Goal: Transaction & Acquisition: Purchase product/service

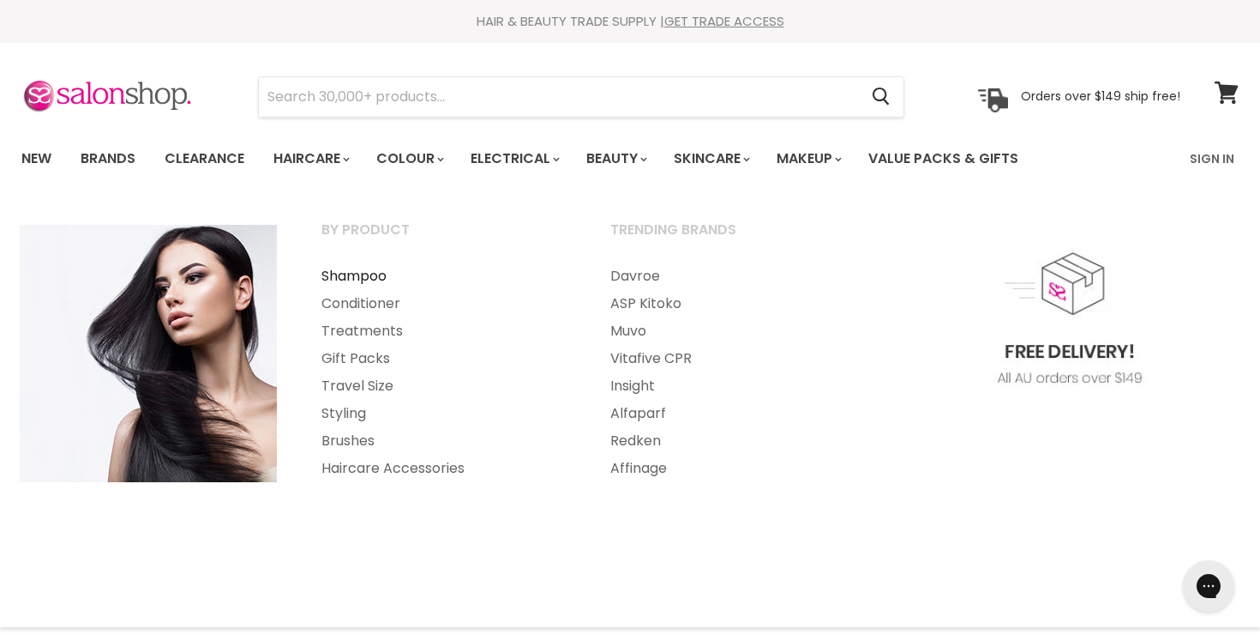
click at [365, 279] on link "Shampoo" at bounding box center [443, 275] width 286 height 27
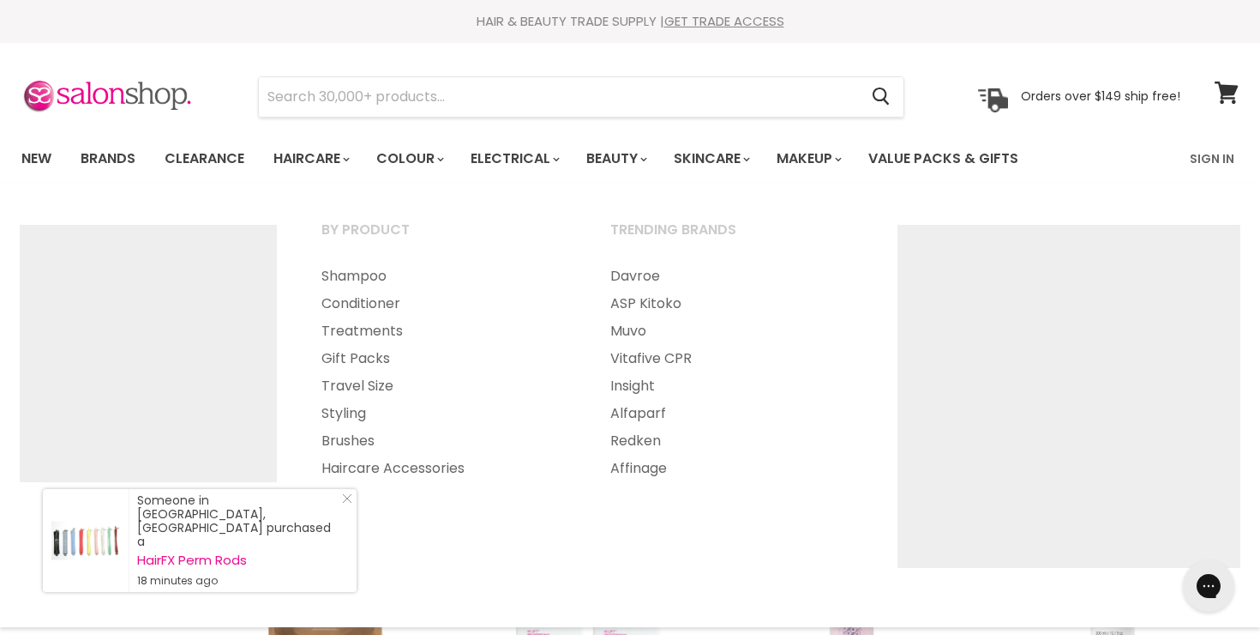
click at [333, 75] on section "Menu Cancel" at bounding box center [630, 88] width 1260 height 91
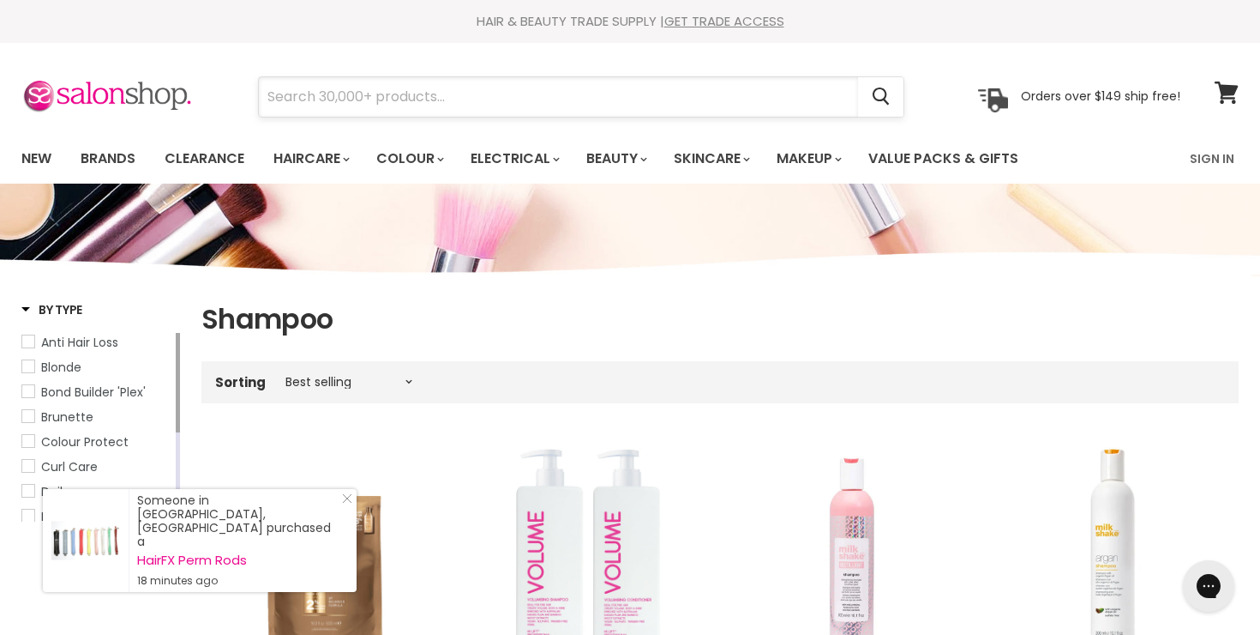
click at [310, 92] on input "Search" at bounding box center [558, 96] width 599 height 39
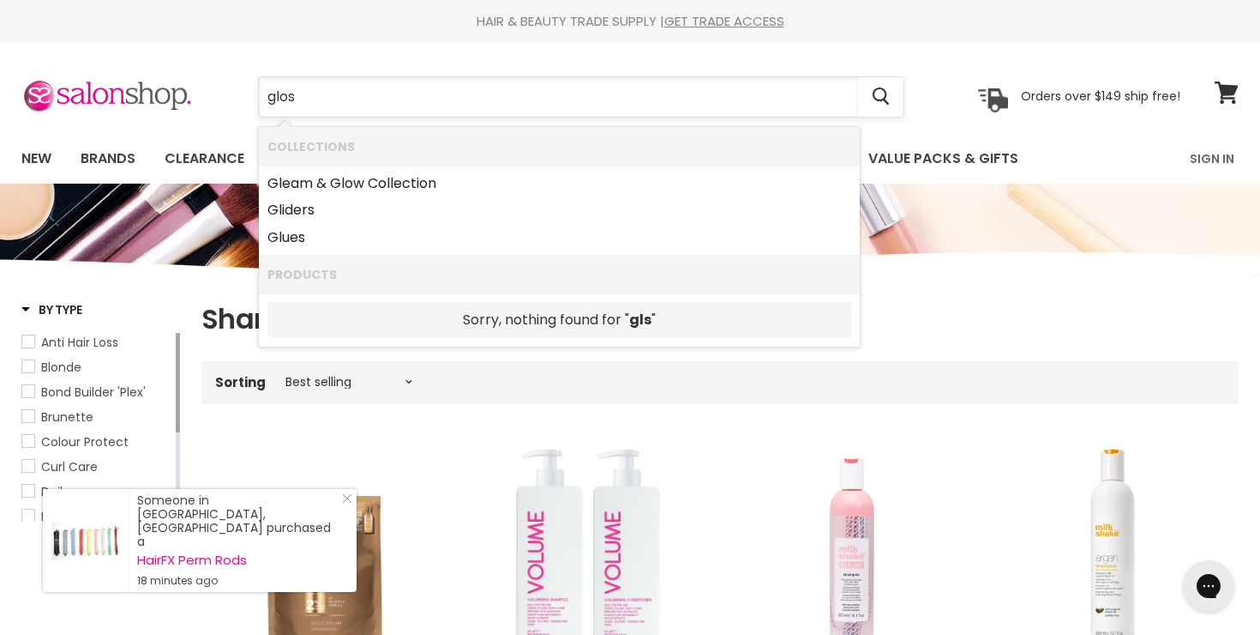
type input "gloss"
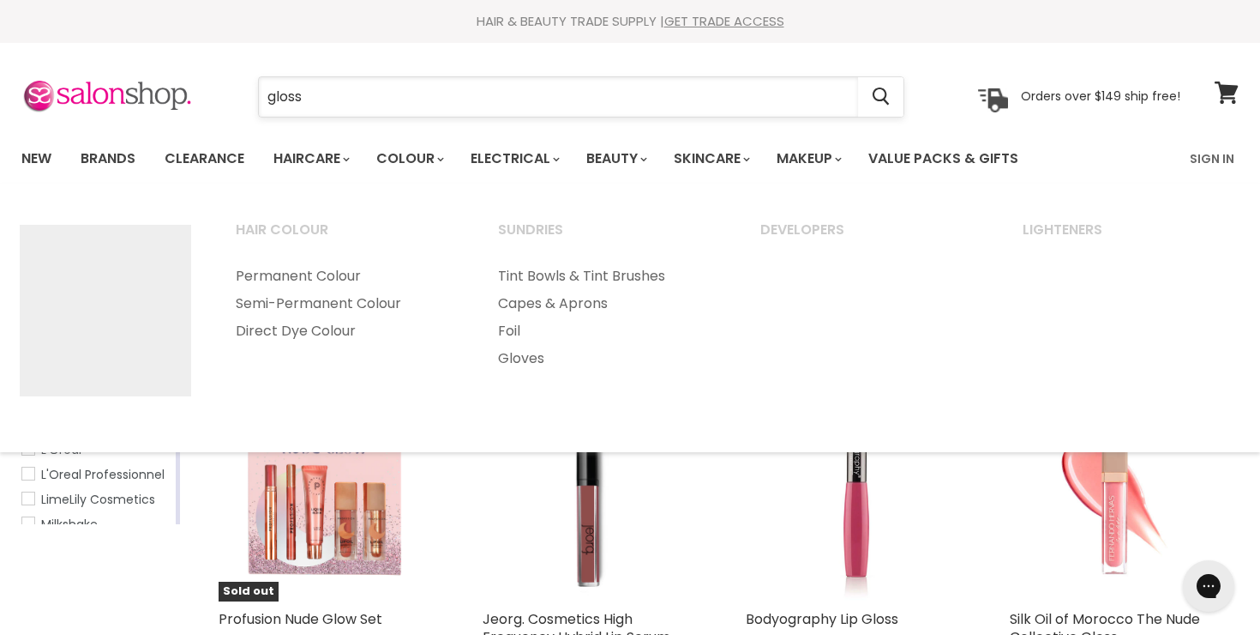
click at [311, 93] on input "gloss" at bounding box center [558, 96] width 599 height 39
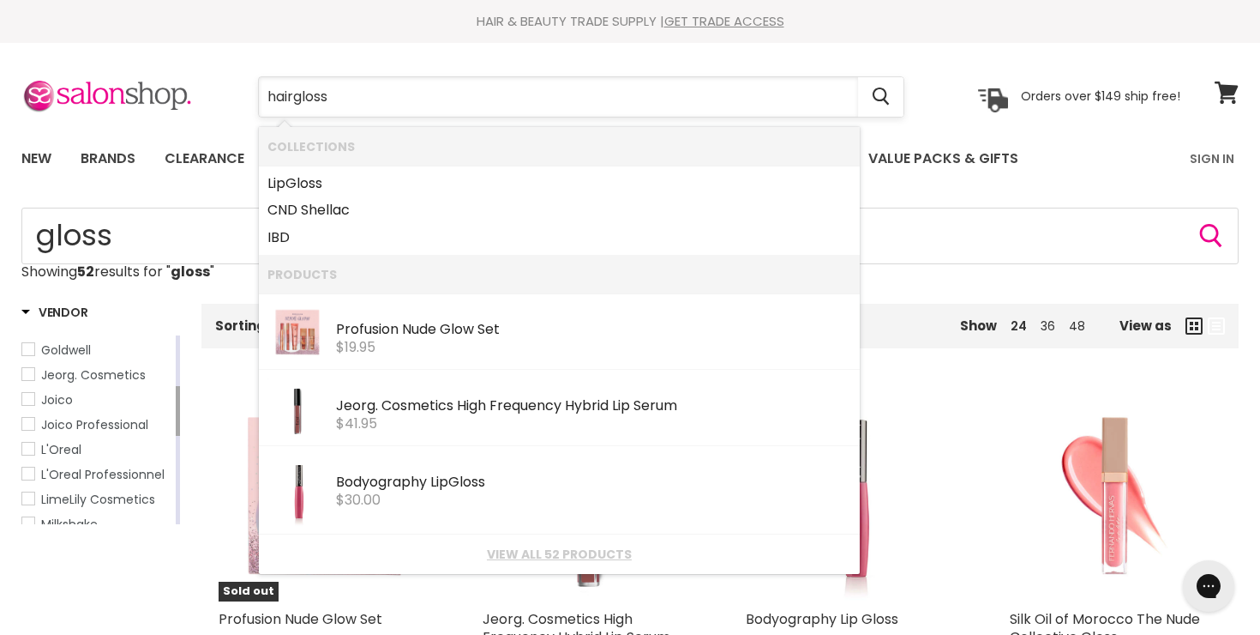
type input "hair gloss"
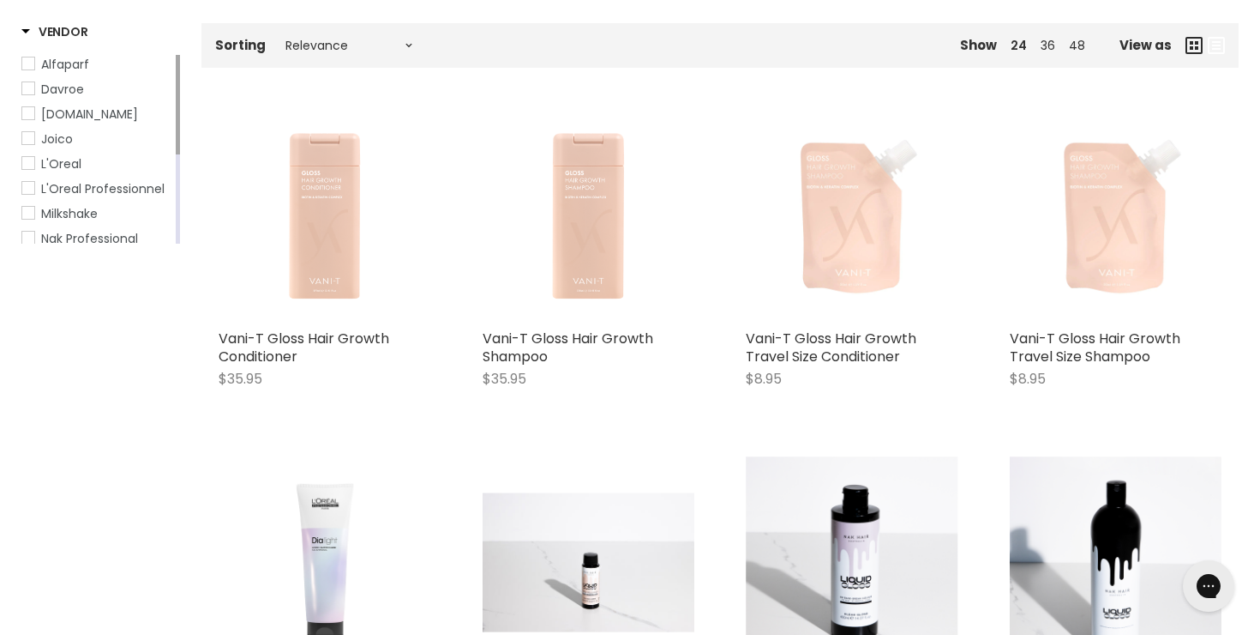
scroll to position [281, 0]
click at [366, 33] on div "Sorting Relevance Best Selling Lowest Price Highest Price Alphabetically, A-Z A…" at bounding box center [409, 44] width 415 height 31
click at [351, 43] on select "Relevance Best Selling Lowest Price Highest Price Alphabetically, A-Z Alphabeti…" at bounding box center [349, 45] width 144 height 14
select select "best-selling"
click at [277, 38] on select "Relevance Best Selling Lowest Price Highest Price Alphabetically, A-Z Alphabeti…" at bounding box center [349, 45] width 144 height 14
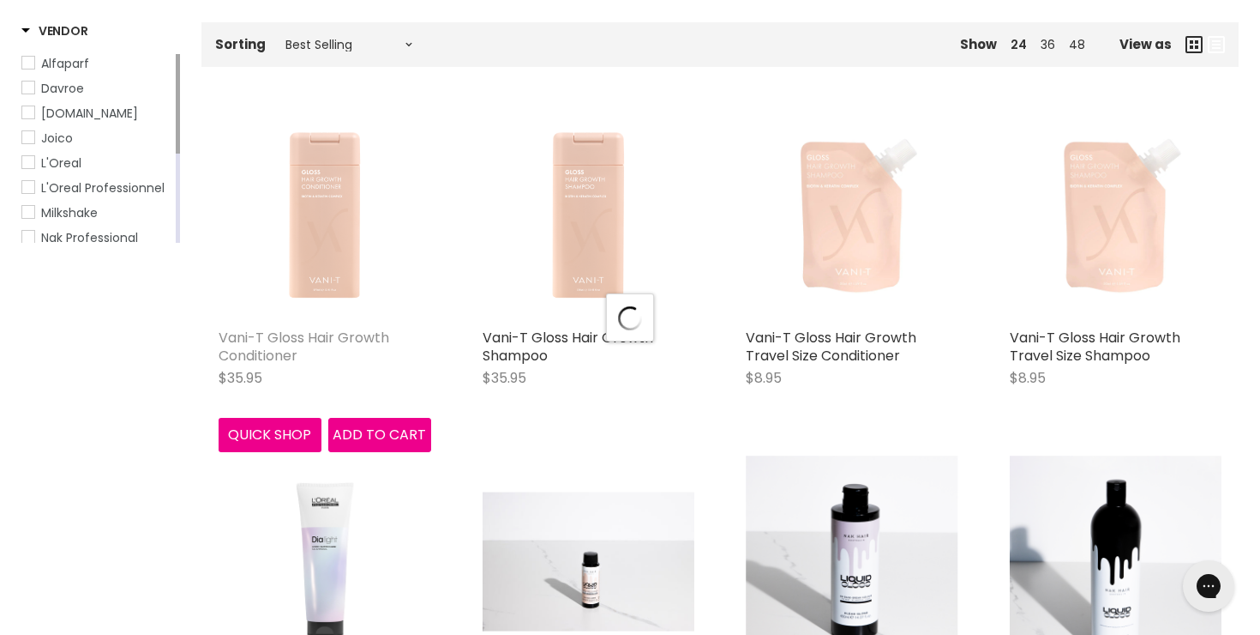
select select "best-selling"
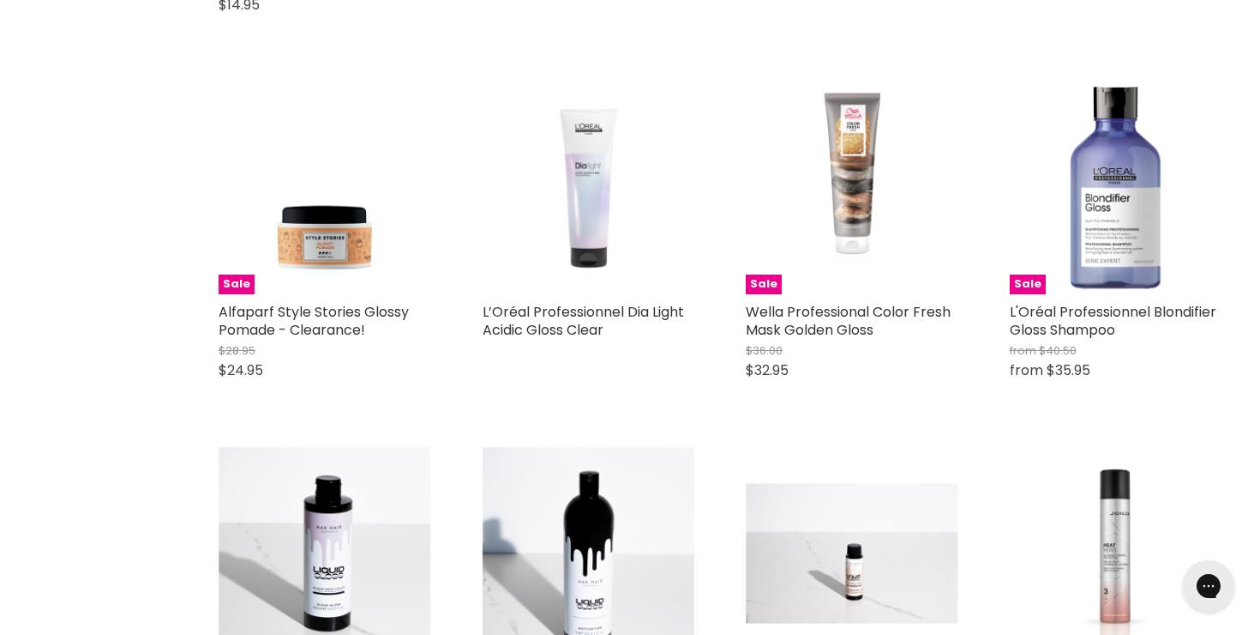
scroll to position [1797, 0]
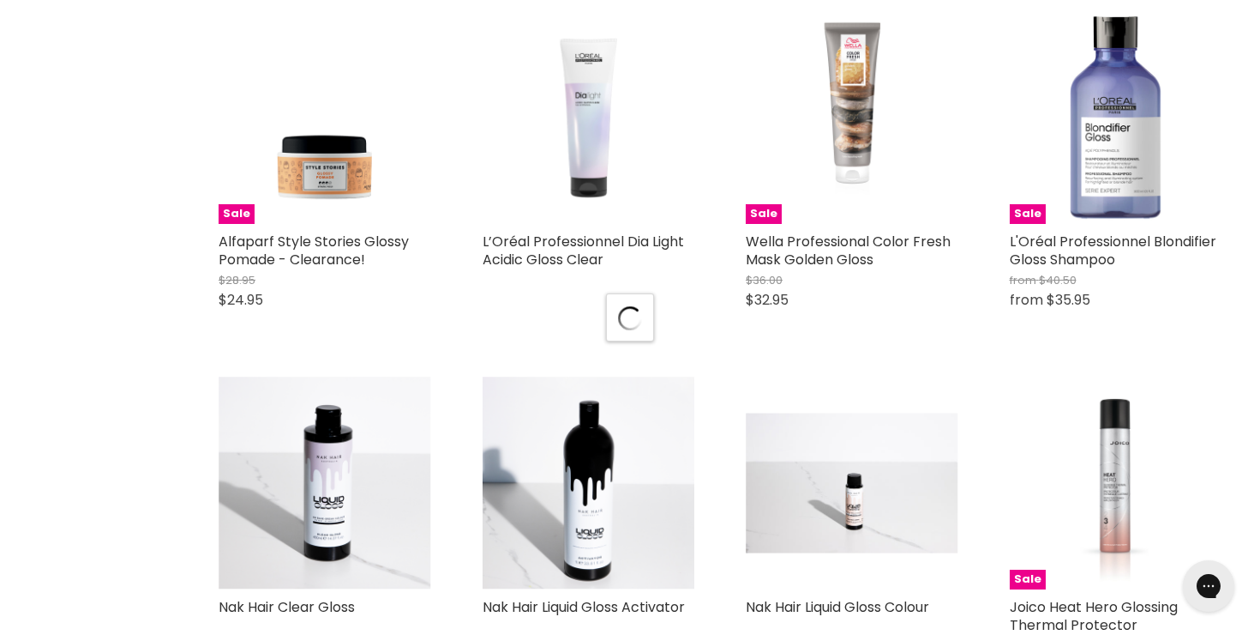
select select "best-selling"
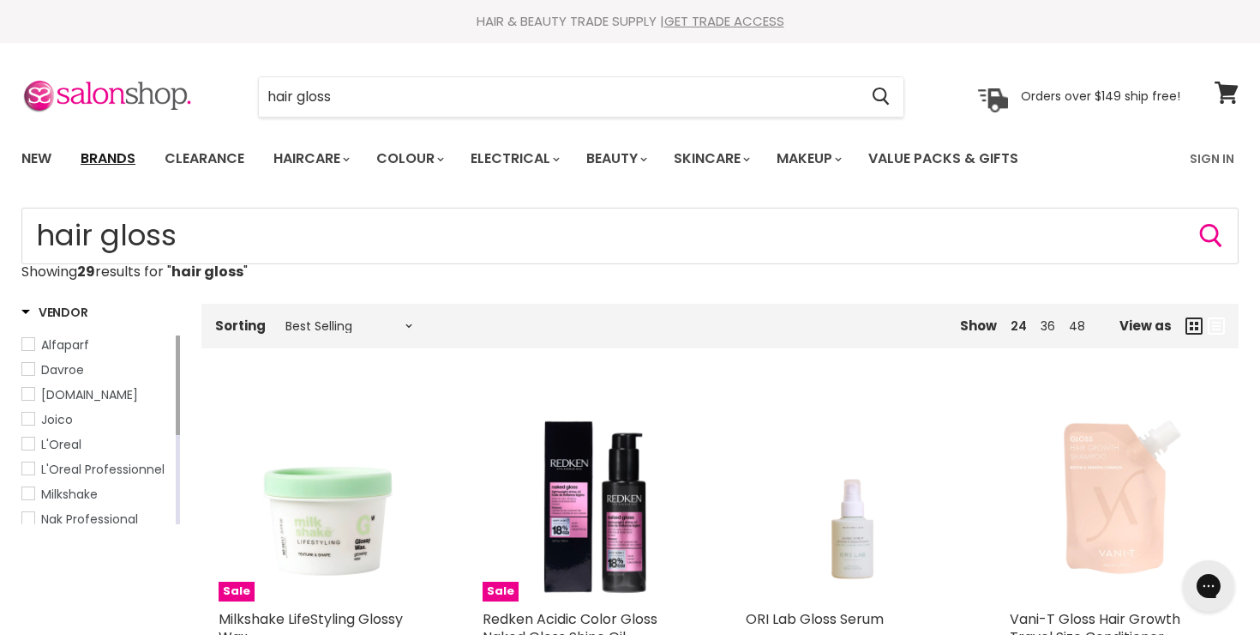
click at [123, 165] on link "Brands" at bounding box center [108, 159] width 81 height 36
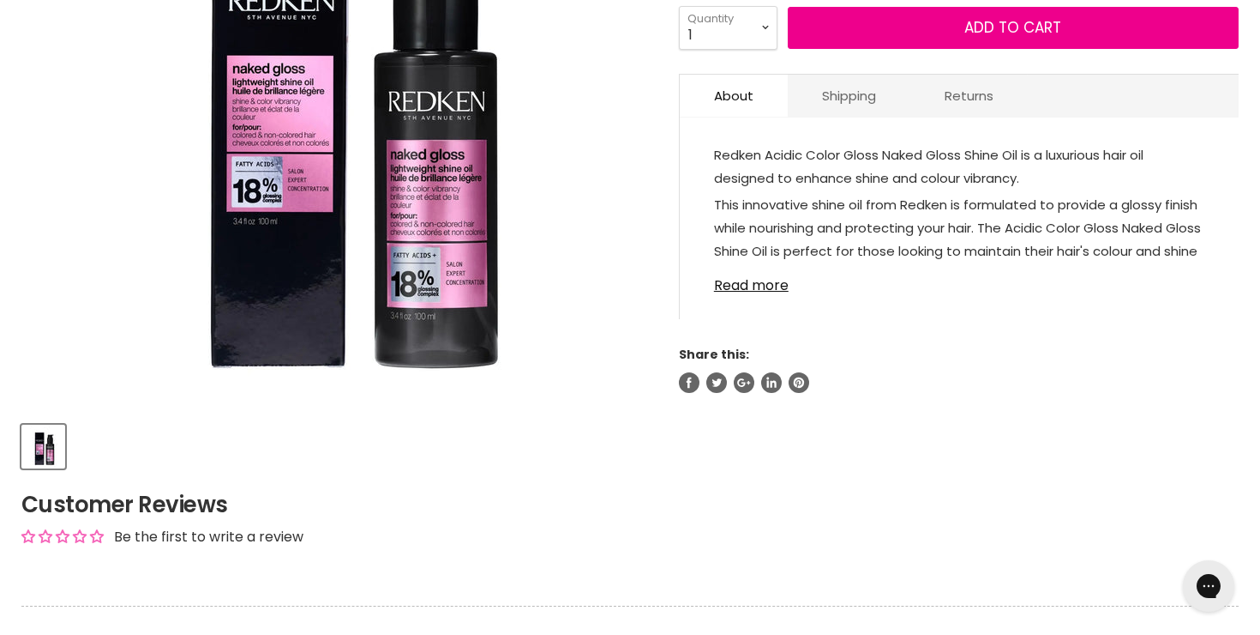
scroll to position [436, 0]
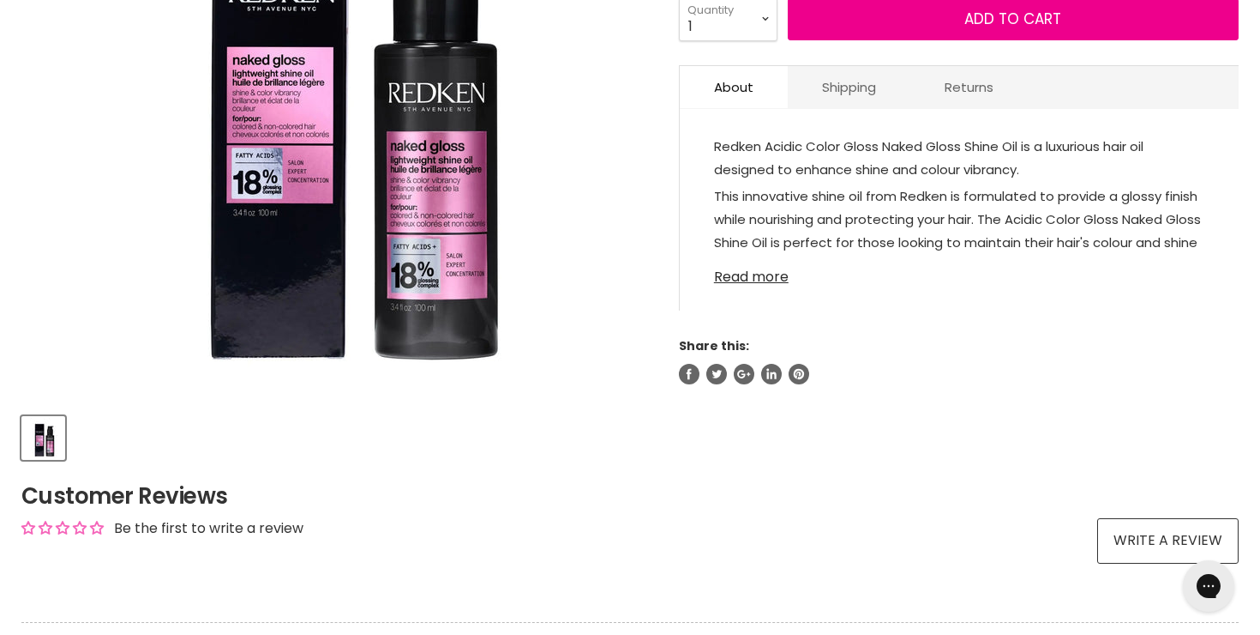
click at [779, 272] on link "Read more" at bounding box center [959, 272] width 490 height 26
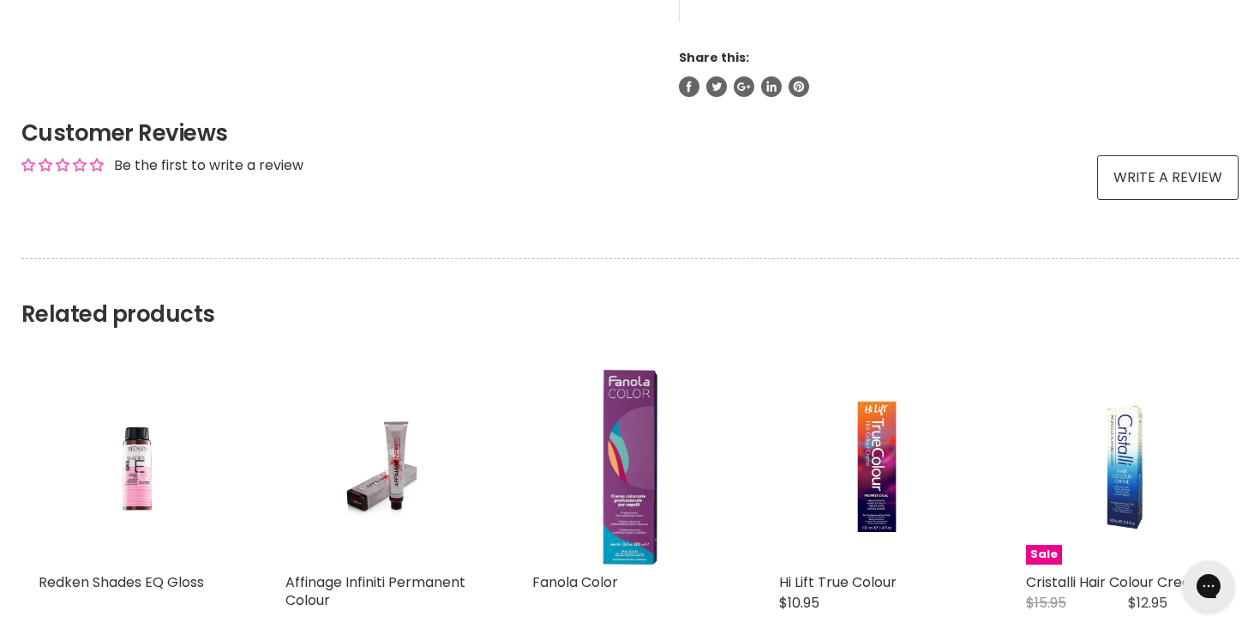
scroll to position [1786, 0]
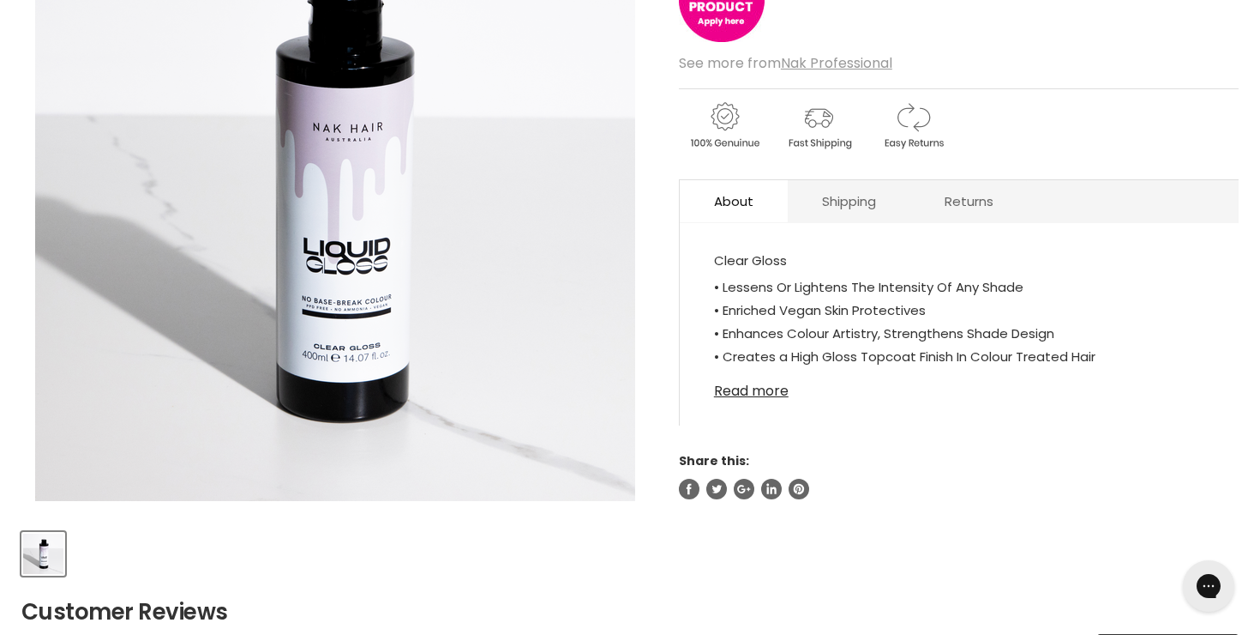
click at [770, 388] on link "Read more" at bounding box center [959, 386] width 490 height 26
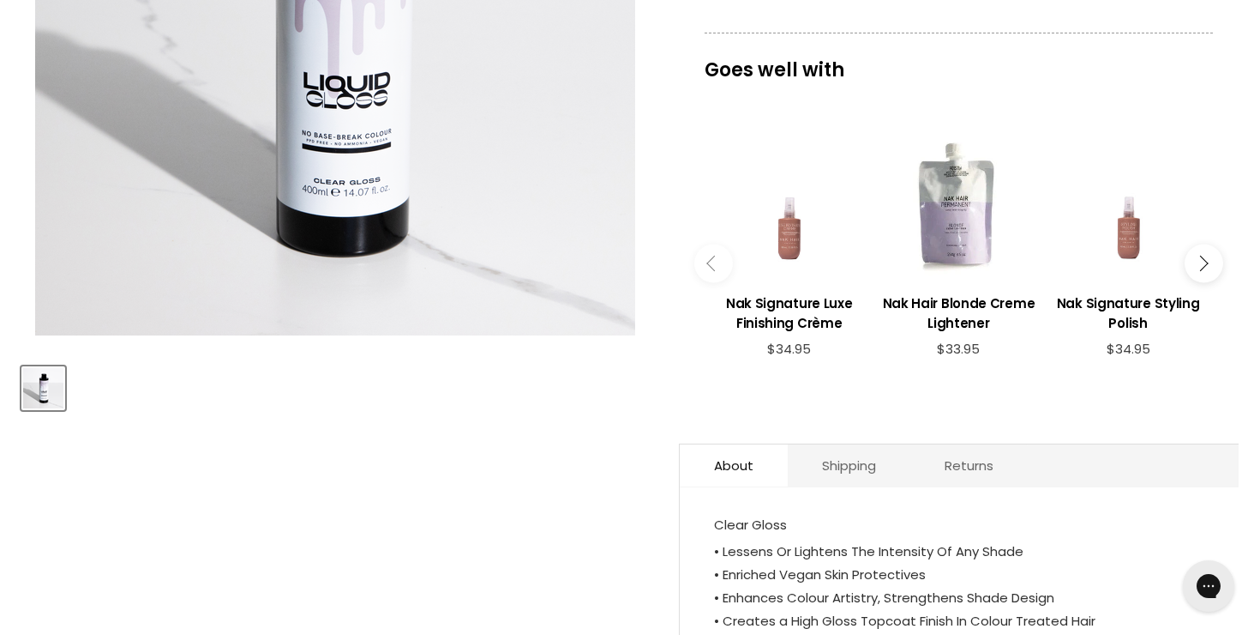
scroll to position [546, 0]
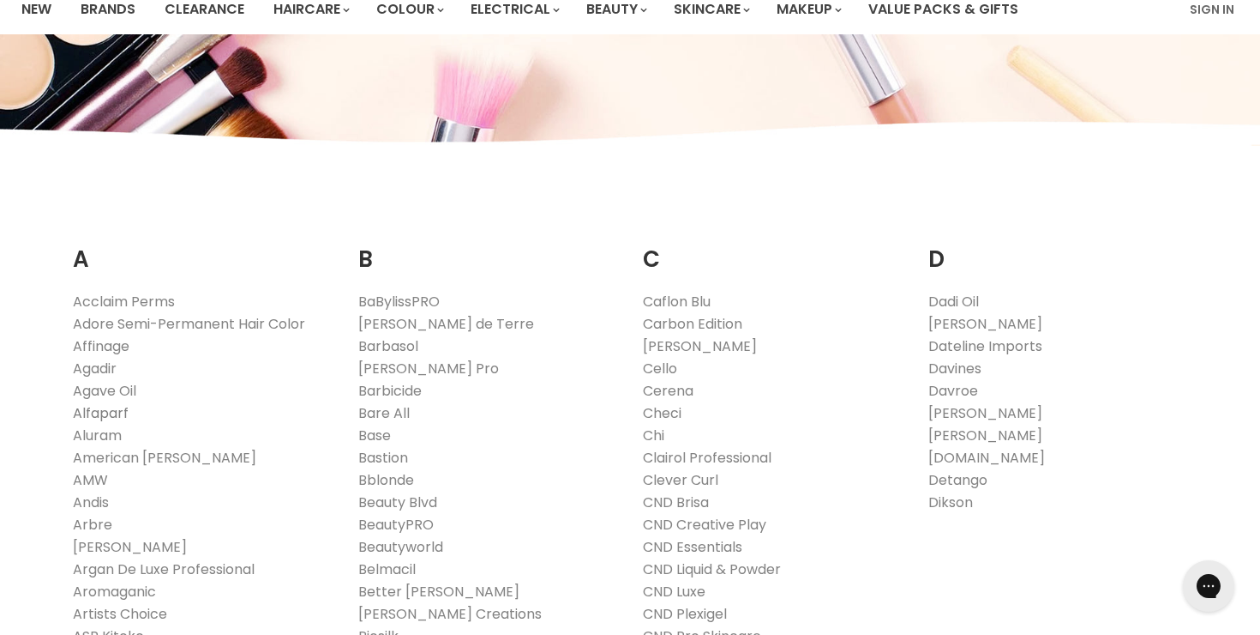
click at [108, 415] on link "Alfaparf" at bounding box center [101, 413] width 56 height 20
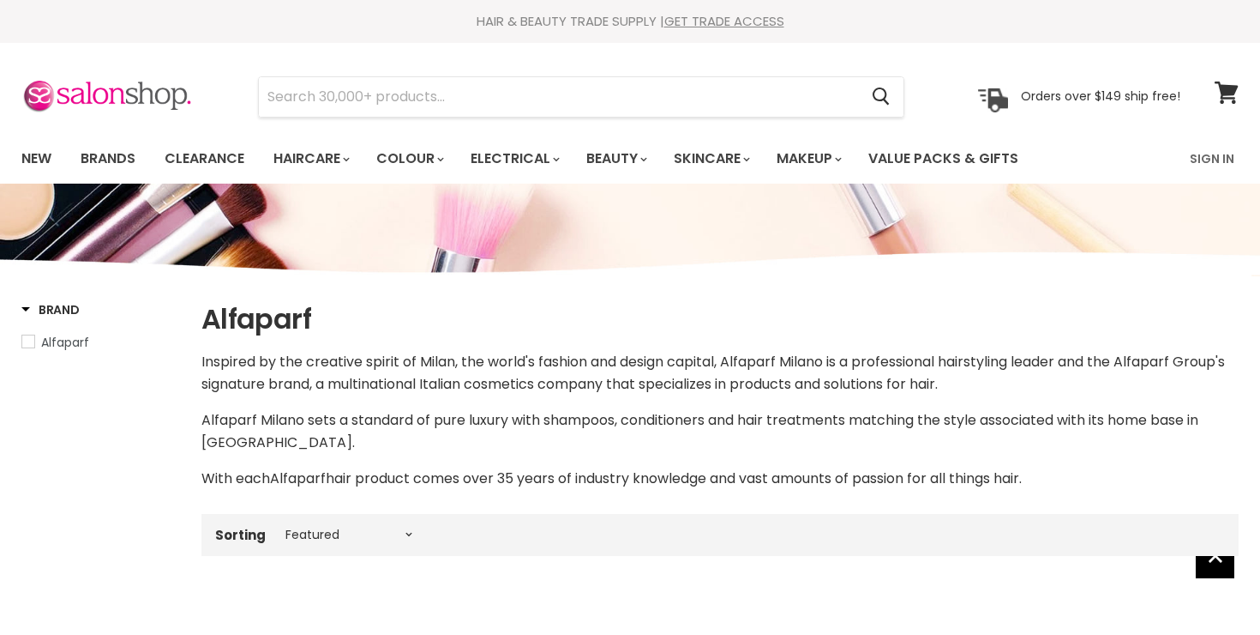
select select "manual"
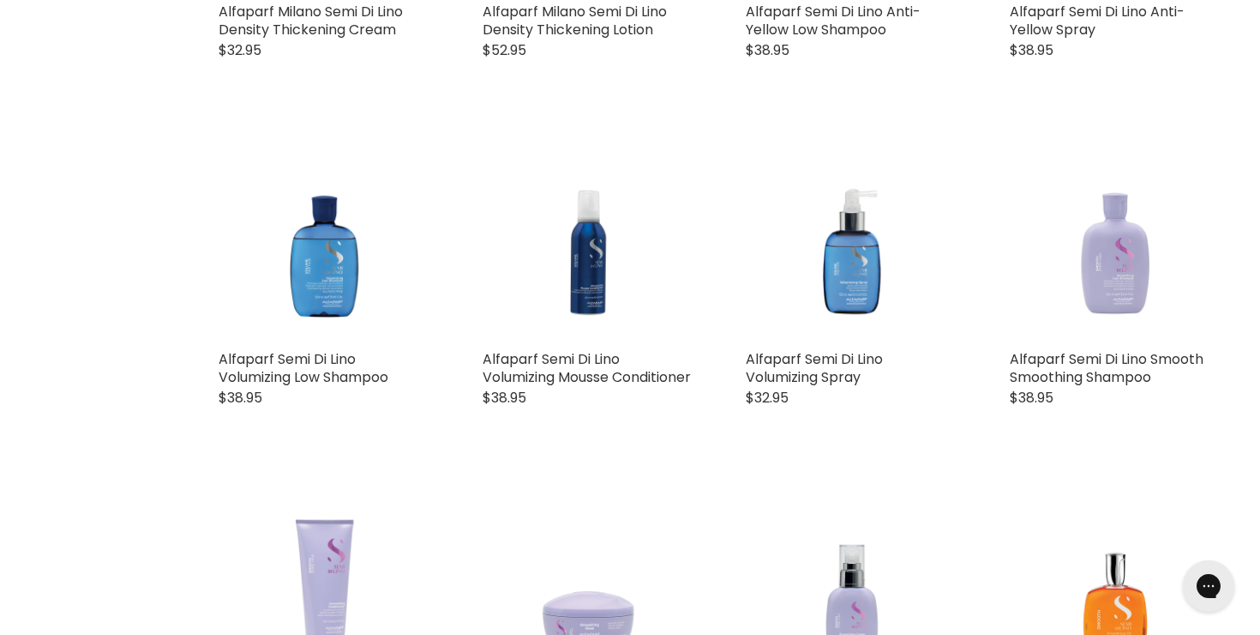
scroll to position [2378, 0]
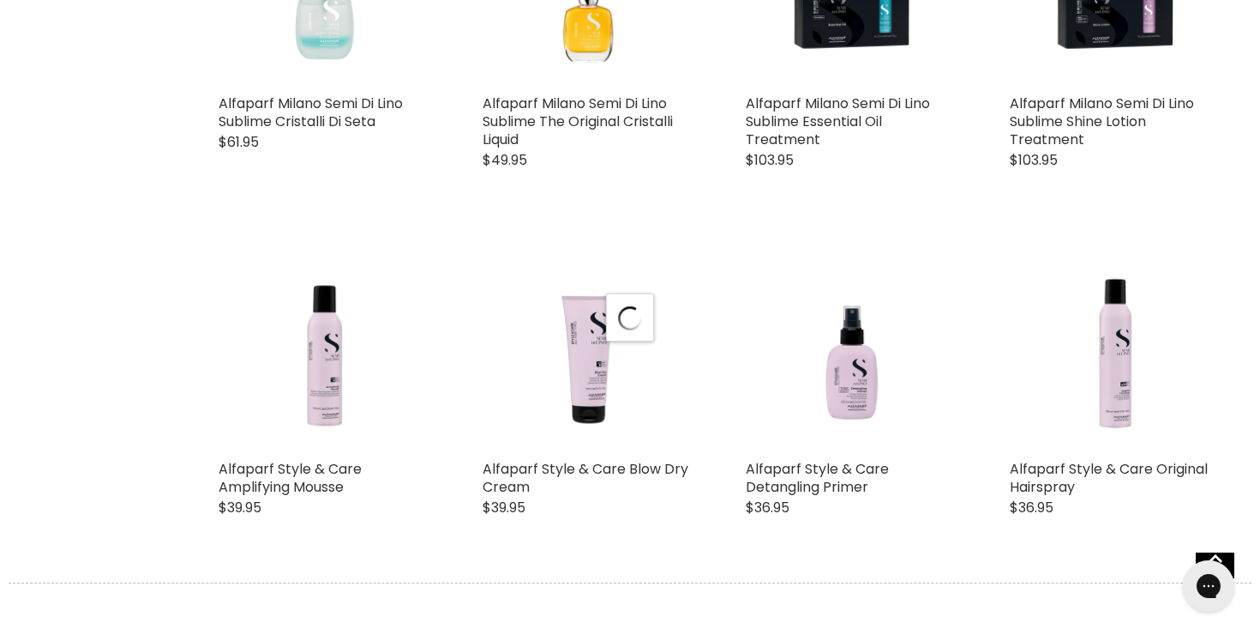
select select "manual"
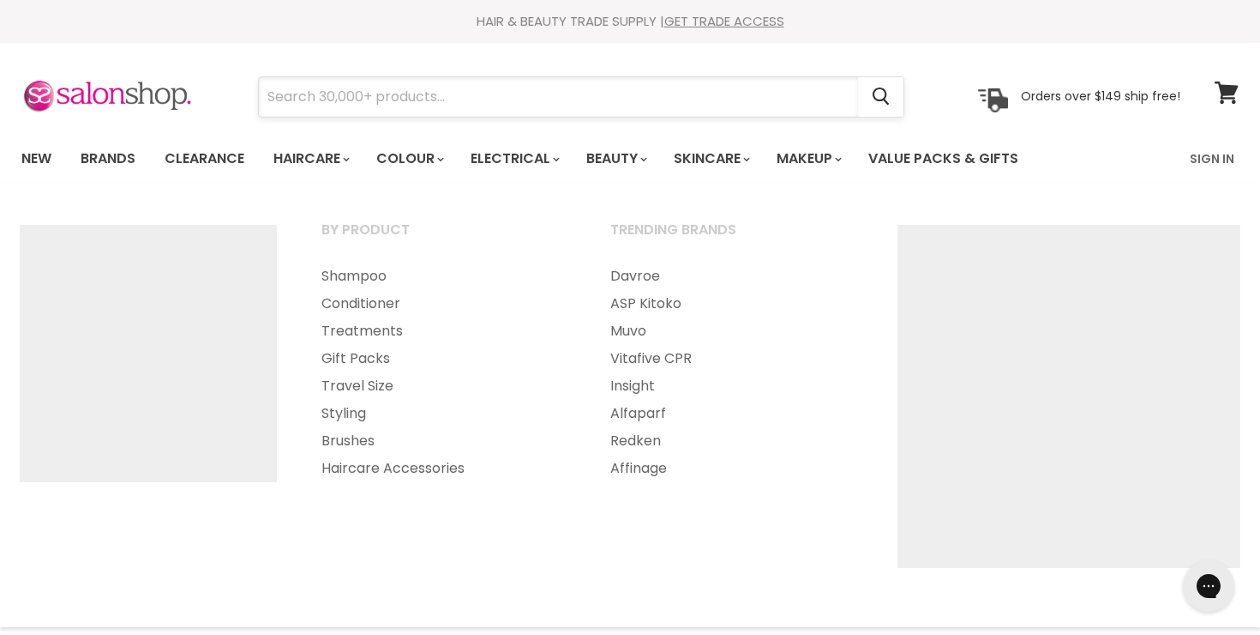
click at [324, 105] on input "Search" at bounding box center [558, 96] width 599 height 39
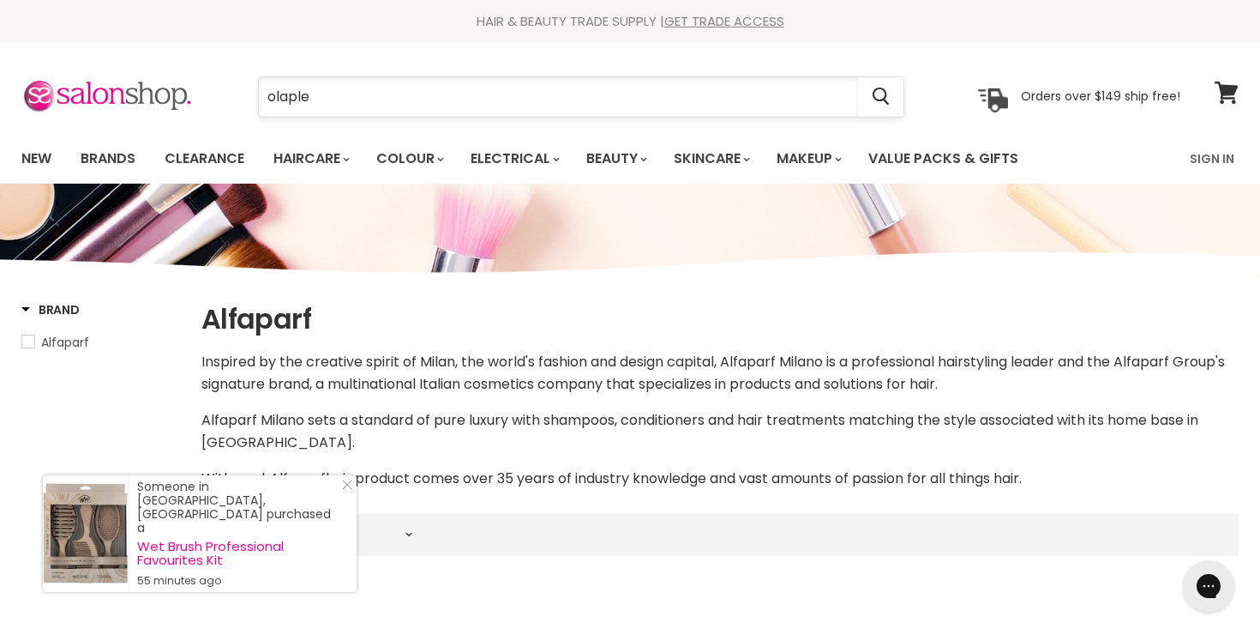
type input "olaplex"
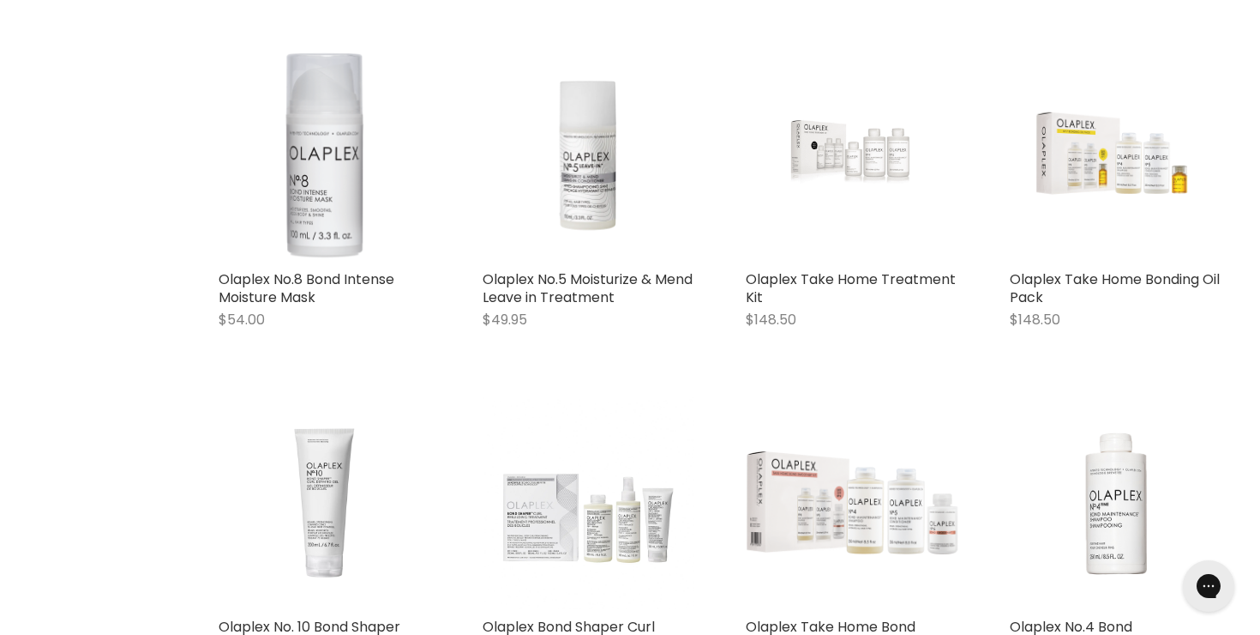
scroll to position [1054, 0]
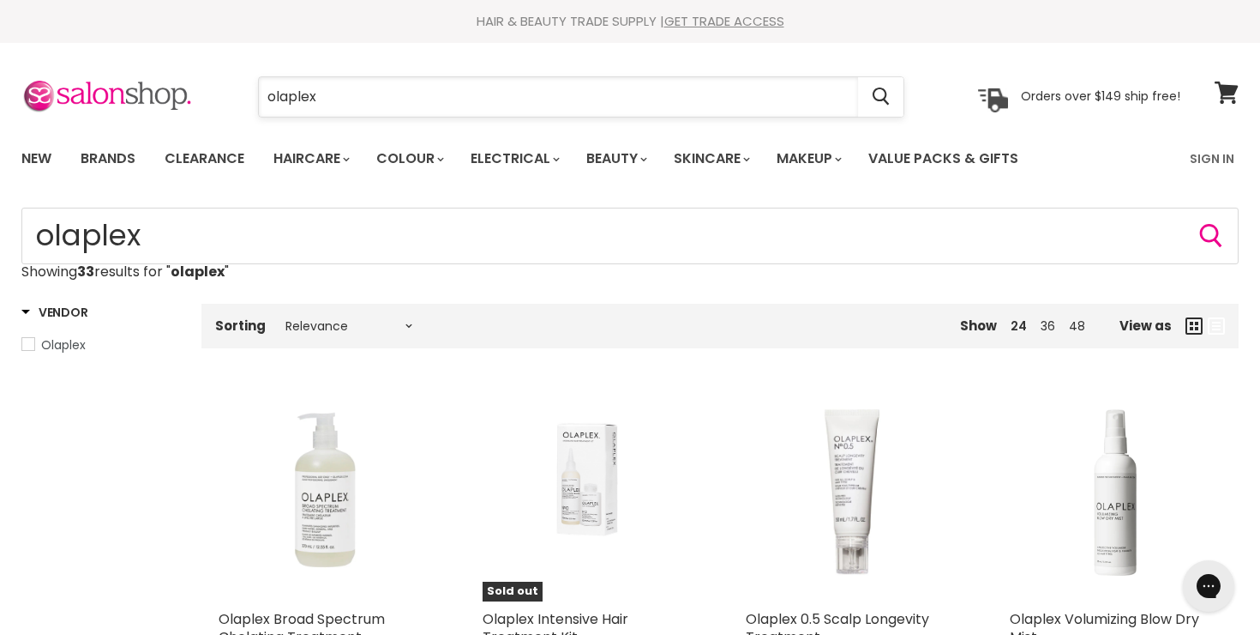
click at [491, 99] on input "olaplex" at bounding box center [558, 96] width 599 height 39
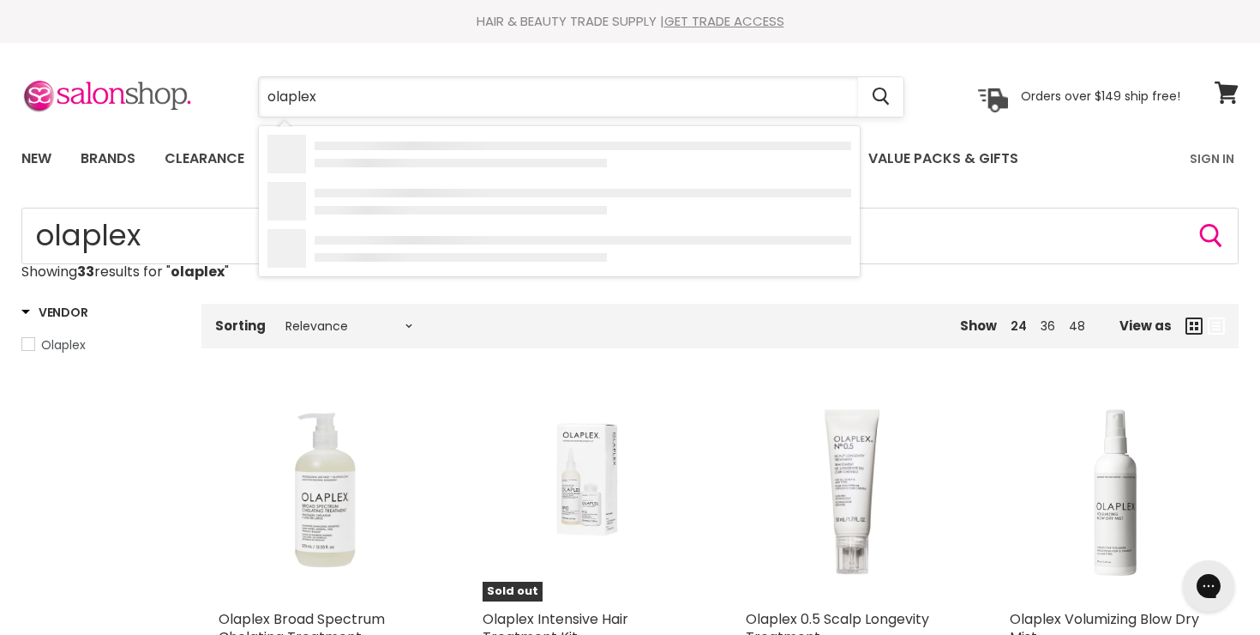
click at [491, 99] on input "olaplex" at bounding box center [558, 96] width 599 height 39
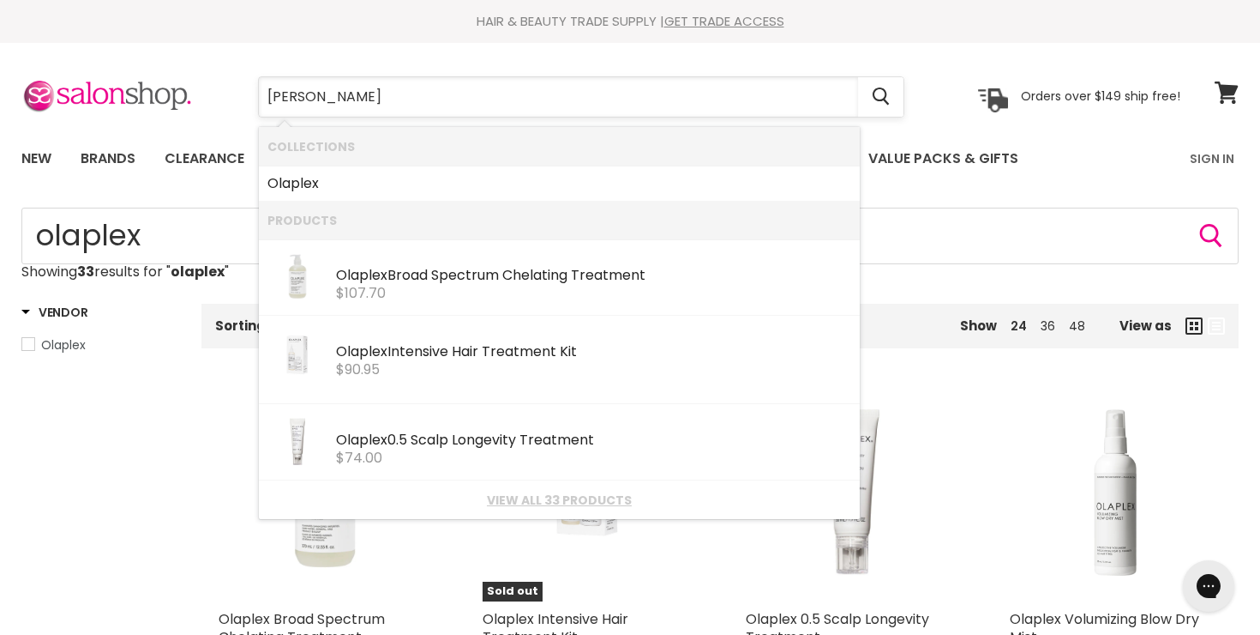
type input "davines"
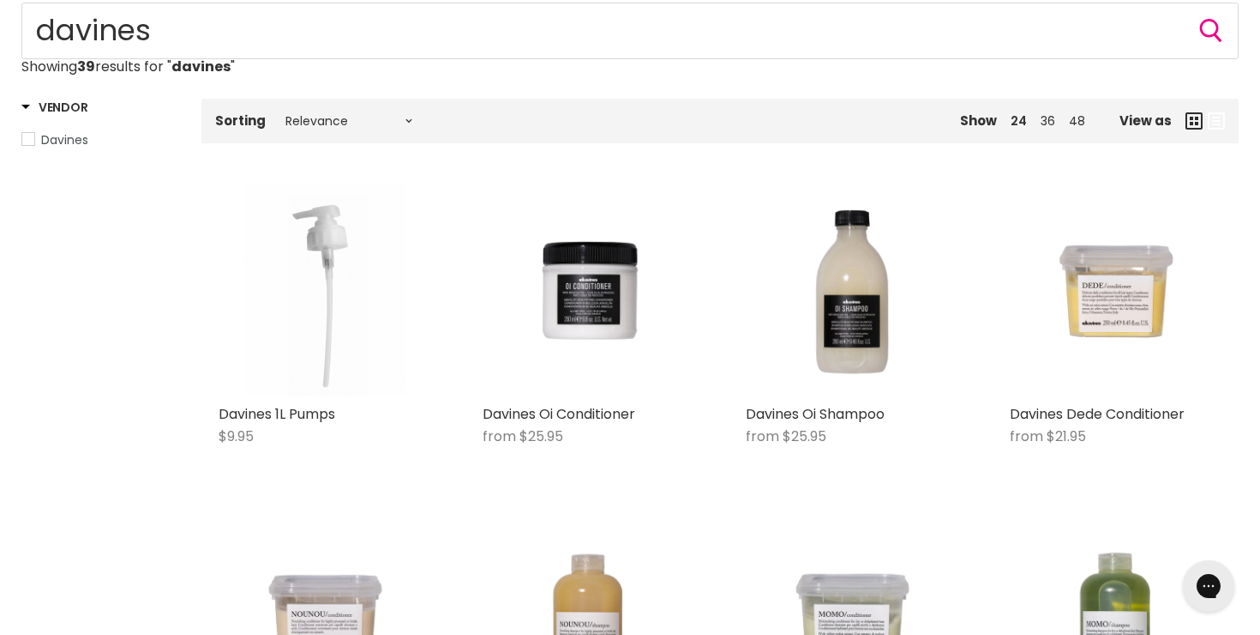
scroll to position [208, 0]
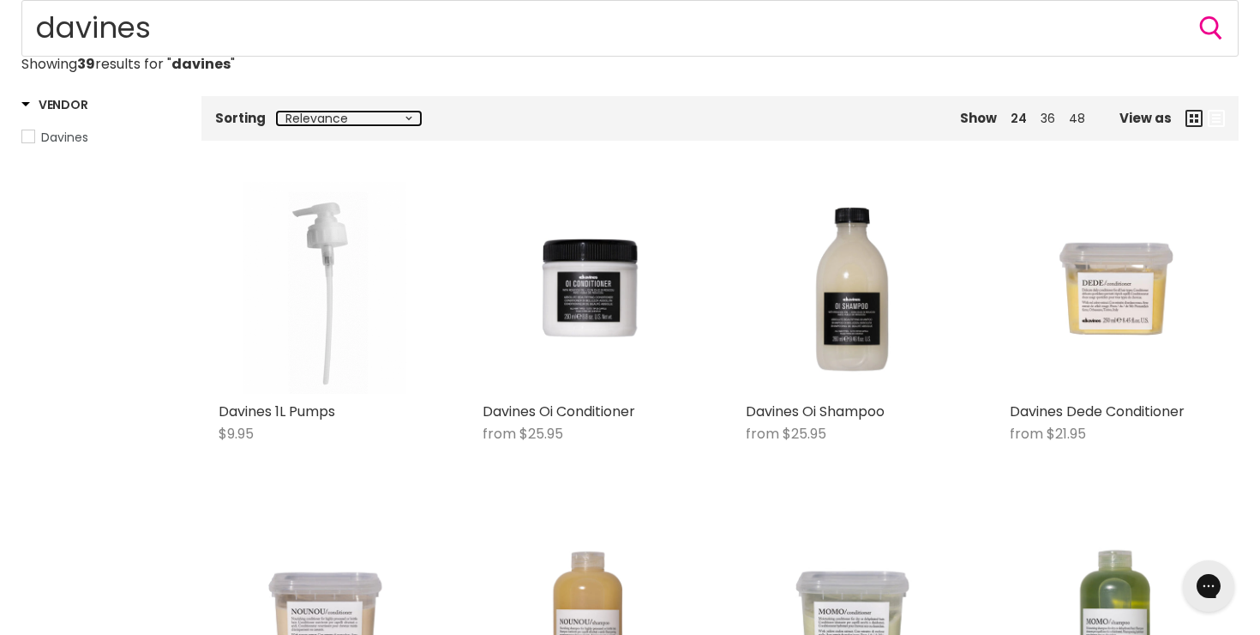
click at [307, 122] on select "Relevance Best Selling Lowest Price Highest Price Alphabetically, A-Z Alphabeti…" at bounding box center [349, 118] width 144 height 14
select select "best-selling"
click at [277, 111] on select "Relevance Best Selling Lowest Price Highest Price Alphabetically, A-Z Alphabeti…" at bounding box center [349, 118] width 144 height 14
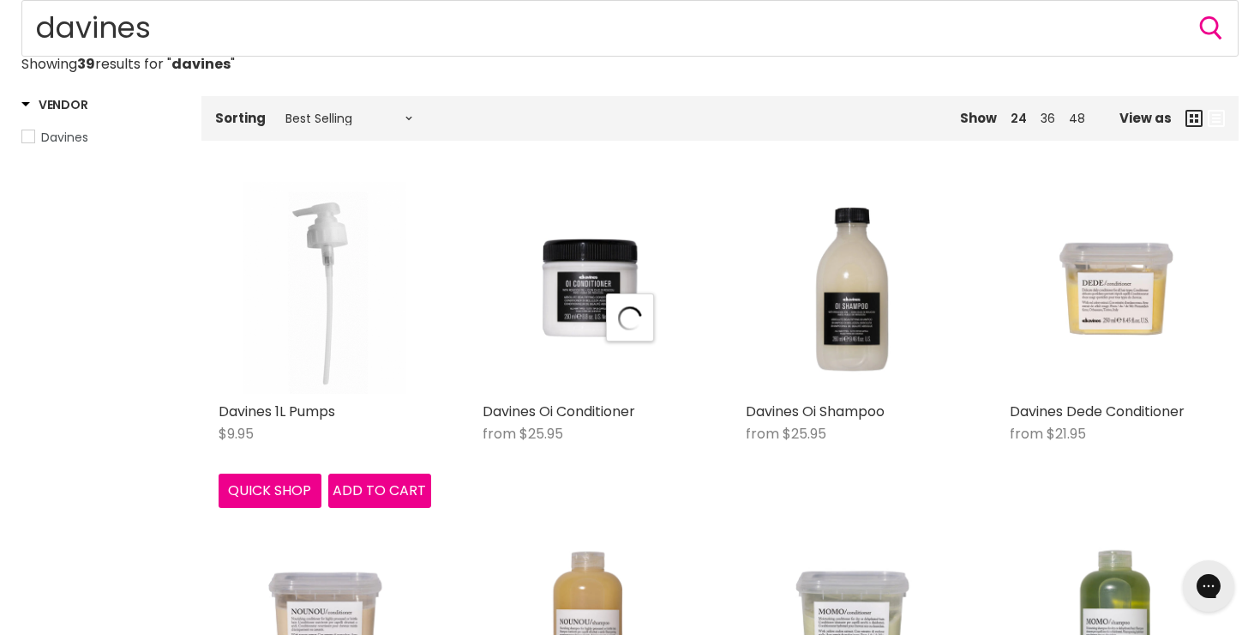
select select "best-selling"
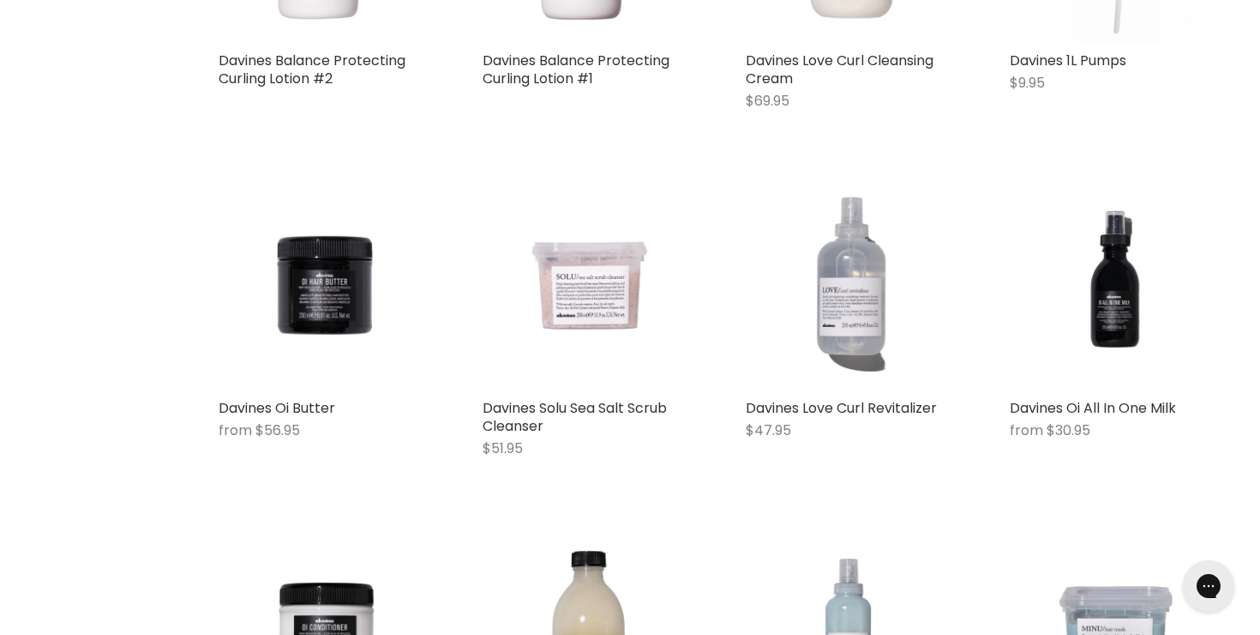
scroll to position [563, 0]
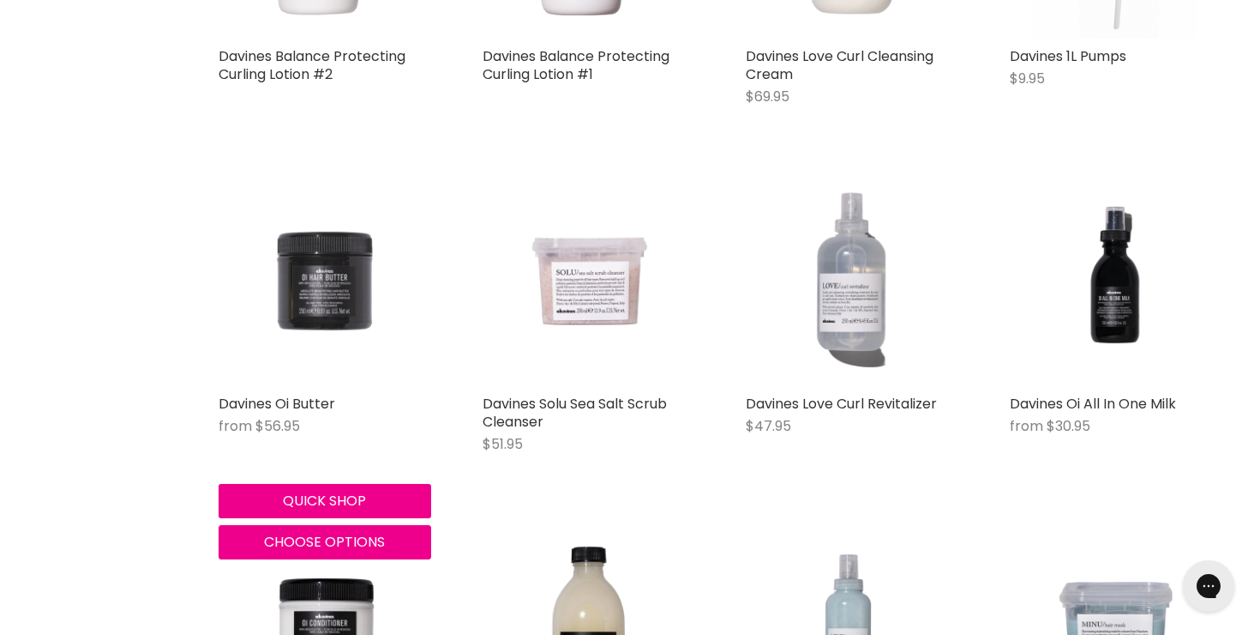
click at [308, 301] on img "Main content" at bounding box center [325, 280] width 213 height 213
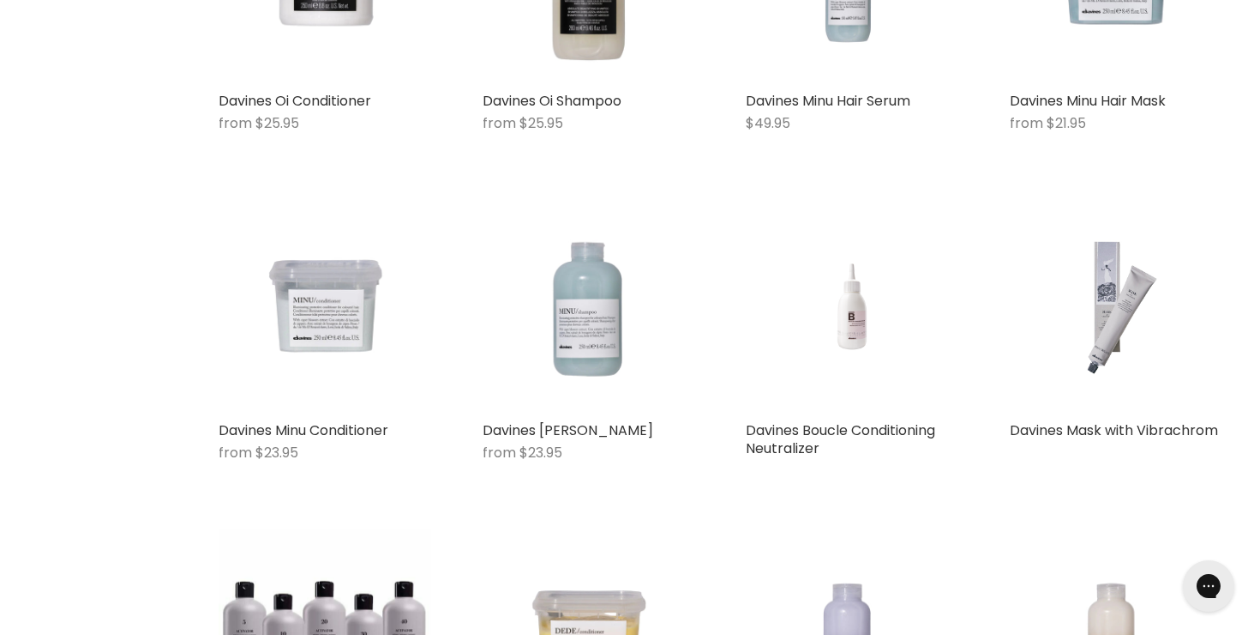
scroll to position [1247, 0]
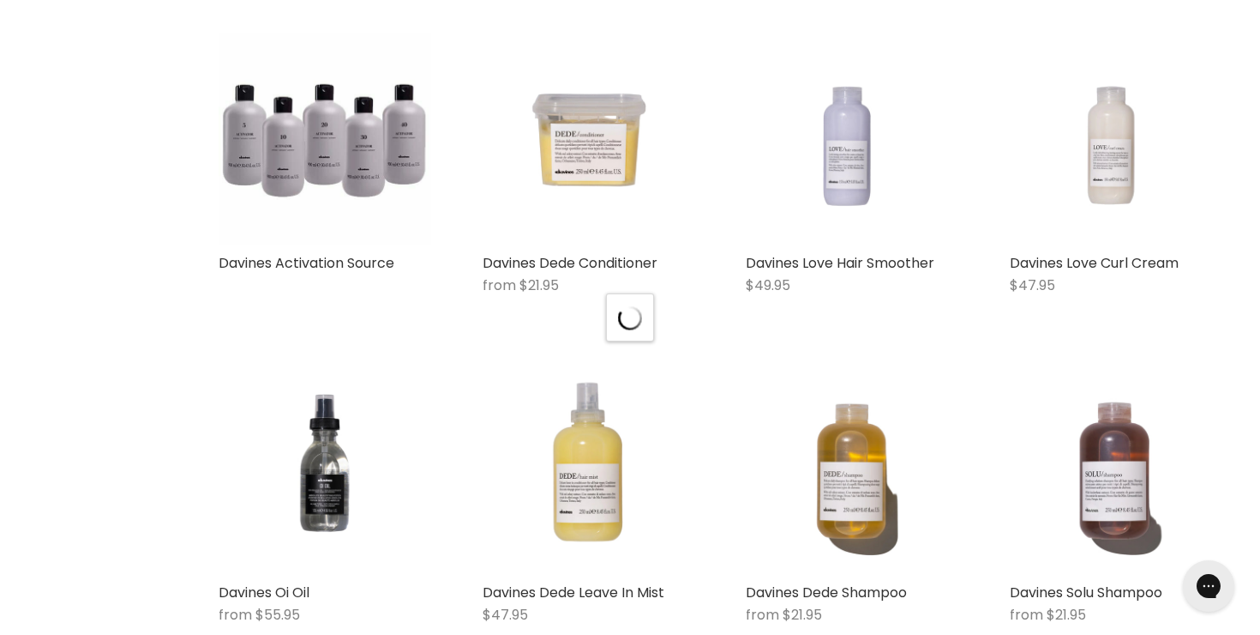
select select "best-selling"
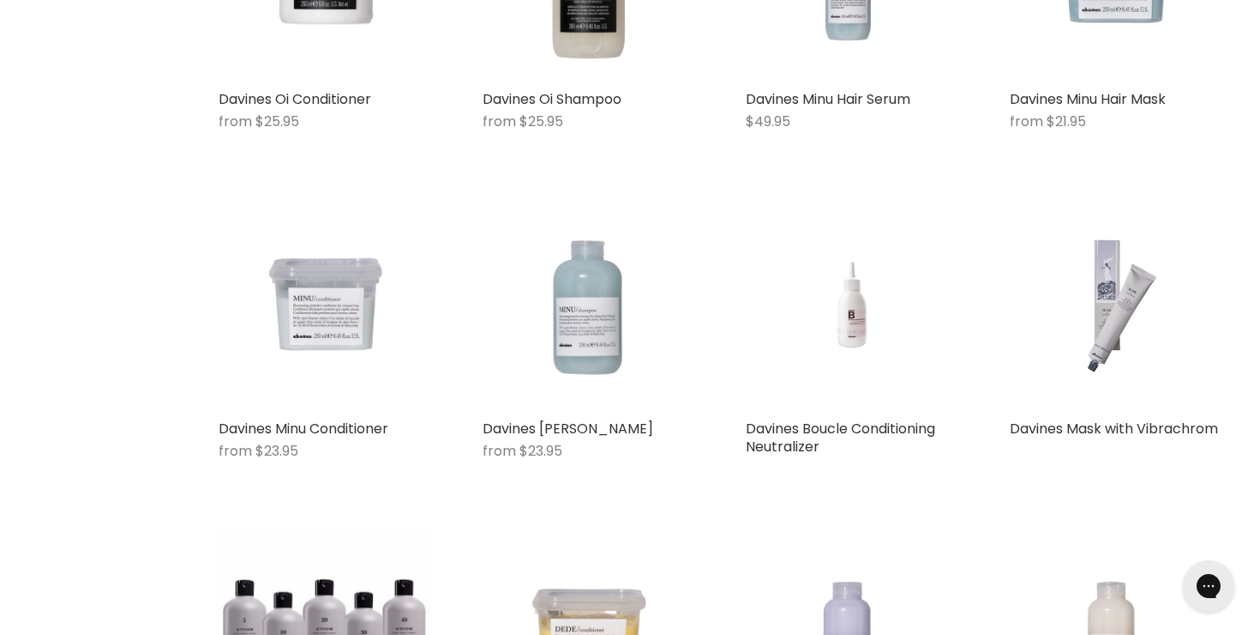
scroll to position [1215, 0]
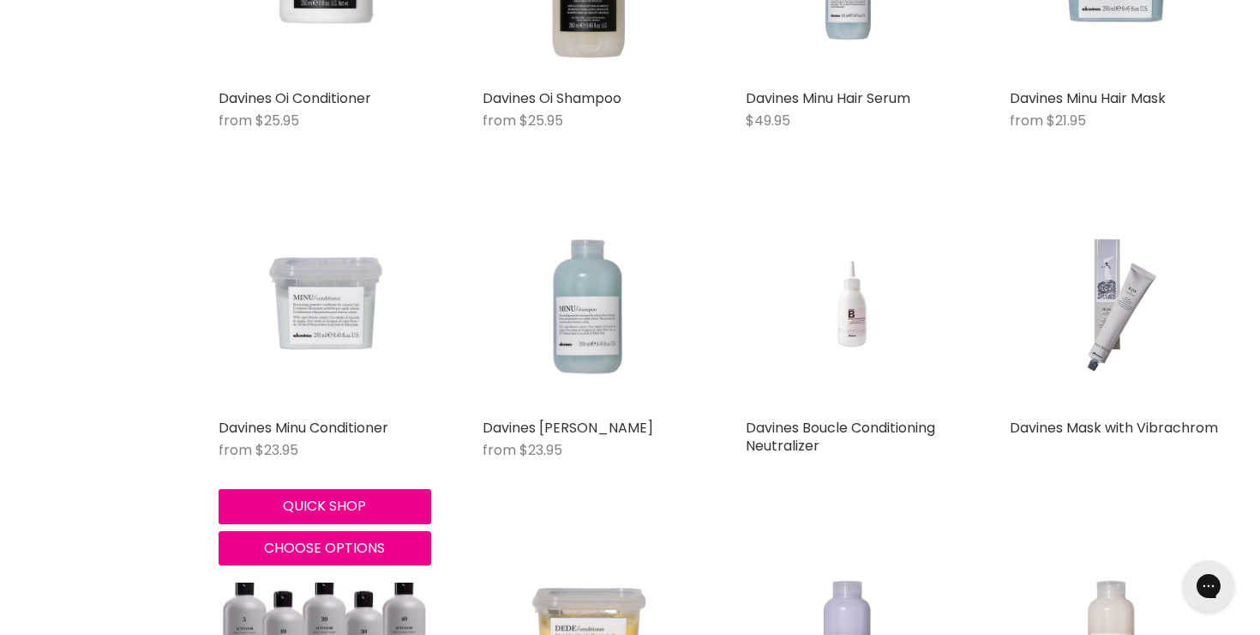
click at [238, 300] on img "Main content" at bounding box center [325, 304] width 213 height 213
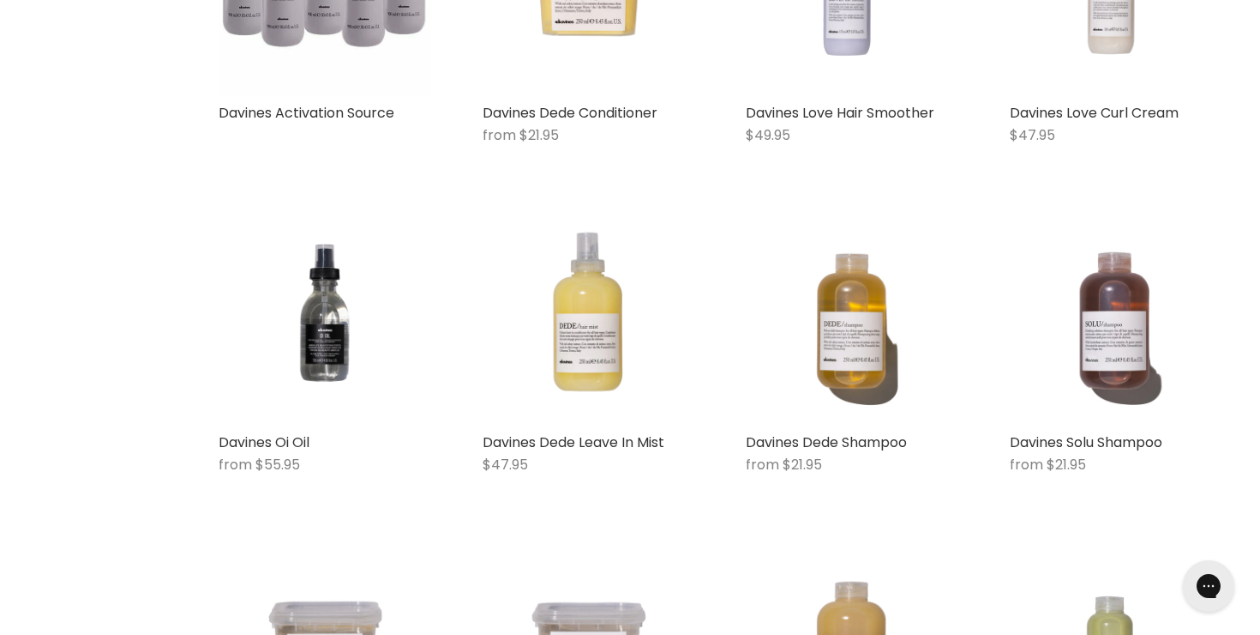
scroll to position [1970, 0]
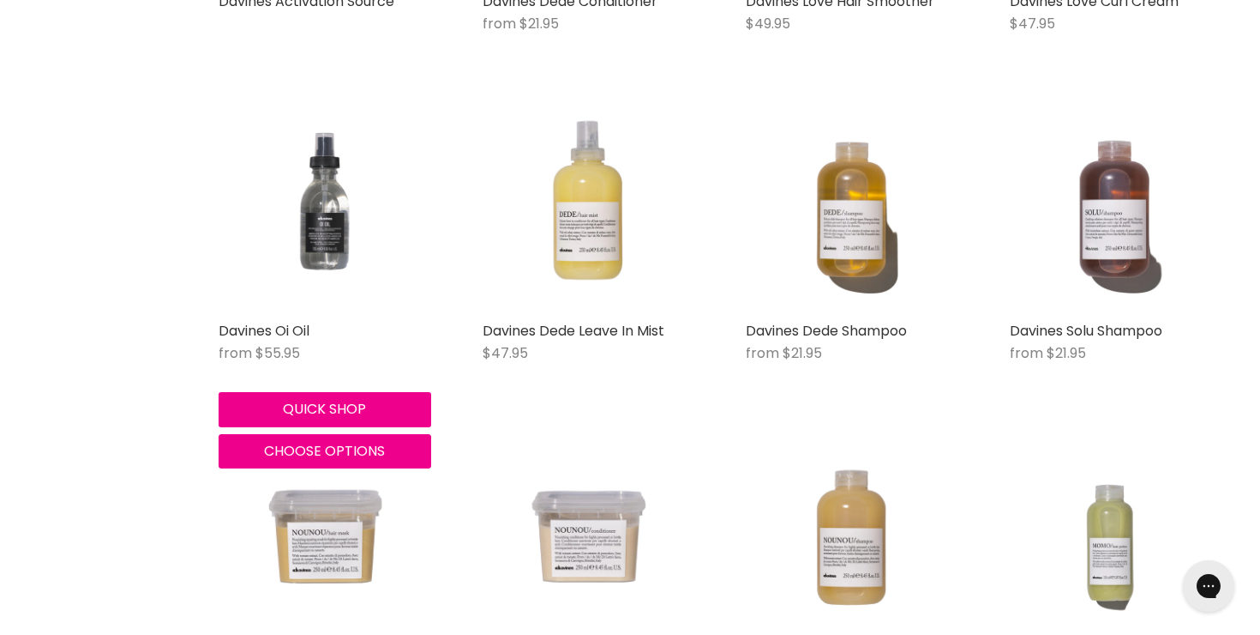
click at [332, 234] on img "Main content" at bounding box center [325, 206] width 213 height 213
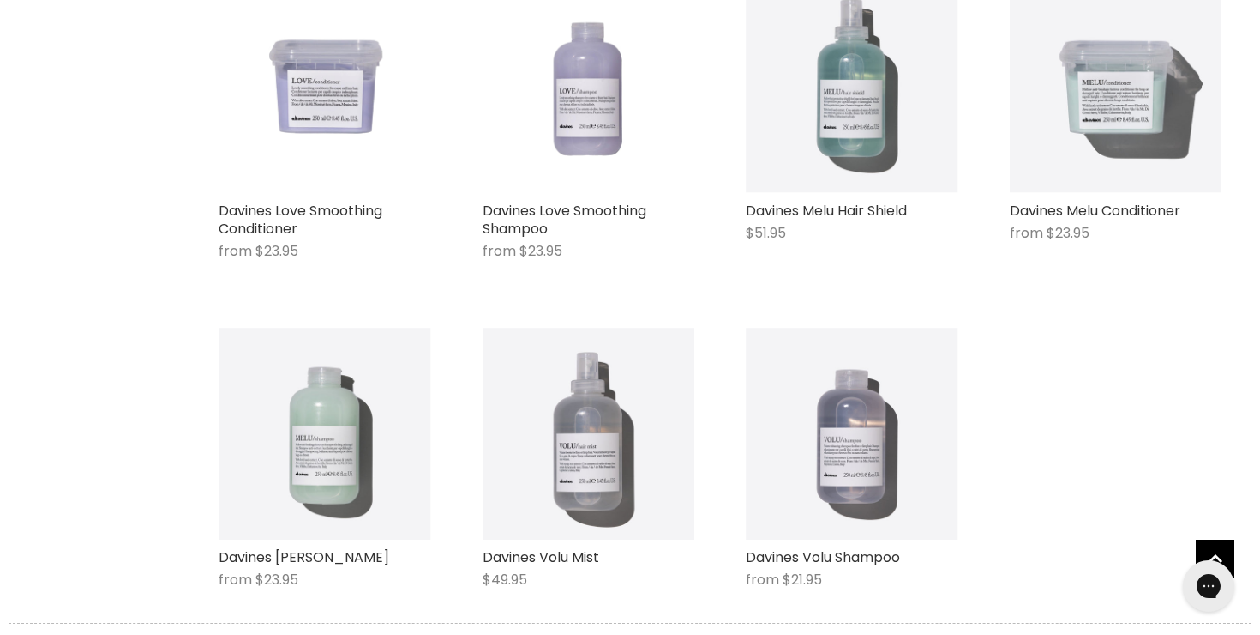
scroll to position [3097, 0]
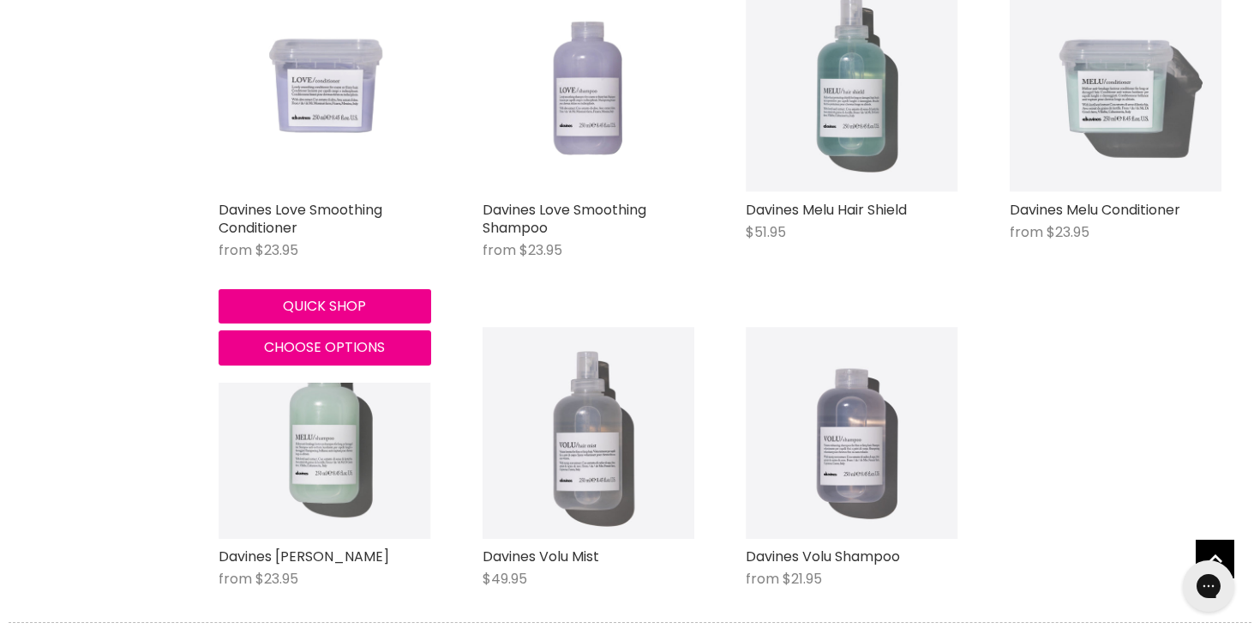
click at [381, 33] on img "Main content" at bounding box center [325, 85] width 213 height 213
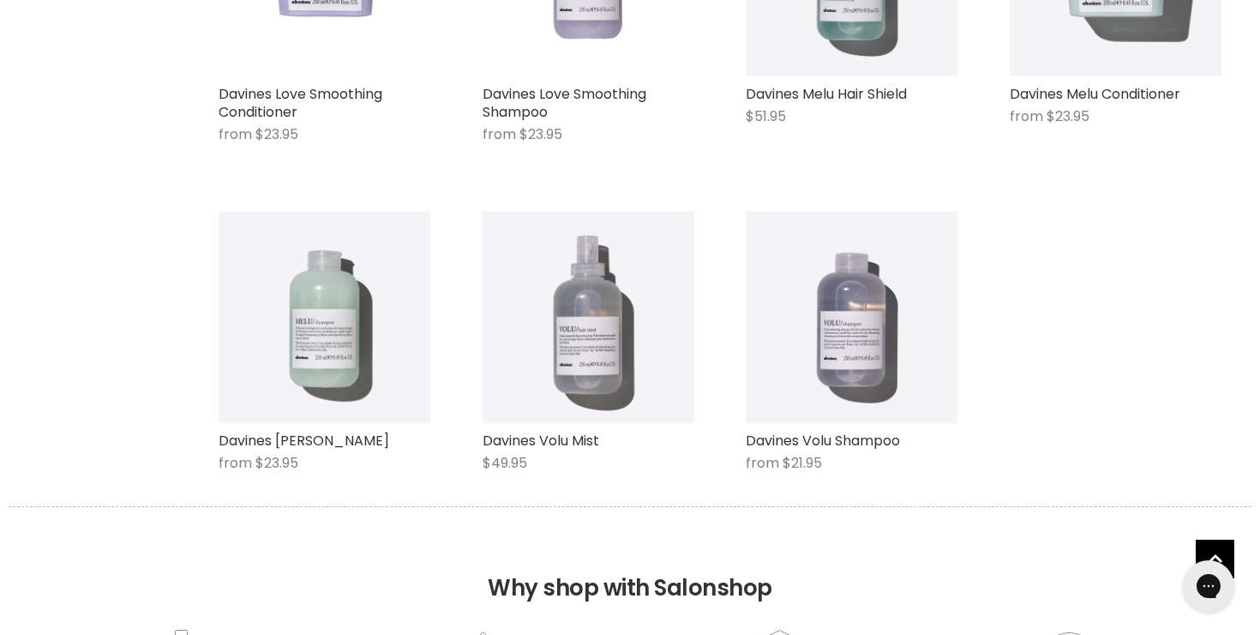
scroll to position [3244, 0]
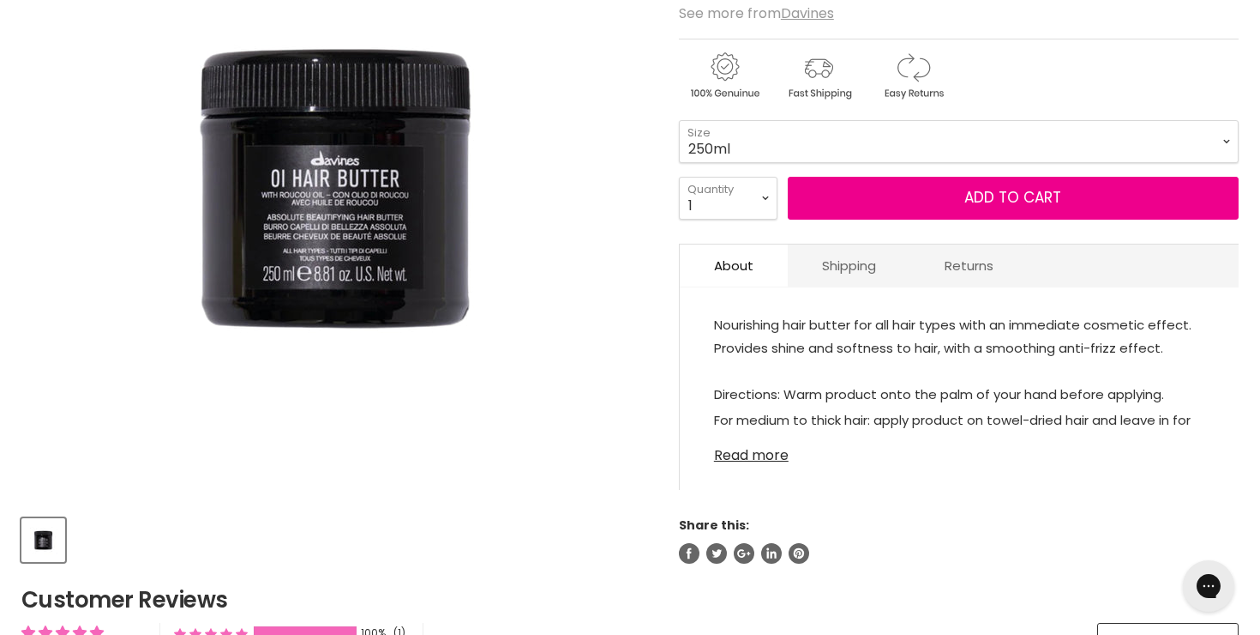
click at [771, 458] on link "Read more" at bounding box center [959, 450] width 490 height 26
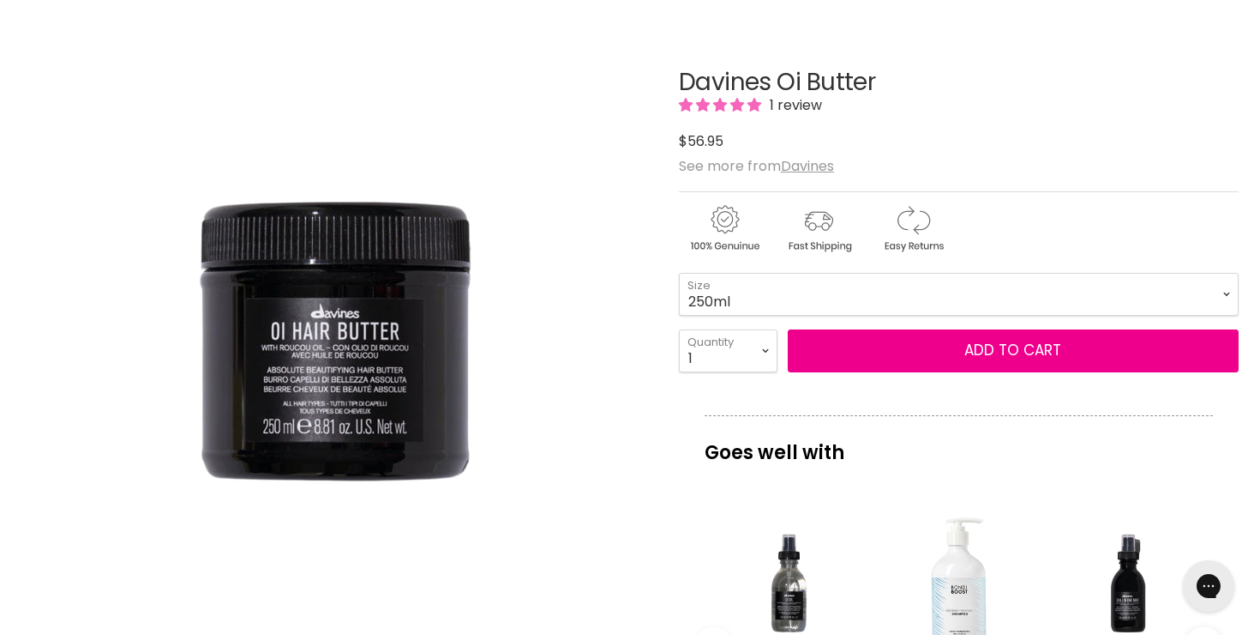
scroll to position [103, 0]
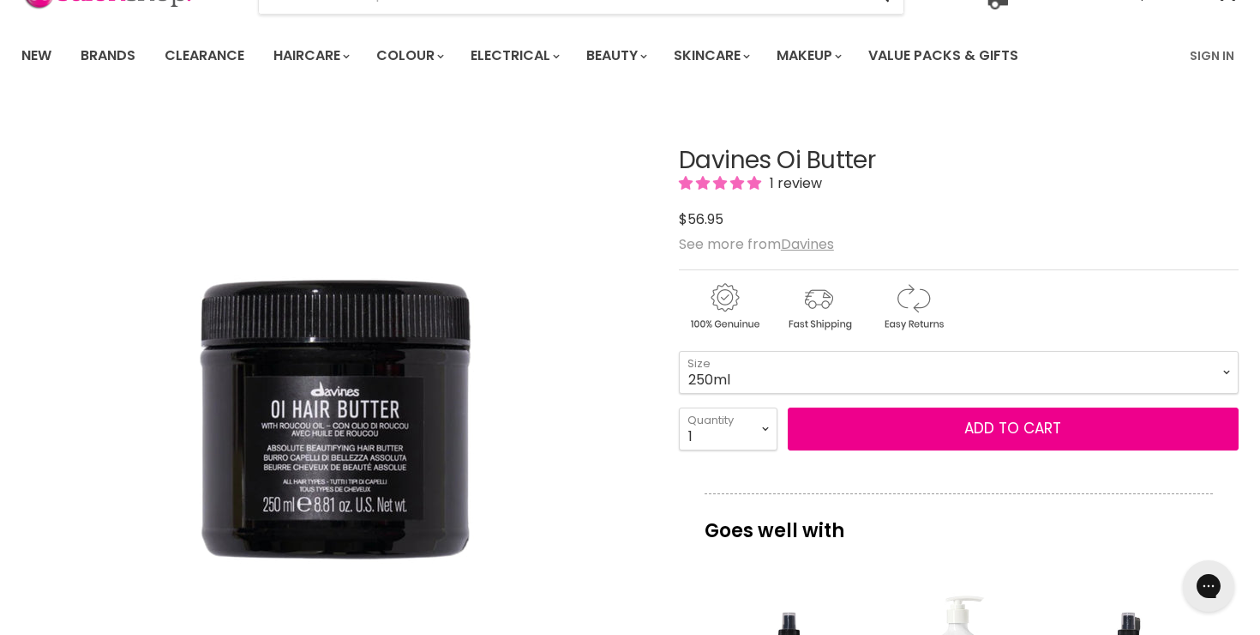
click at [753, 152] on h1 "Davines Oi Butter" at bounding box center [959, 160] width 560 height 27
copy div "Davines Oi Butter"
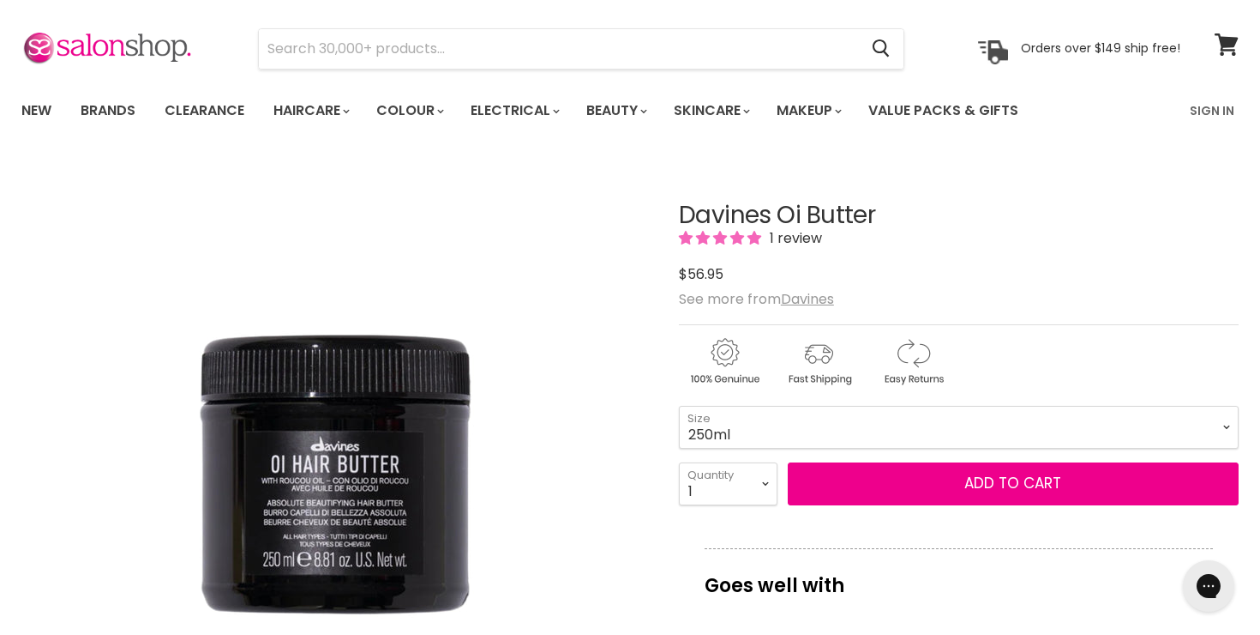
scroll to position [55, 0]
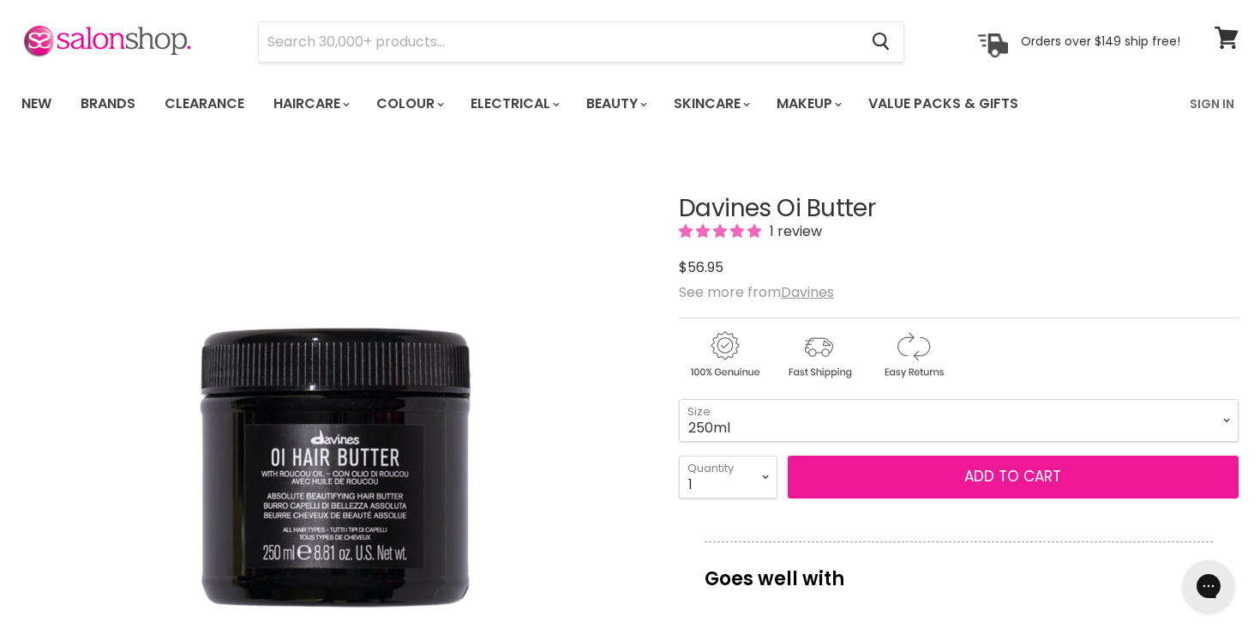
click at [972, 463] on button "Add to cart" at bounding box center [1013, 476] width 451 height 43
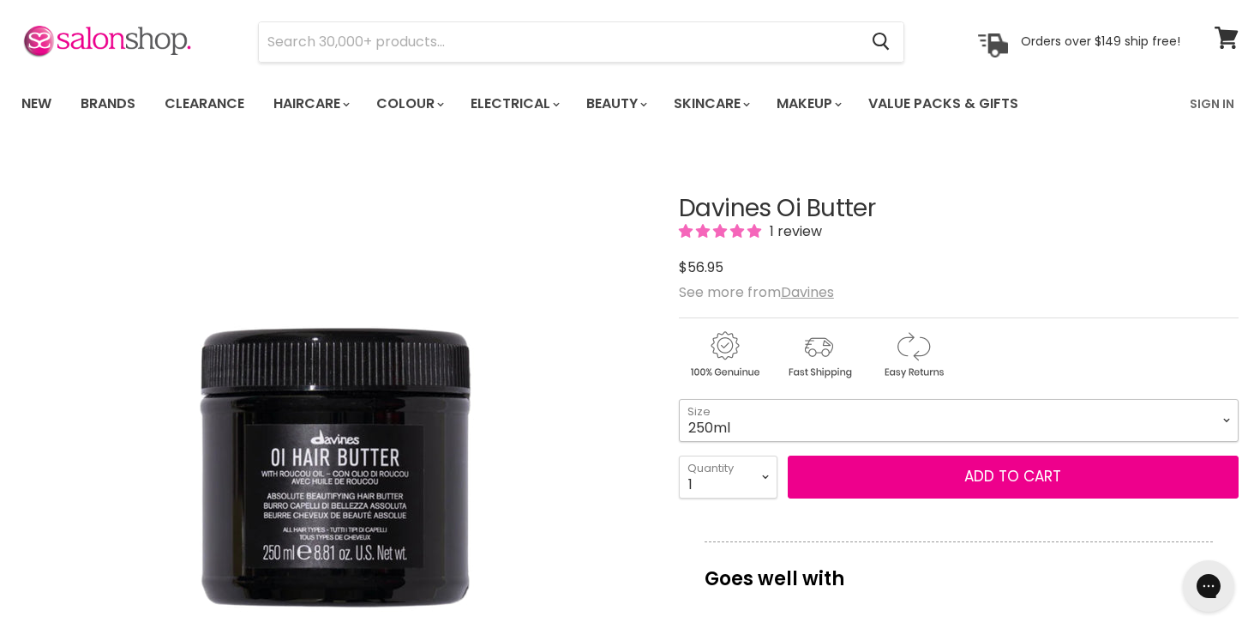
click at [944, 415] on select "250ml 1 Litre" at bounding box center [959, 420] width 560 height 43
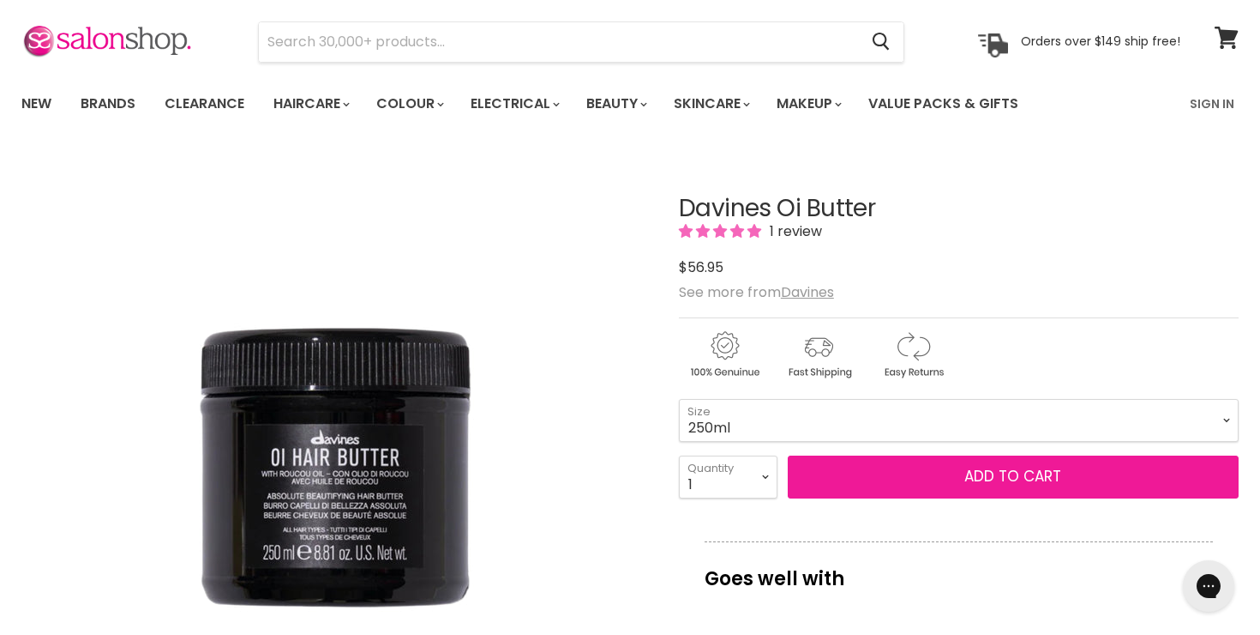
click at [930, 482] on button "Add to cart" at bounding box center [1013, 476] width 451 height 43
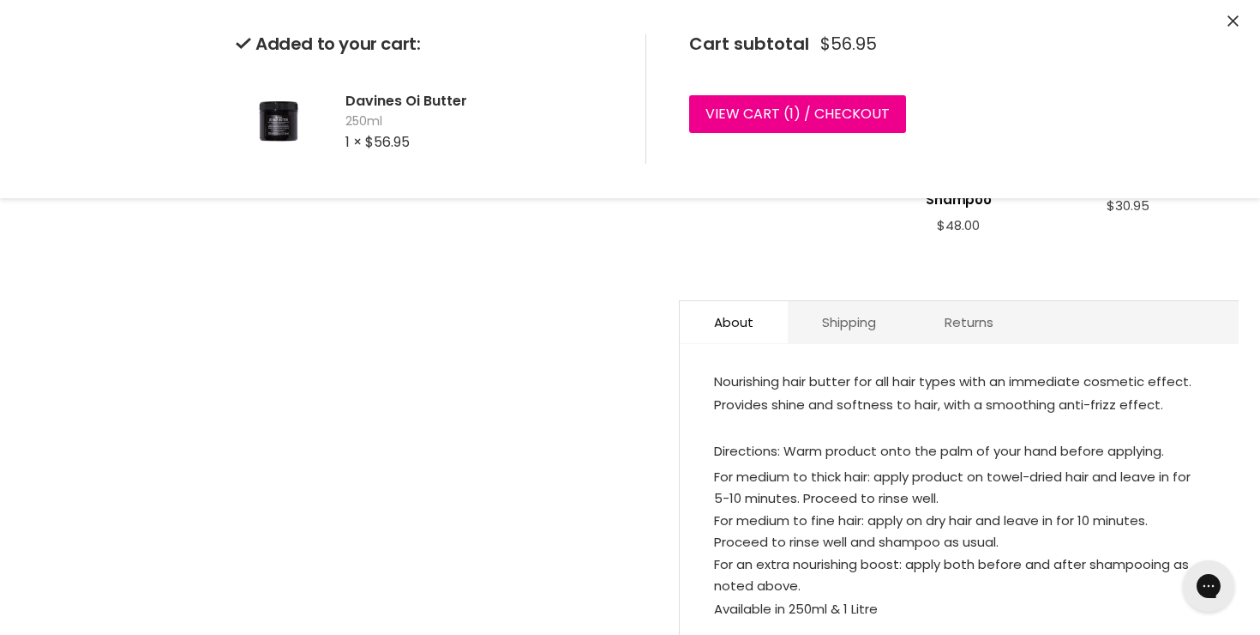
scroll to position [710, 0]
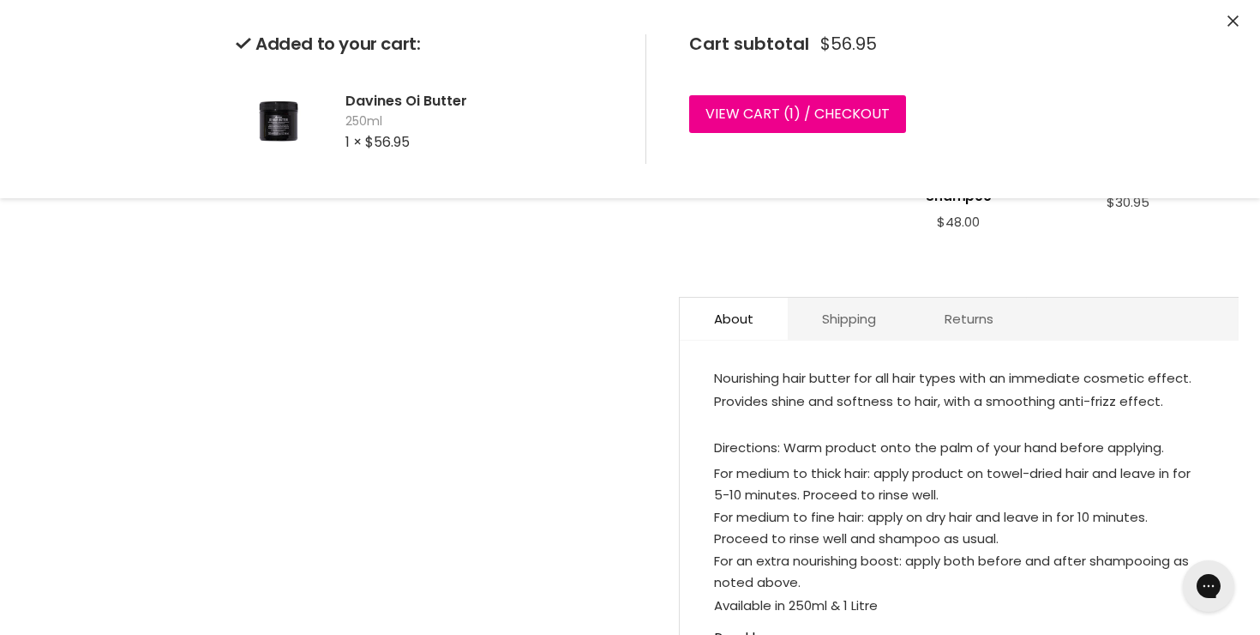
click at [1231, 21] on icon "Close" at bounding box center [1233, 20] width 11 height 11
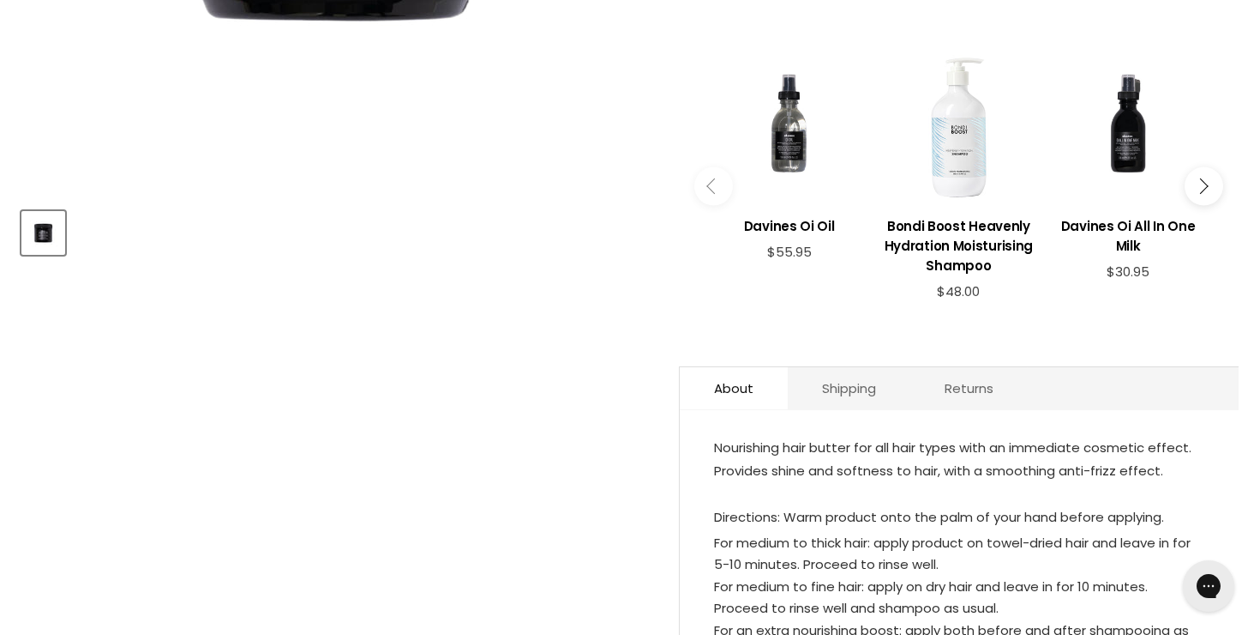
scroll to position [645, 0]
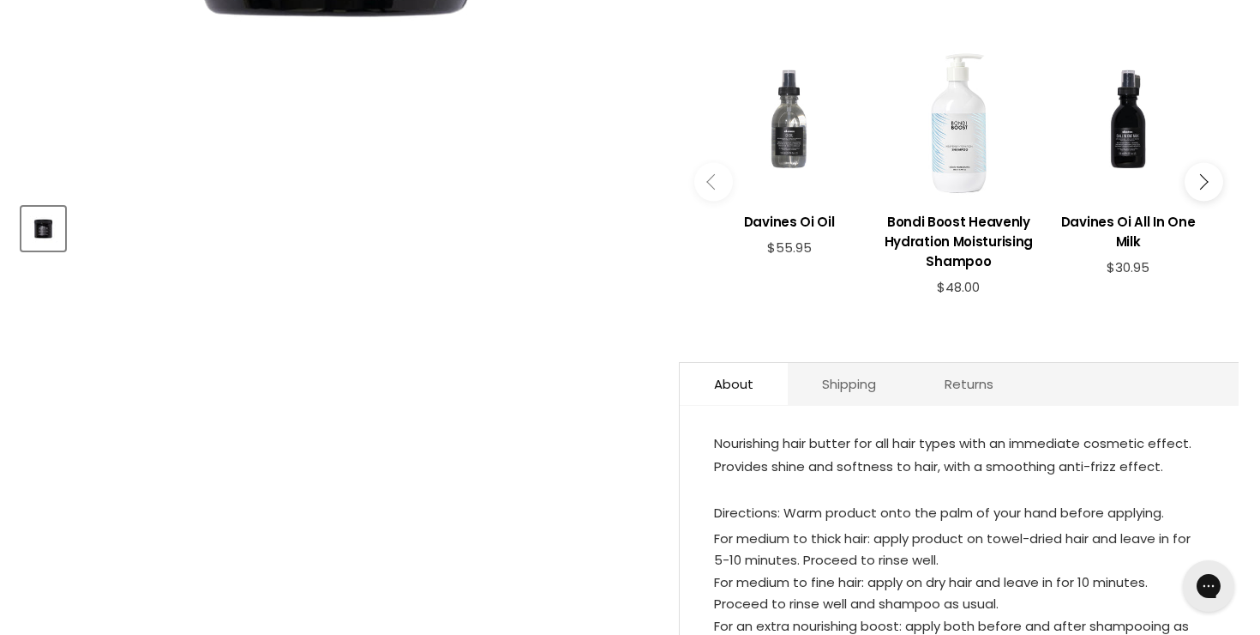
click at [787, 132] on div "Main content" at bounding box center [789, 123] width 153 height 153
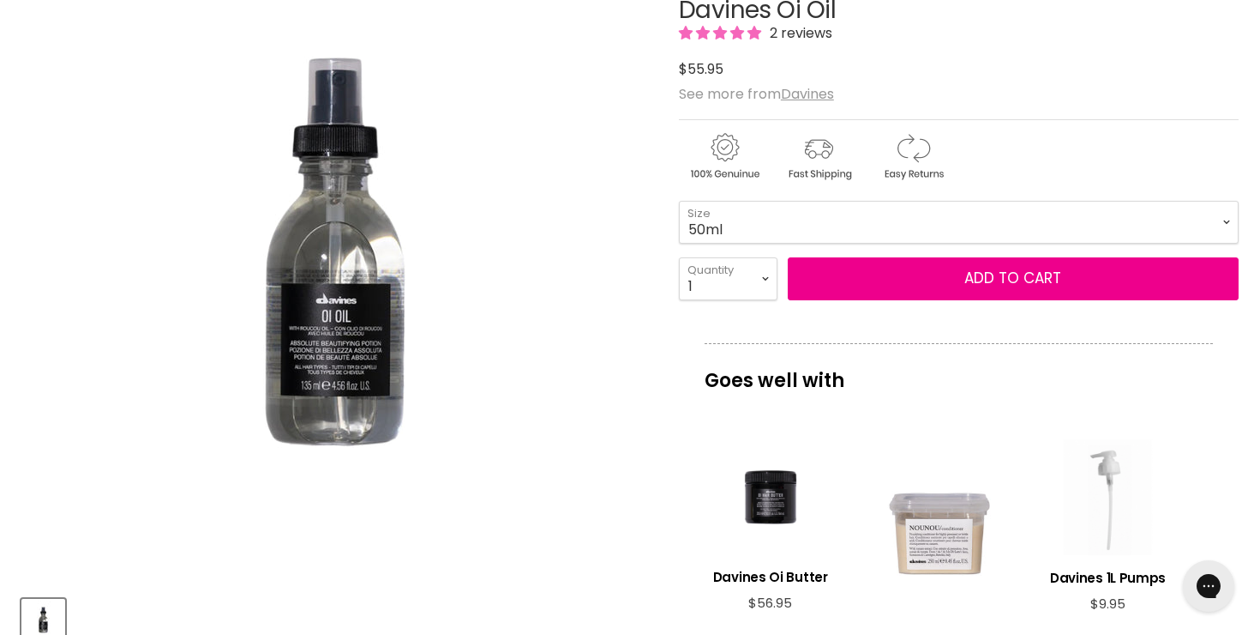
click at [770, 534] on div "View product:Davines Oi Butter" at bounding box center [770, 496] width 115 height 115
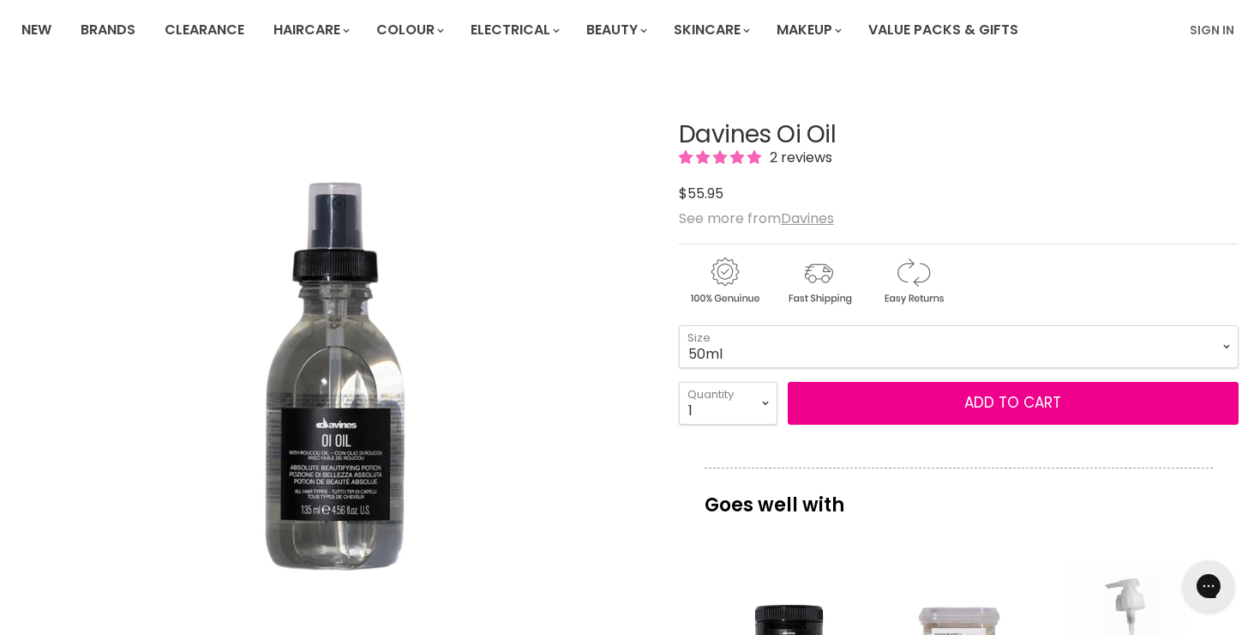
scroll to position [28, 0]
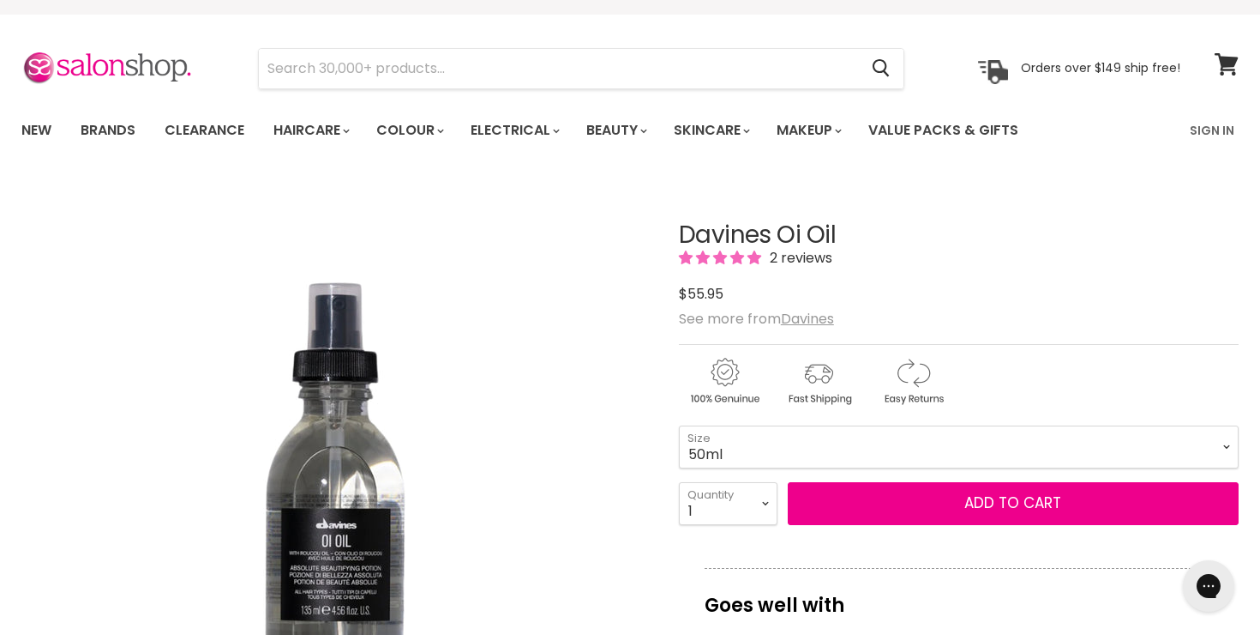
drag, startPoint x: 857, startPoint y: 230, endPoint x: 673, endPoint y: 237, distance: 183.6
copy div "Davines Oi Oil"
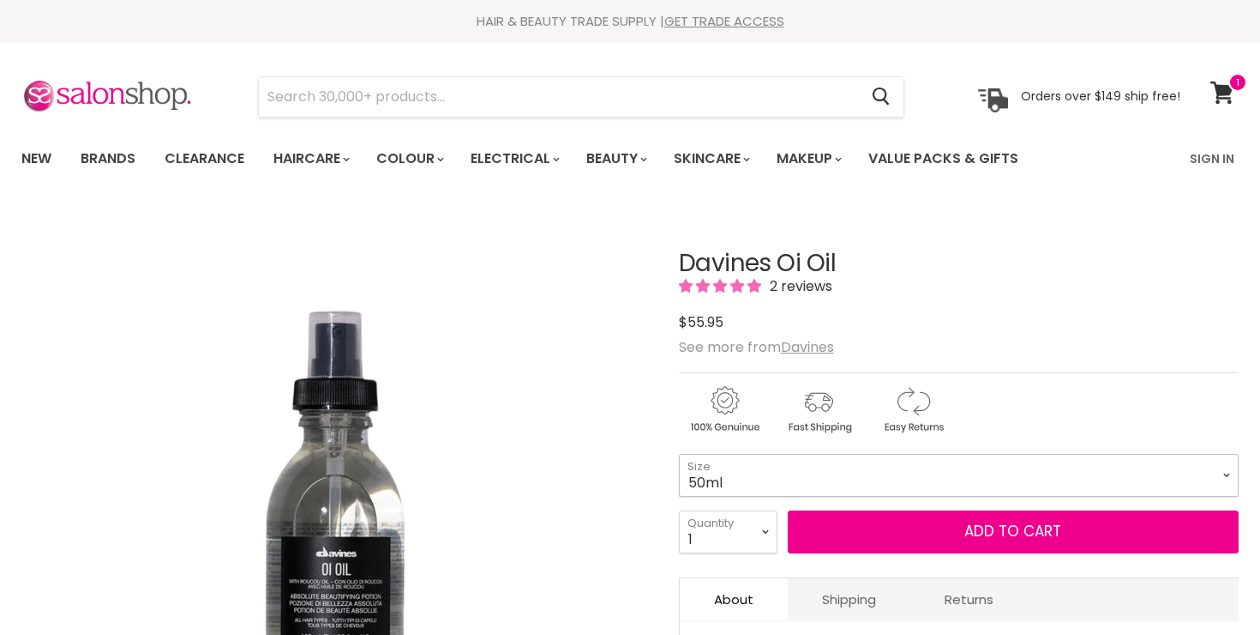
click at [895, 474] on select "50ml 135ml" at bounding box center [959, 475] width 560 height 43
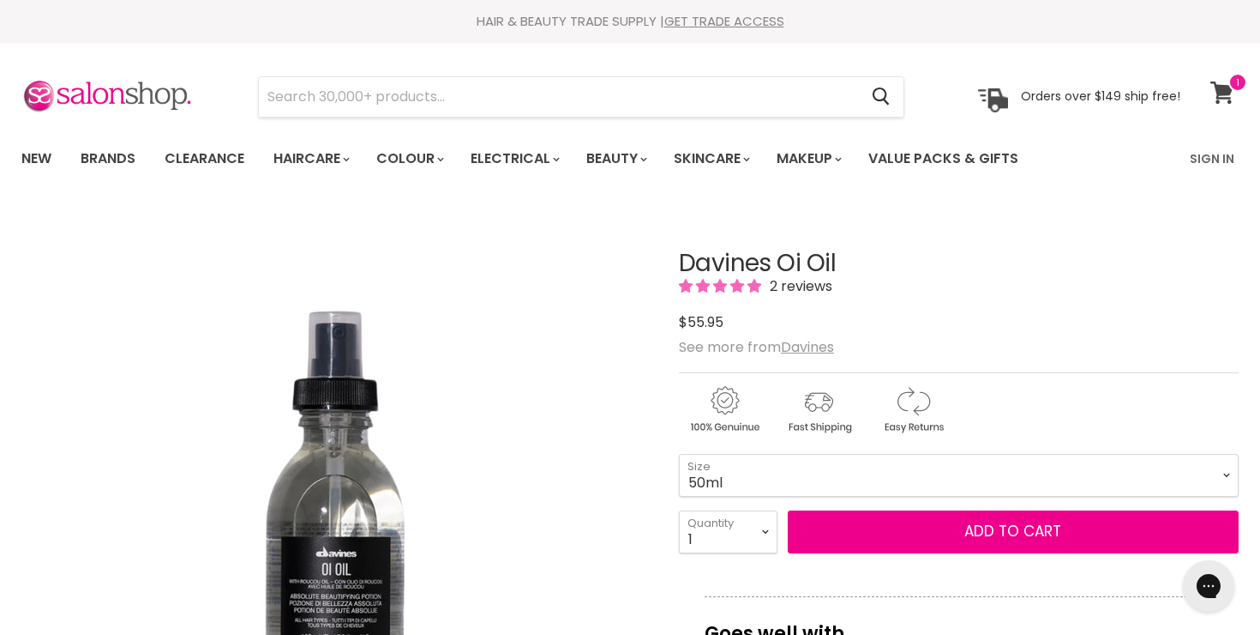
click at [1235, 90] on span at bounding box center [1238, 82] width 19 height 19
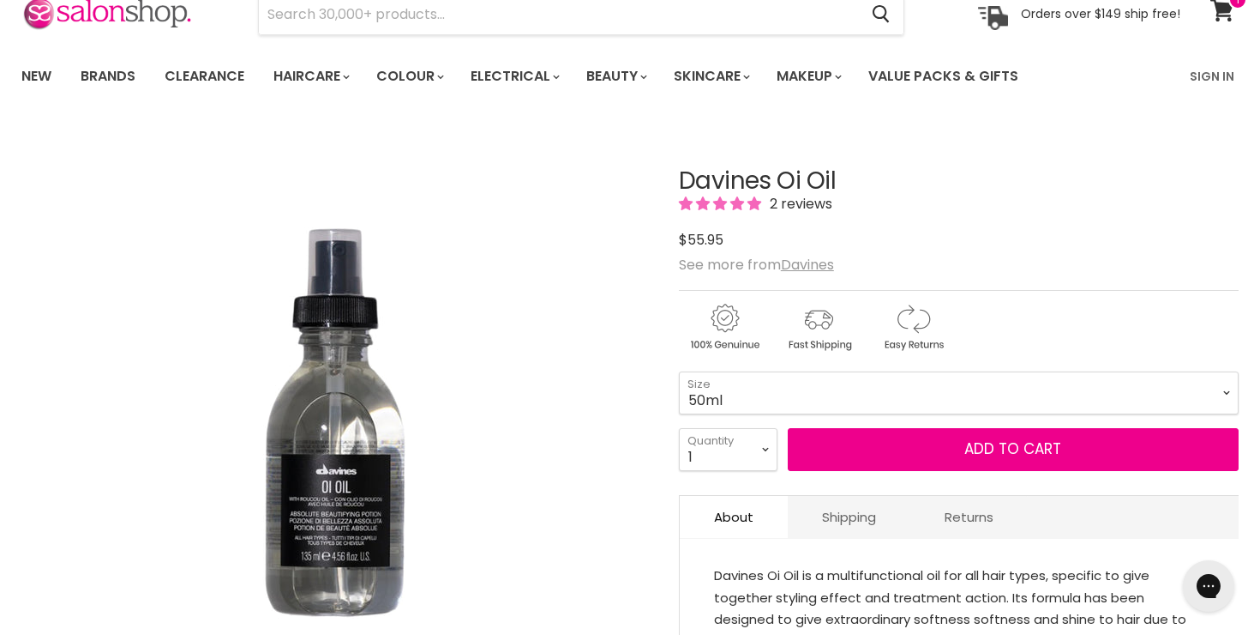
scroll to position [91, 0]
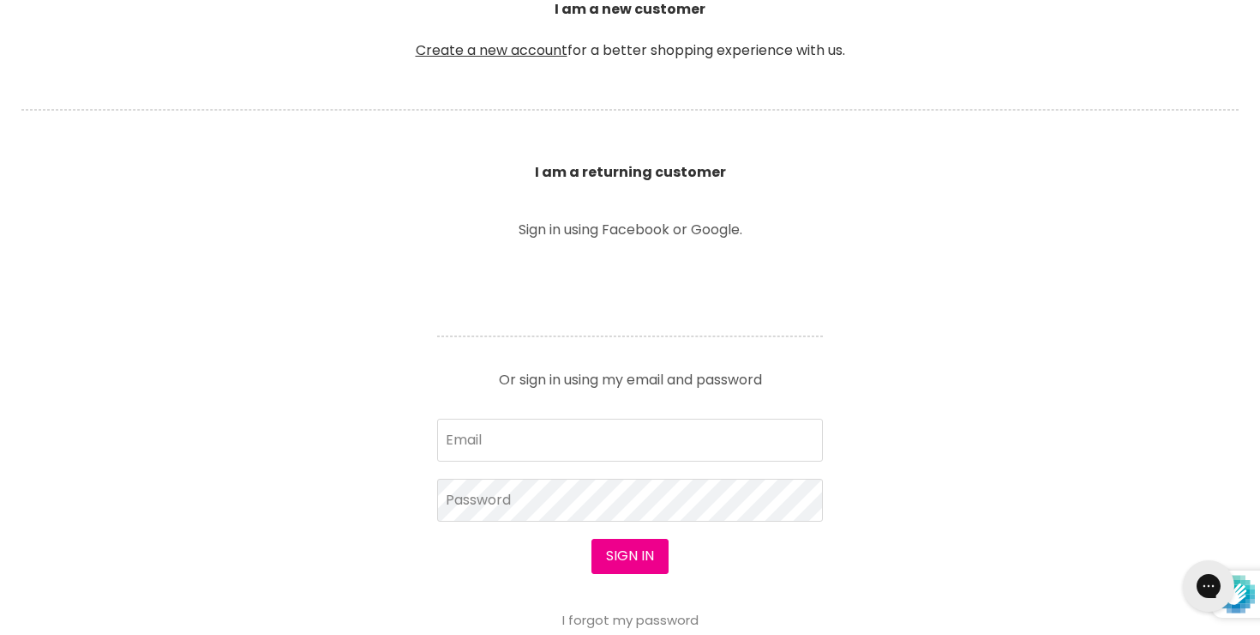
click at [541, 414] on article "Sign in using Facebook or Google. Or sign in using my email and password Email …" at bounding box center [630, 424] width 429 height 403
click at [515, 428] on input "Email" at bounding box center [630, 439] width 386 height 43
type input "ttcontactshop@gmail.com"
click at [623, 550] on button "Sign in" at bounding box center [630, 555] width 77 height 34
click at [603, 551] on button "Sign in" at bounding box center [630, 555] width 77 height 34
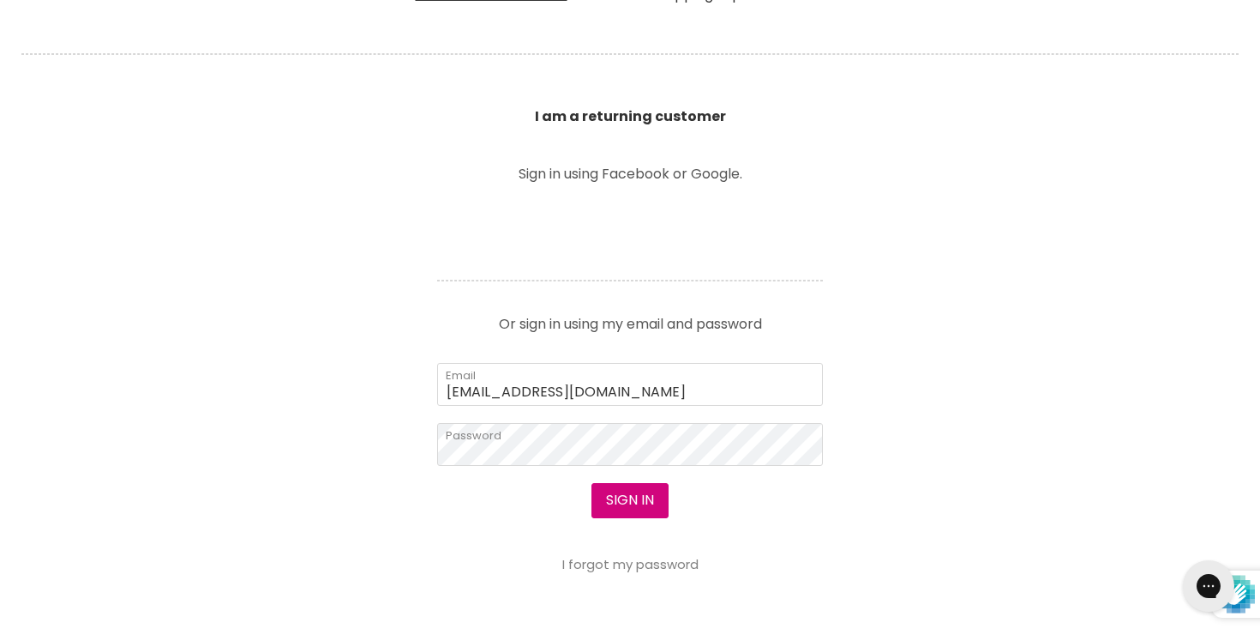
scroll to position [566, 0]
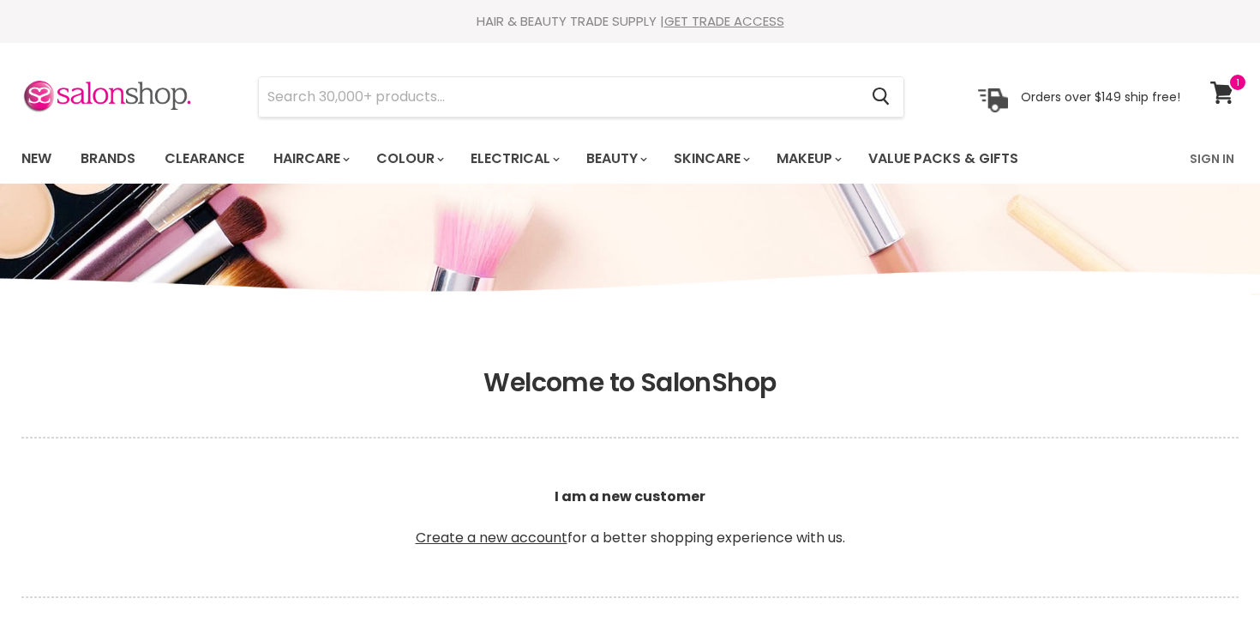
scroll to position [494, 0]
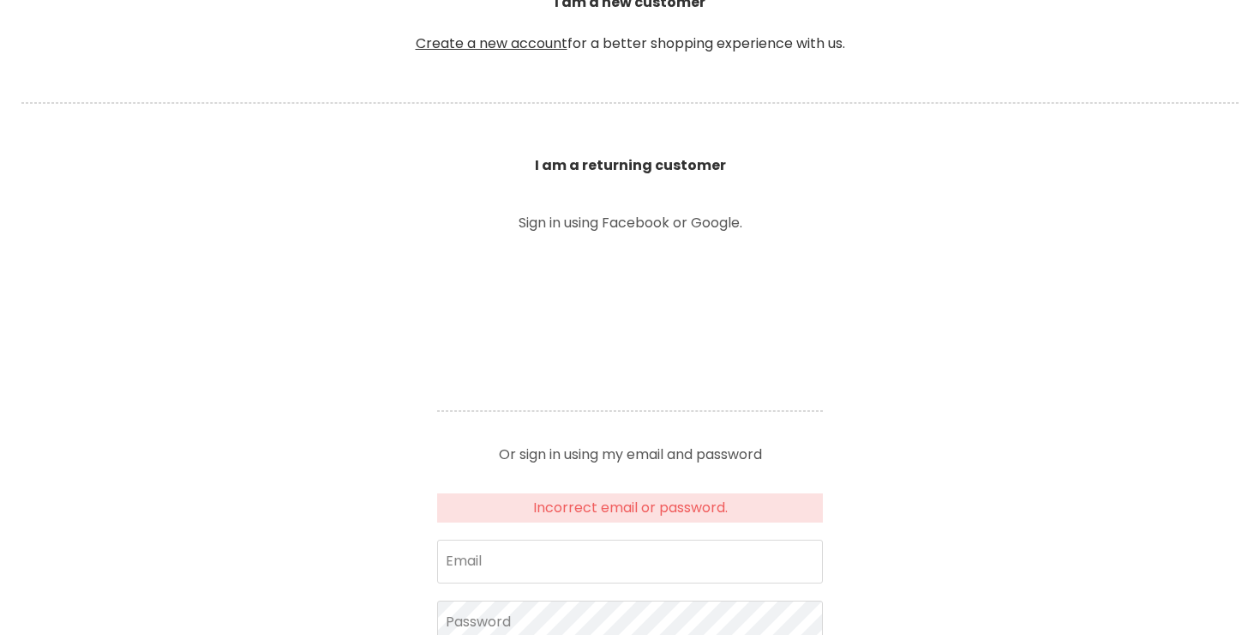
click at [552, 451] on p "Or sign in using my email and password" at bounding box center [630, 447] width 386 height 27
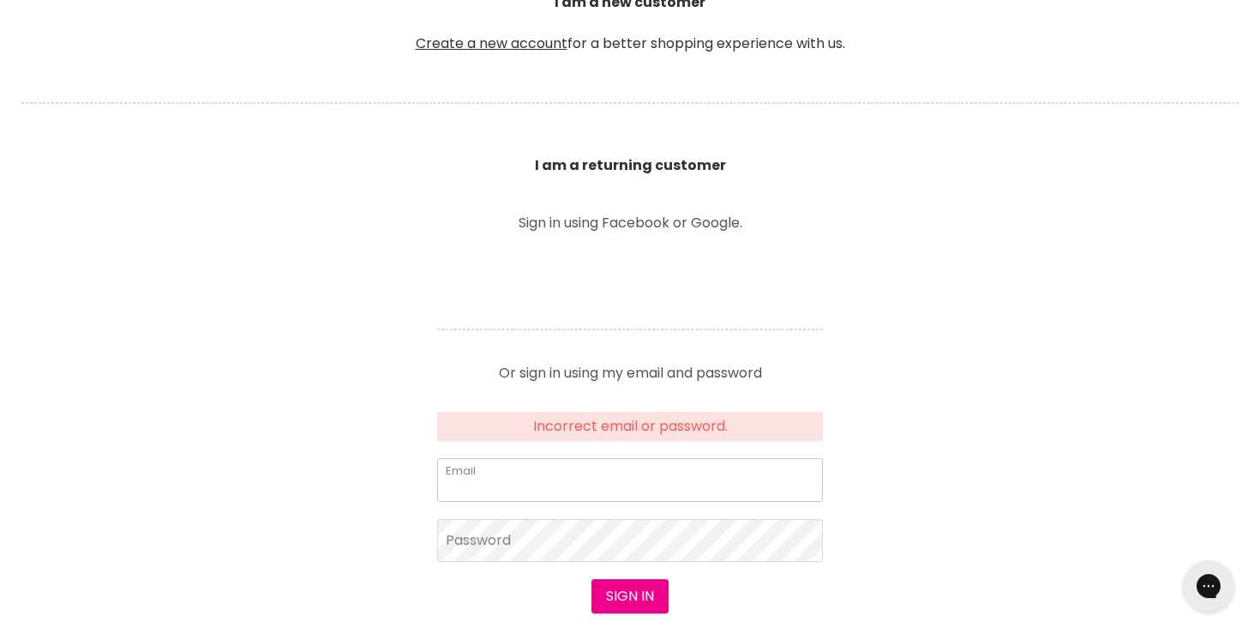
click at [549, 493] on input "Email" at bounding box center [630, 479] width 386 height 43
type input "[EMAIL_ADDRESS][DOMAIN_NAME]"
click at [631, 589] on button "Sign in" at bounding box center [630, 596] width 77 height 34
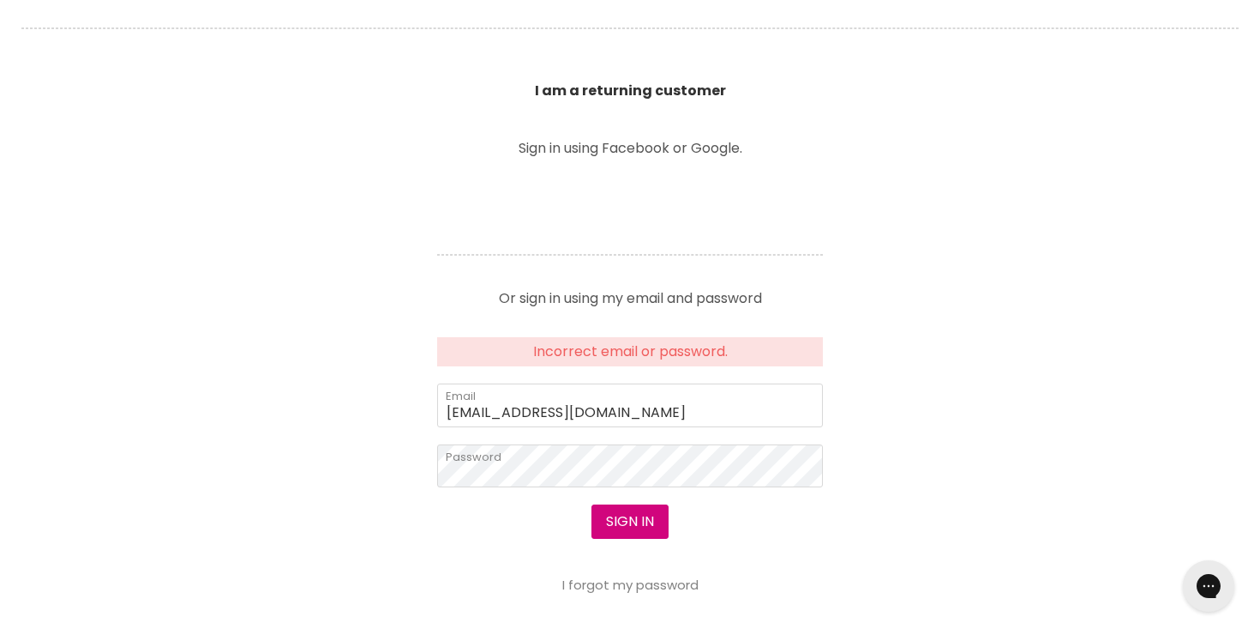
scroll to position [569, 0]
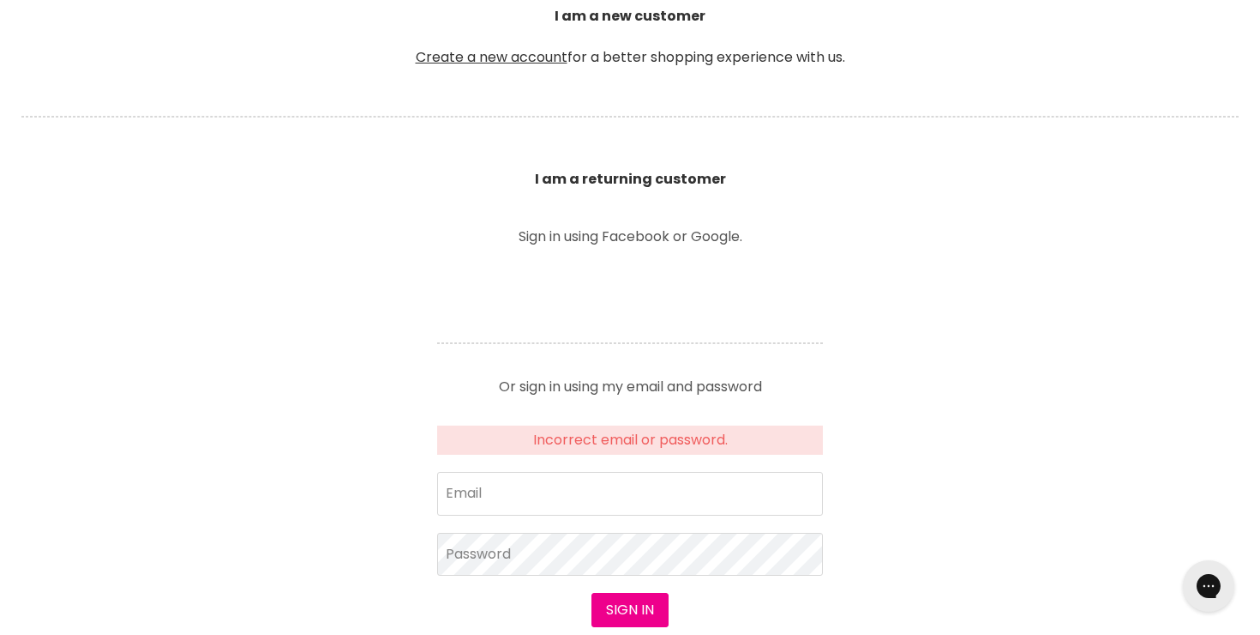
scroll to position [481, 0]
click at [551, 502] on input "Email" at bounding box center [630, 492] width 386 height 43
type input "ttcontactshop@gmail.com"
click at [612, 602] on button "Sign in" at bounding box center [630, 609] width 77 height 34
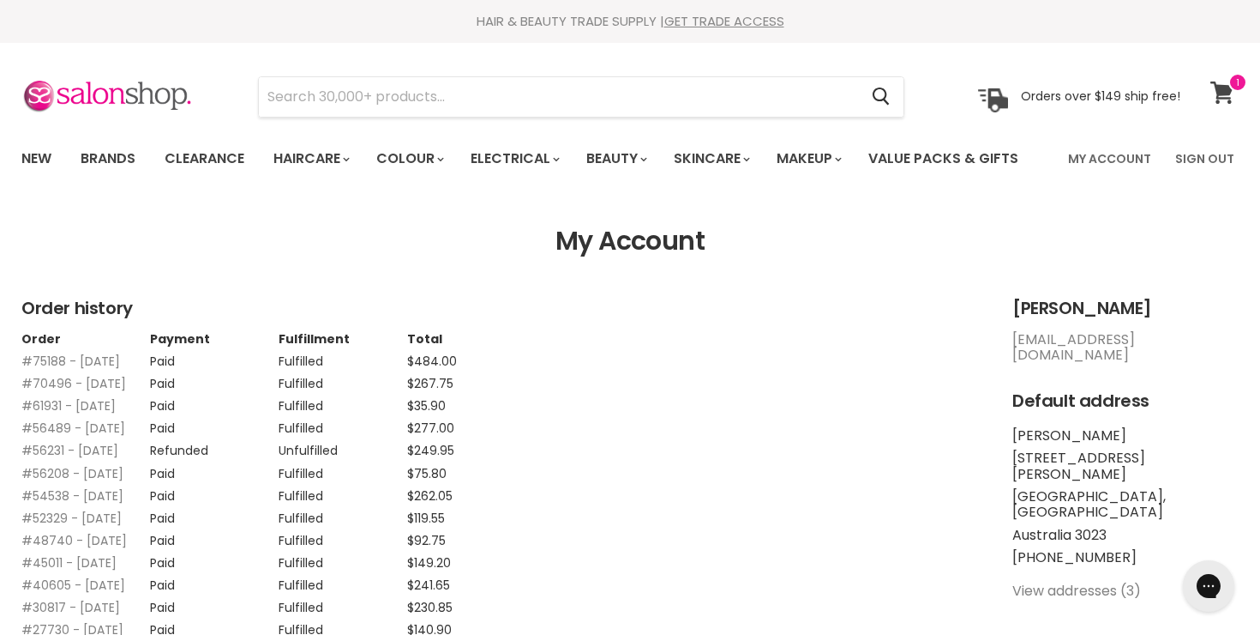
click at [1221, 93] on icon at bounding box center [1222, 92] width 23 height 22
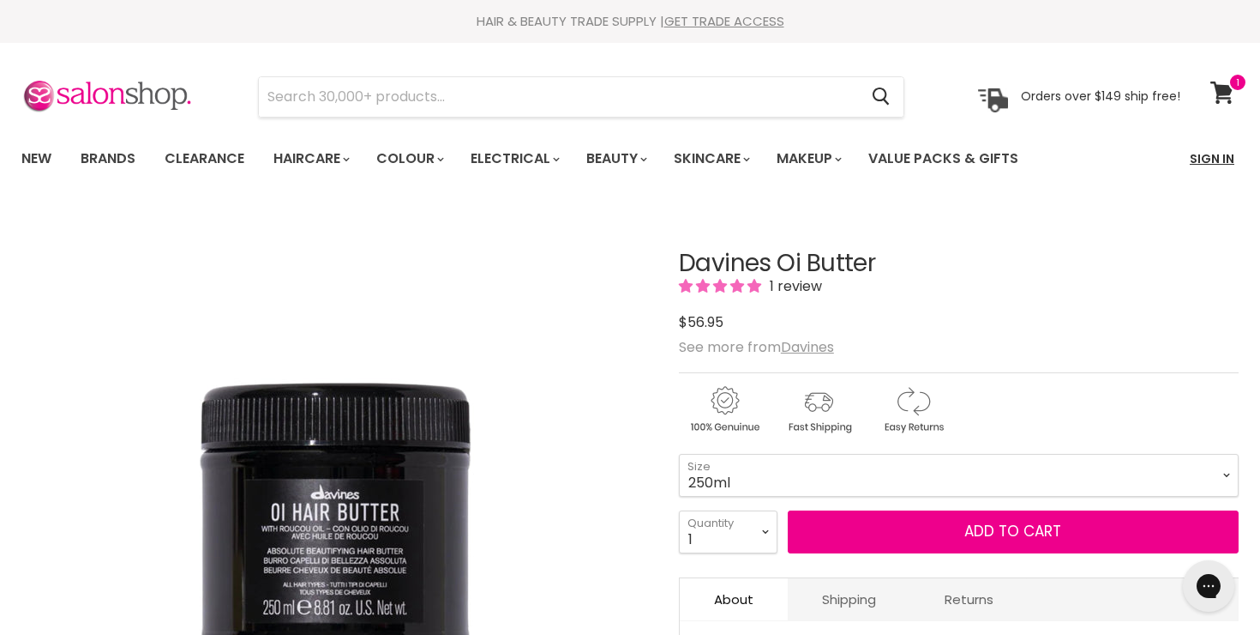
click at [1196, 157] on link "Sign In" at bounding box center [1212, 159] width 65 height 36
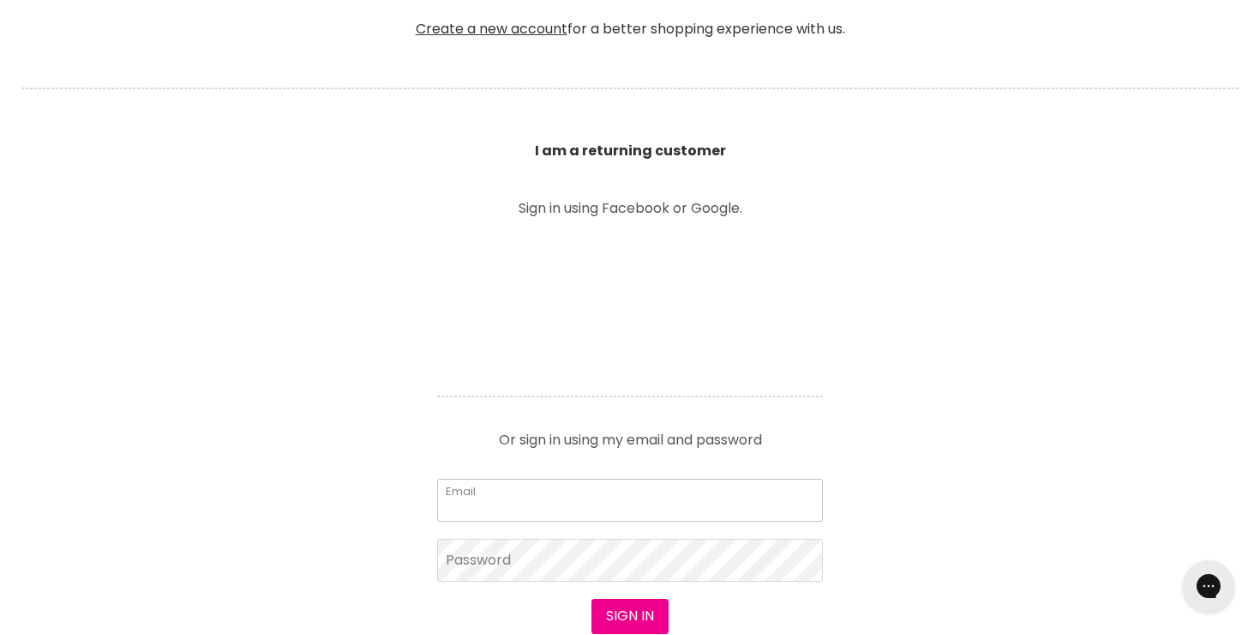
click at [610, 494] on input "Email" at bounding box center [630, 499] width 386 height 43
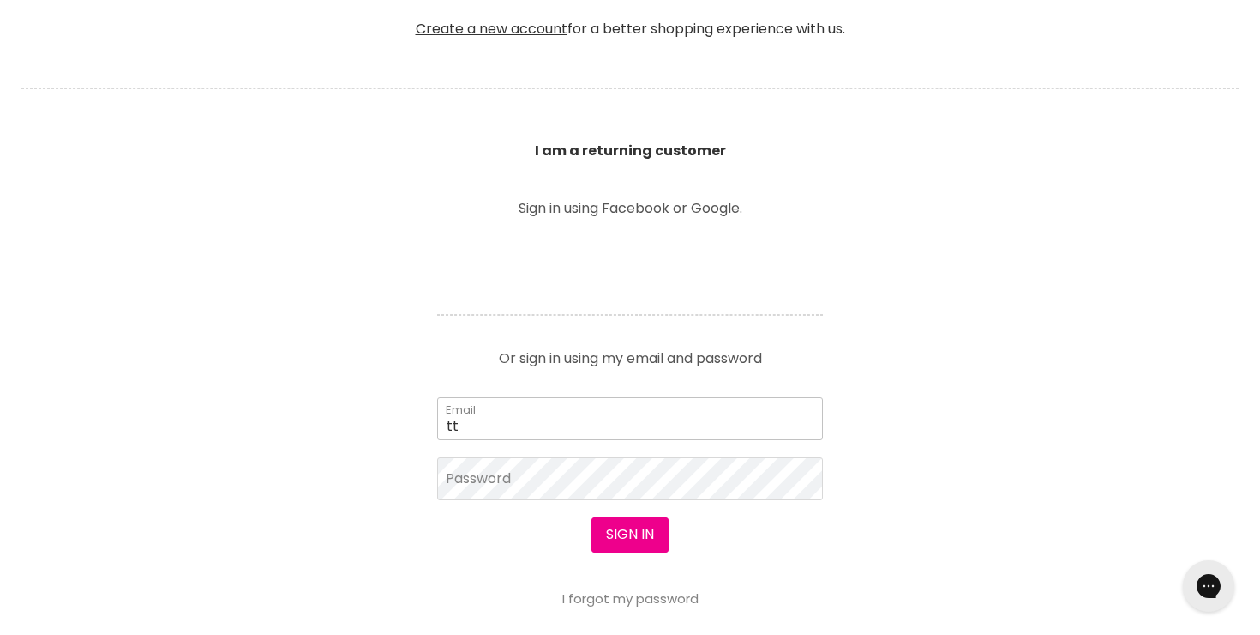
type input "[EMAIL_ADDRESS][DOMAIN_NAME]"
click at [624, 521] on button "Sign in" at bounding box center [630, 534] width 77 height 34
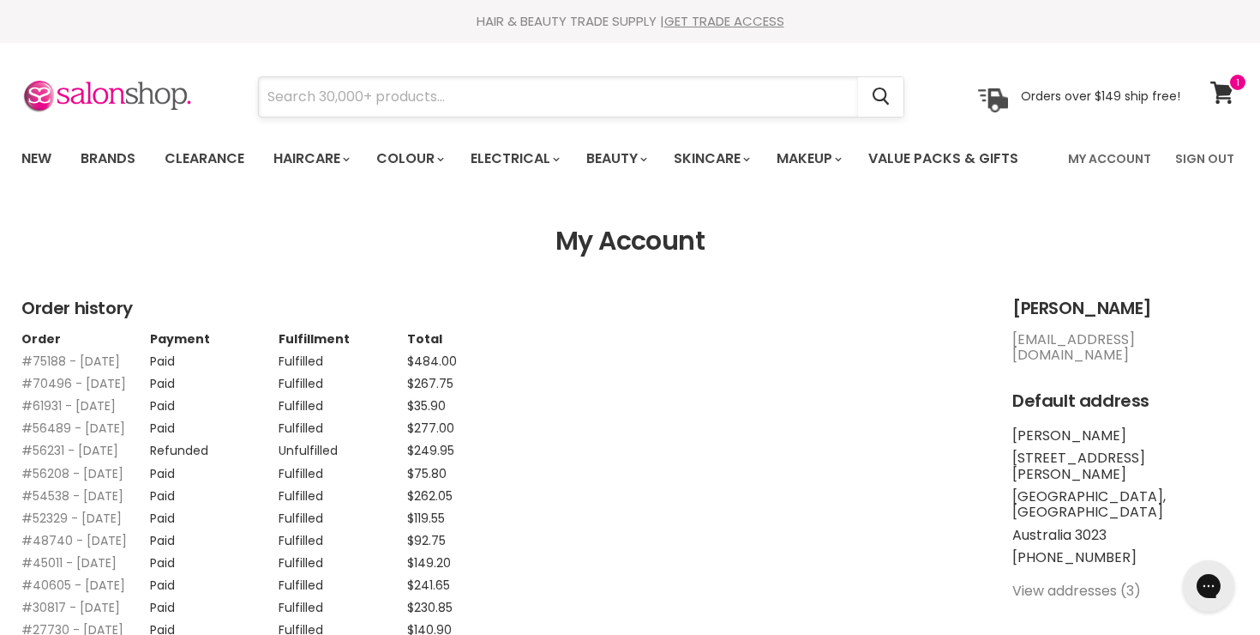
click at [386, 99] on input "Search" at bounding box center [558, 96] width 599 height 39
type input "davines"
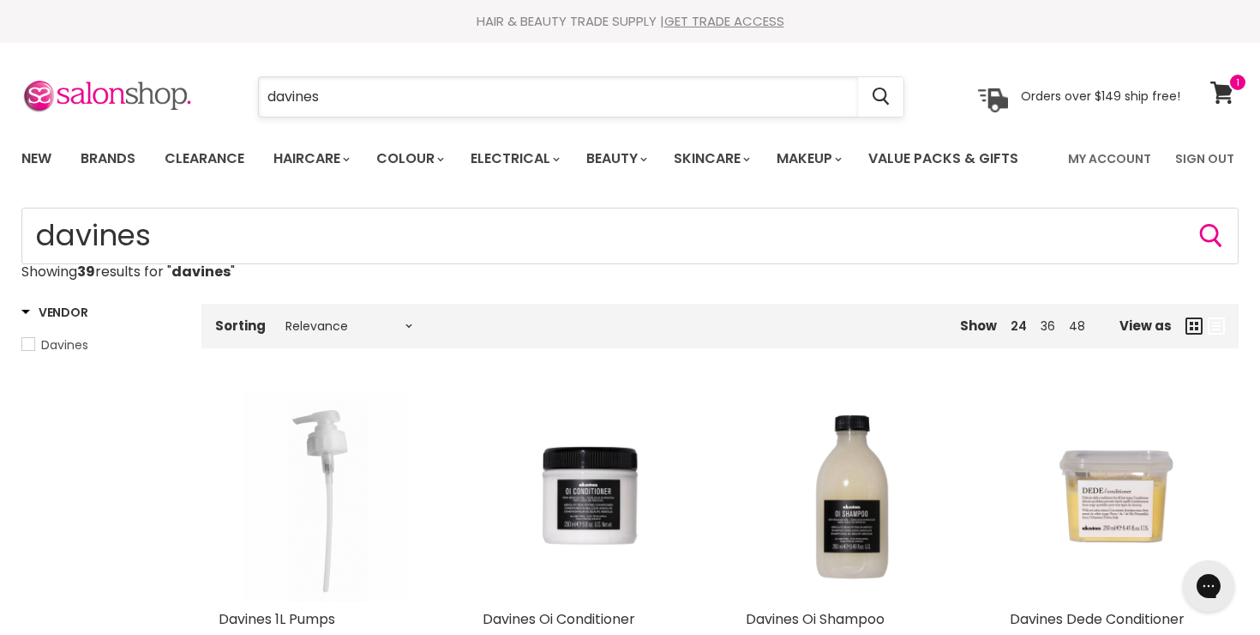
click at [391, 93] on input "davines" at bounding box center [558, 96] width 599 height 39
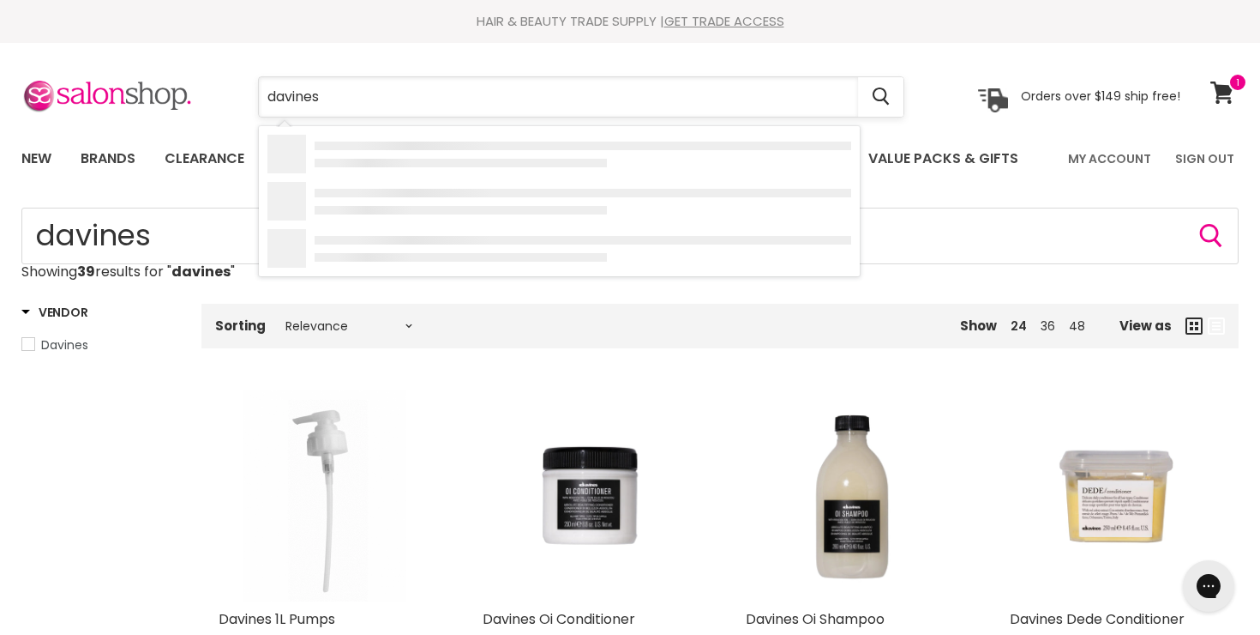
click at [391, 93] on input "davines" at bounding box center [558, 96] width 599 height 39
type input "alfaparf"
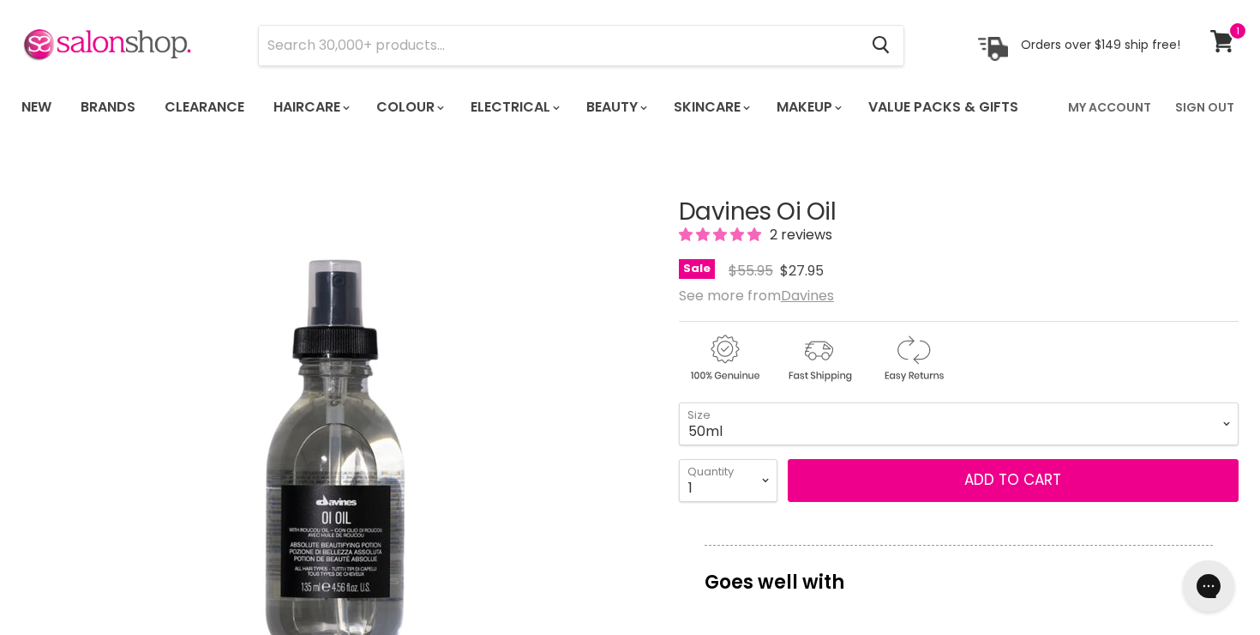
click at [679, 402] on select "50ml 135ml" at bounding box center [959, 423] width 560 height 43
click at [809, 421] on select "50ml 135ml" at bounding box center [959, 423] width 560 height 43
click at [679, 402] on select "50ml 135ml" at bounding box center [959, 423] width 560 height 43
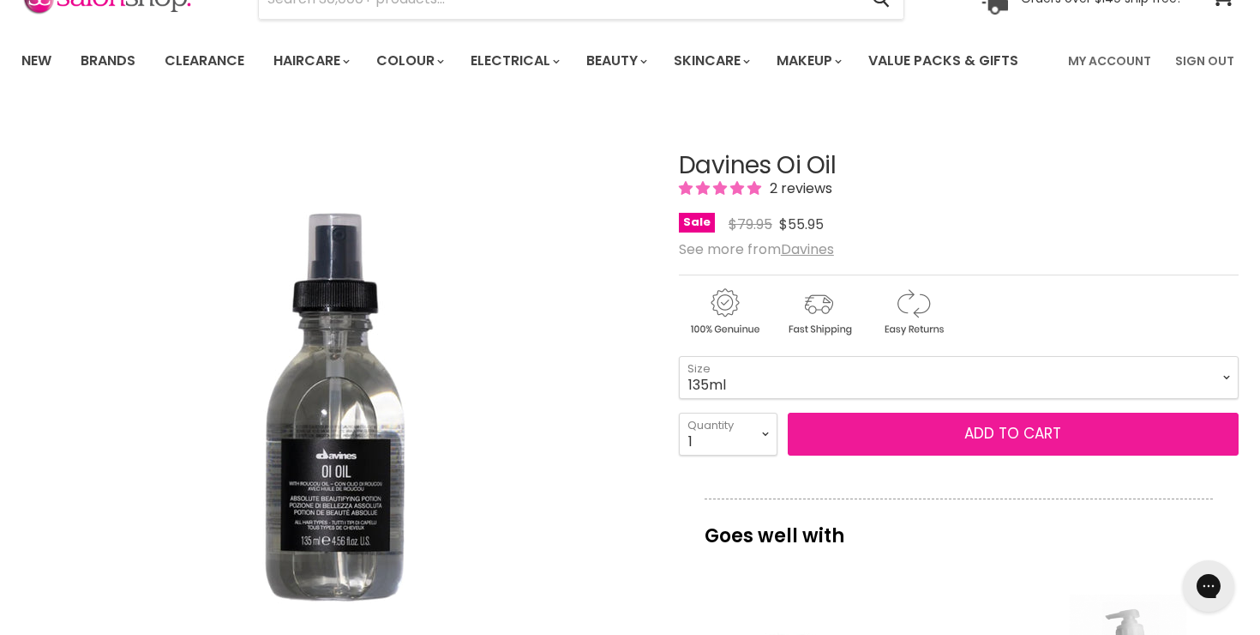
scroll to position [99, 0]
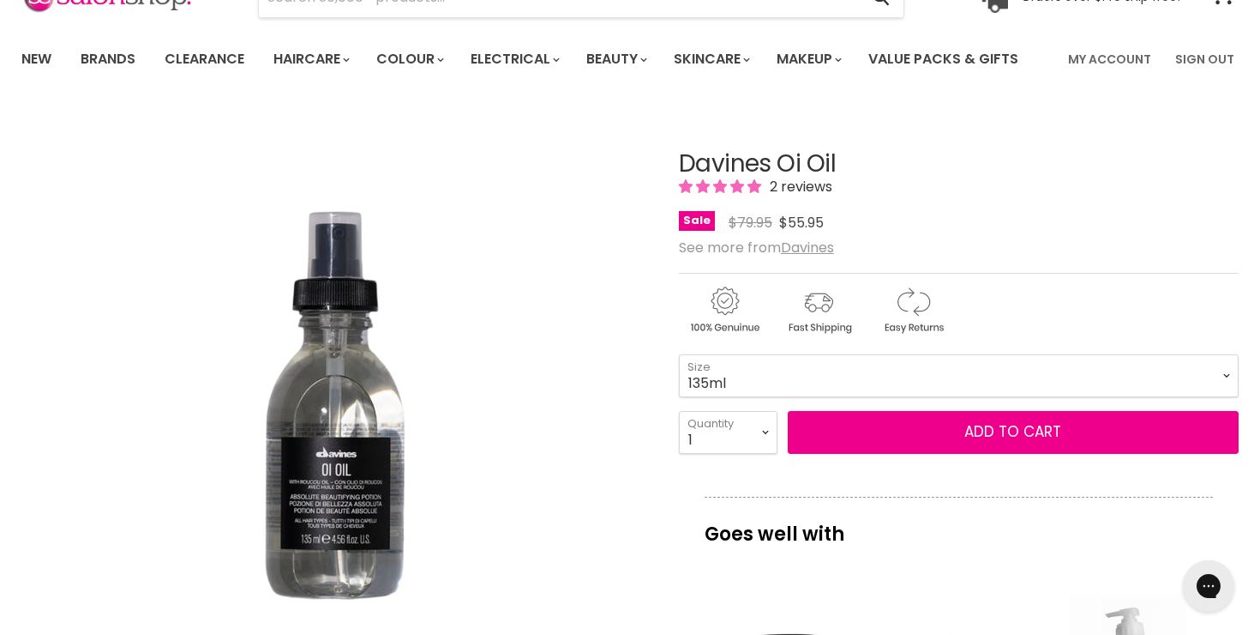
click at [797, 370] on select "50ml 135ml" at bounding box center [959, 375] width 560 height 43
select select "50ml"
click at [679, 354] on select "50ml 135ml" at bounding box center [959, 375] width 560 height 43
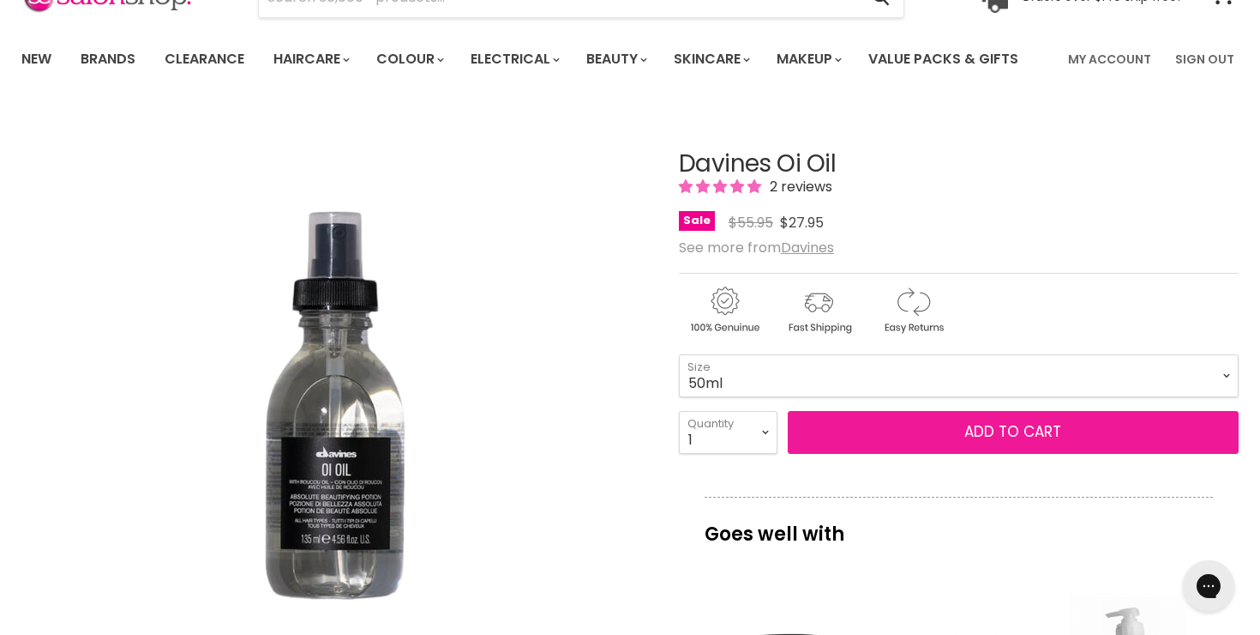
click at [835, 418] on button "Add to cart" at bounding box center [1013, 432] width 451 height 43
click at [884, 442] on button "Add to cart" at bounding box center [1013, 432] width 451 height 43
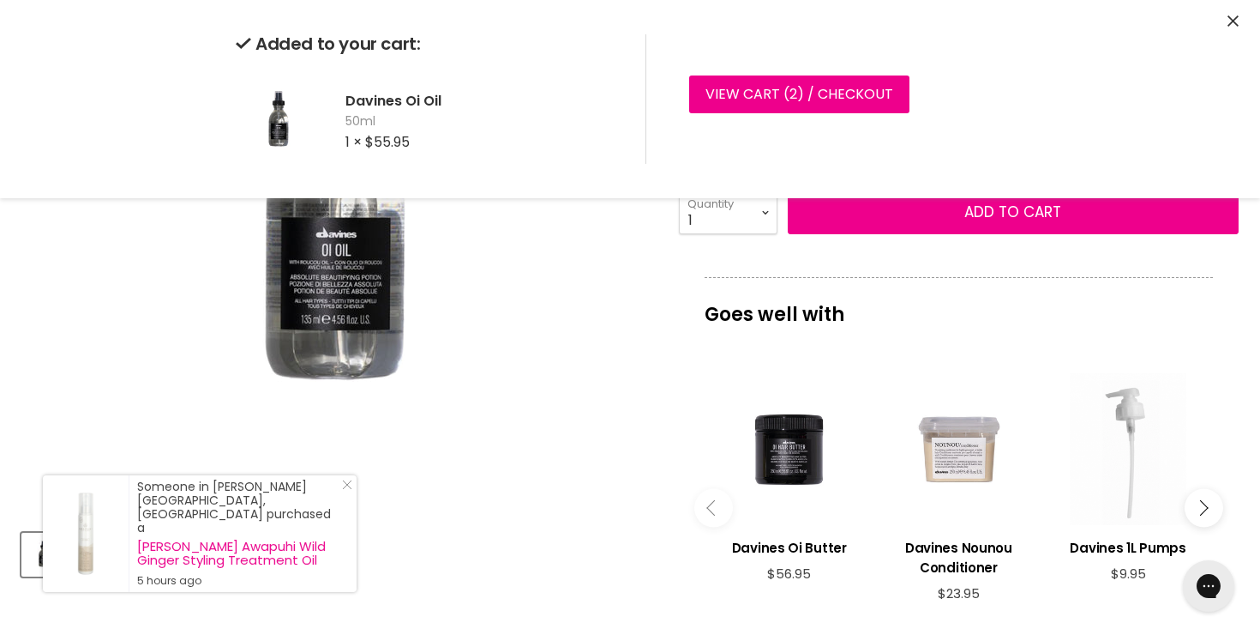
scroll to position [625, 0]
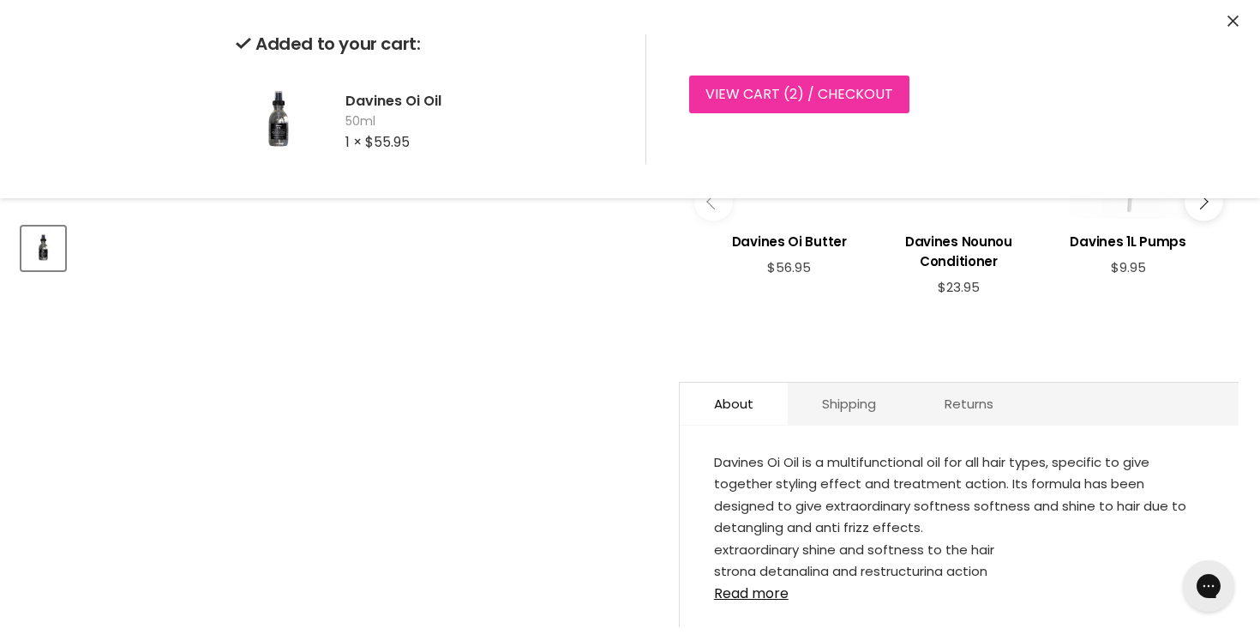
click at [876, 100] on link "View cart ( 2 ) / Checkout" at bounding box center [799, 94] width 220 height 38
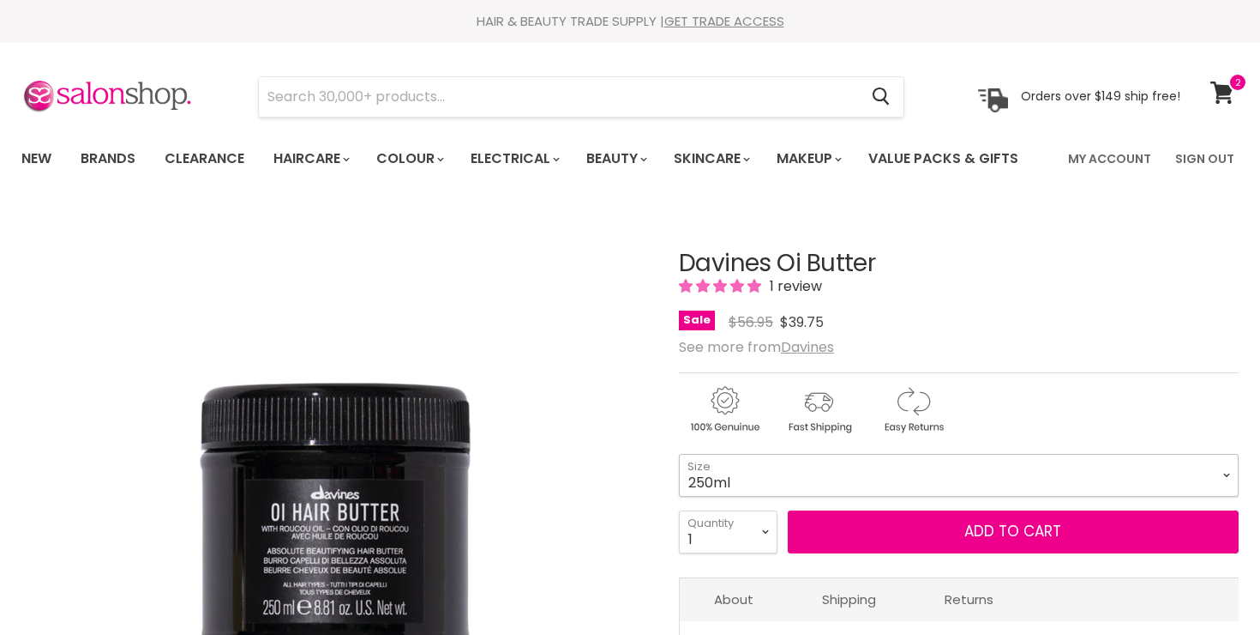
click at [881, 479] on select "250ml 1 Litre" at bounding box center [959, 475] width 560 height 43
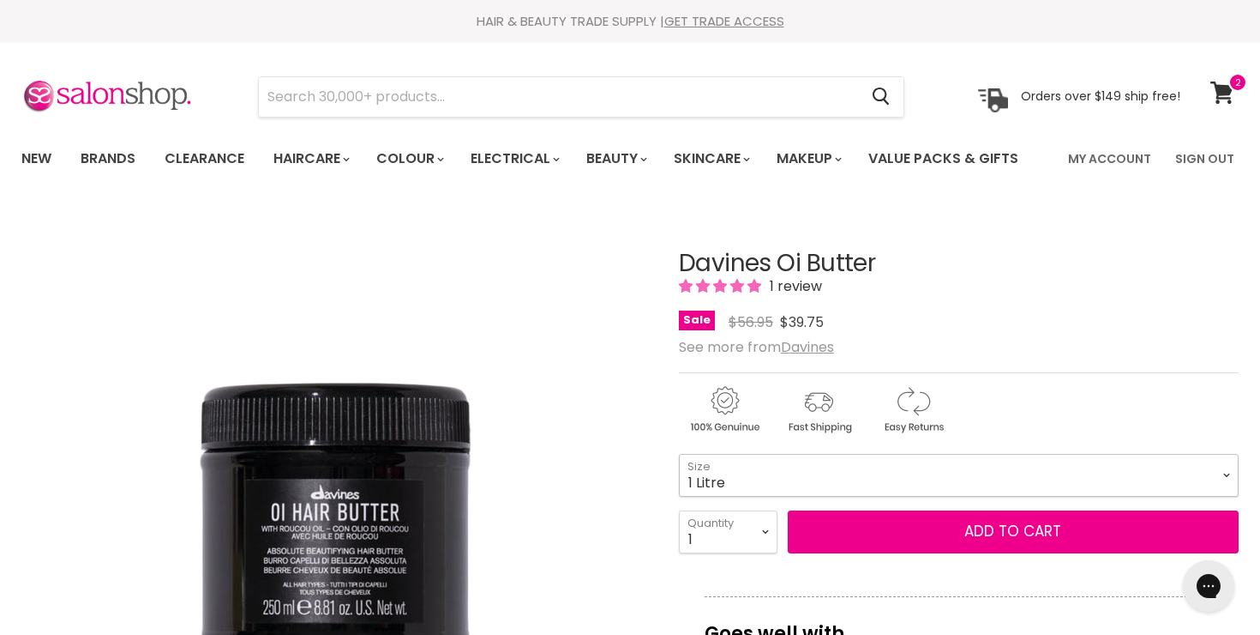
click at [679, 454] on select "250ml 1 Litre" at bounding box center [959, 475] width 560 height 43
click at [883, 480] on select "250ml 1 Litre" at bounding box center [959, 475] width 560 height 43
select select "250ml"
click at [679, 454] on select "250ml 1 Litre" at bounding box center [959, 475] width 560 height 43
click at [898, 473] on select "250ml 1 Litre" at bounding box center [959, 475] width 560 height 43
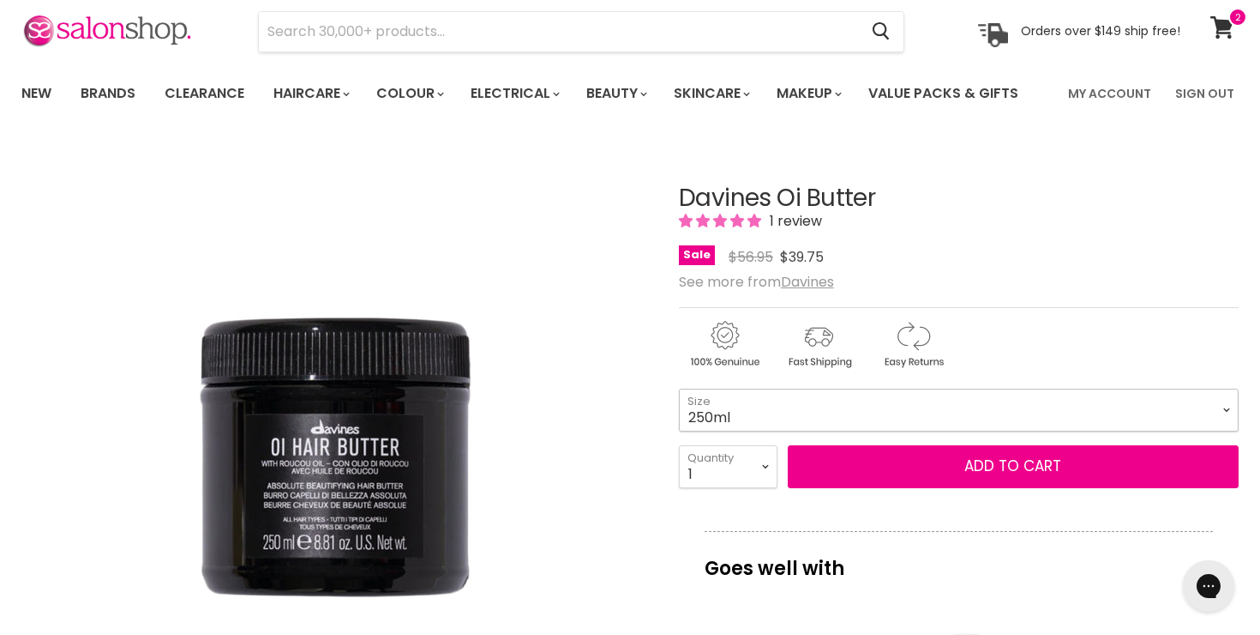
scroll to position [81, 0]
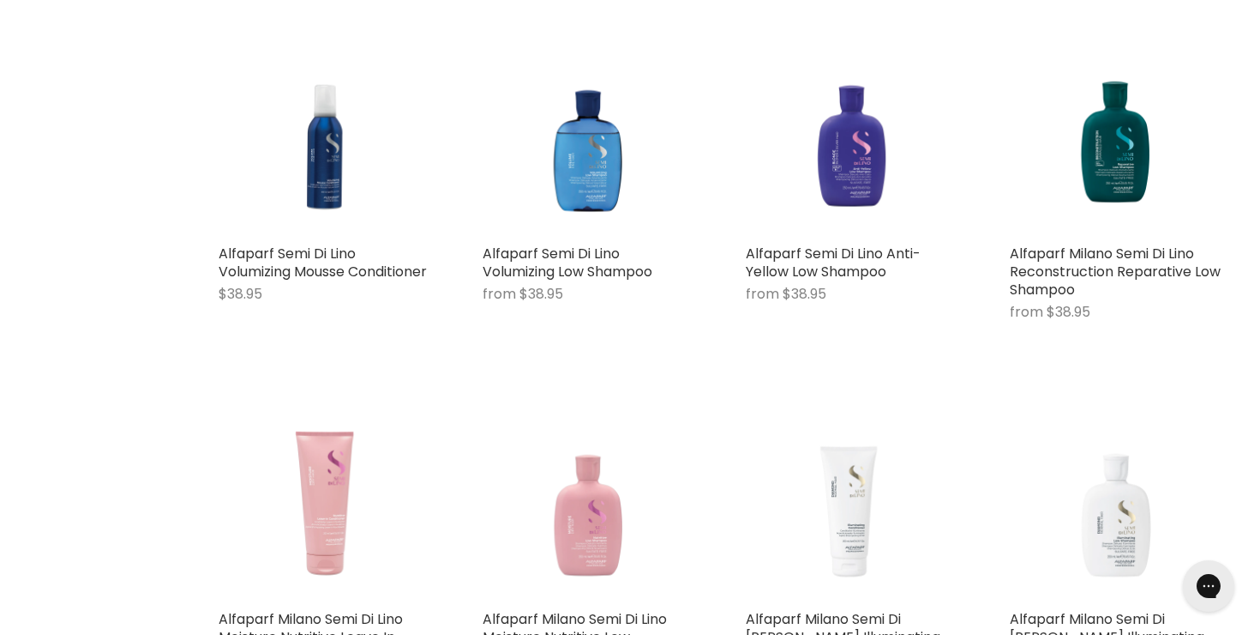
scroll to position [1563, 0]
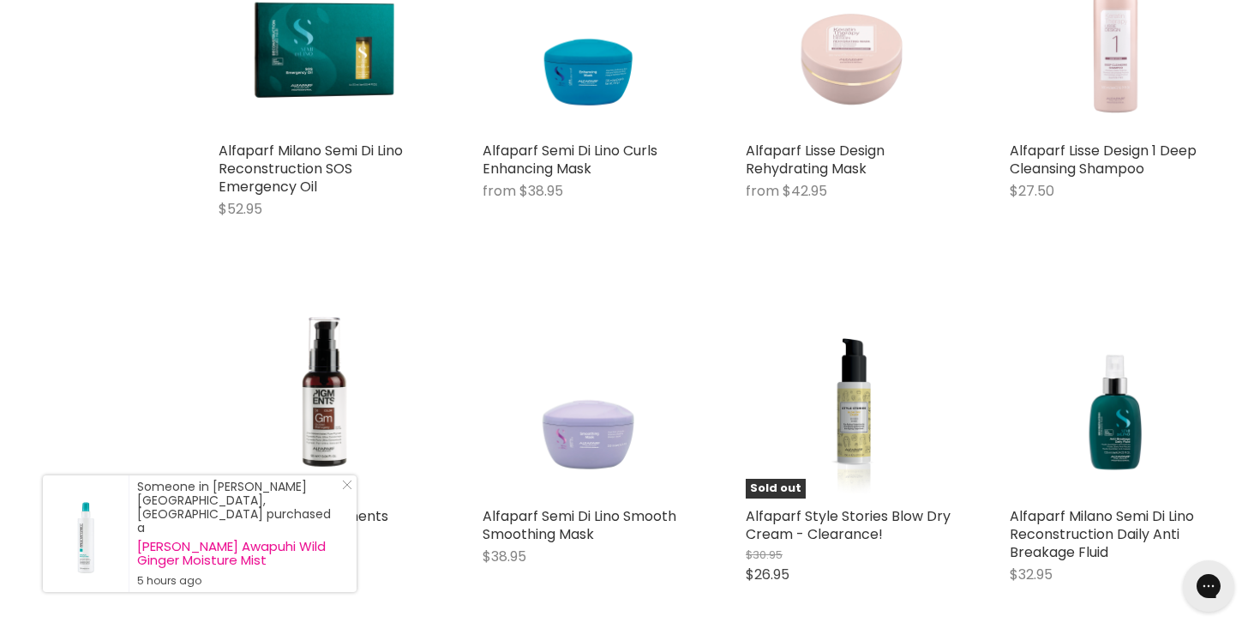
scroll to position [2627, 0]
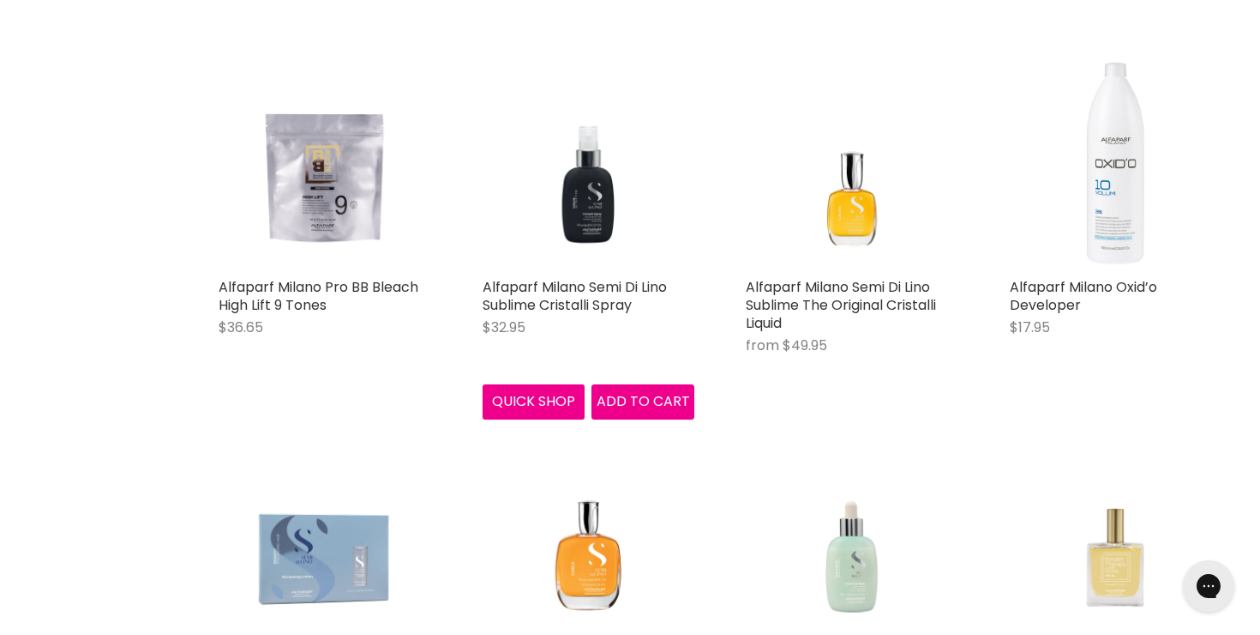
scroll to position [1014, 0]
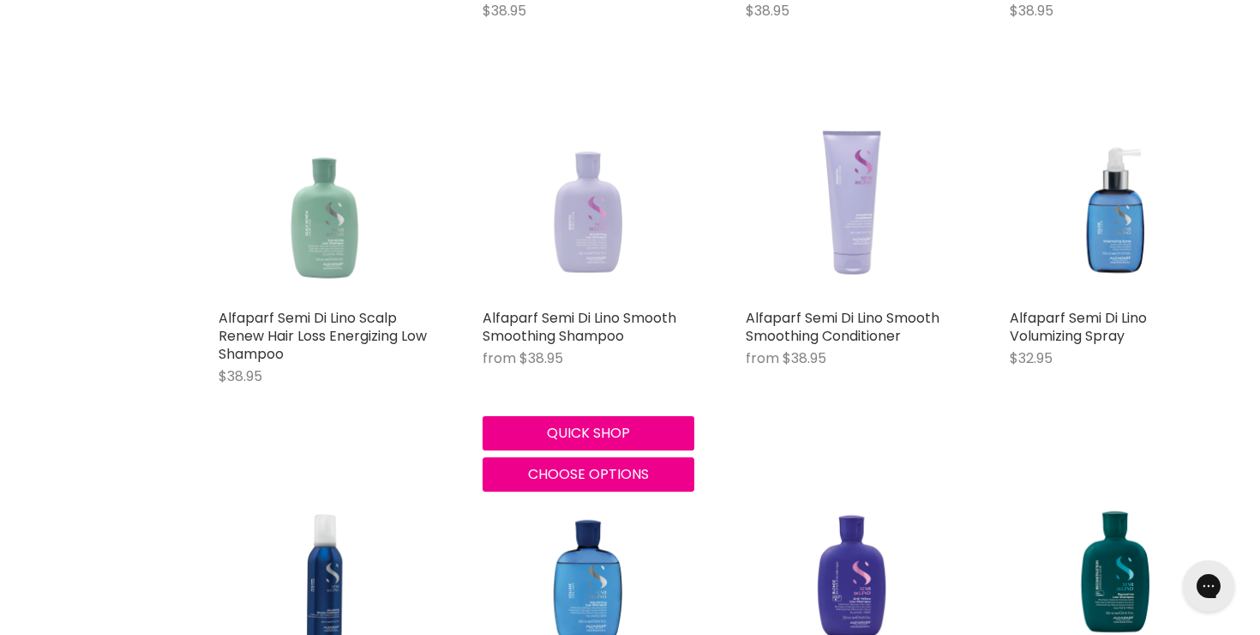
click at [607, 210] on img "Main content" at bounding box center [589, 194] width 213 height 213
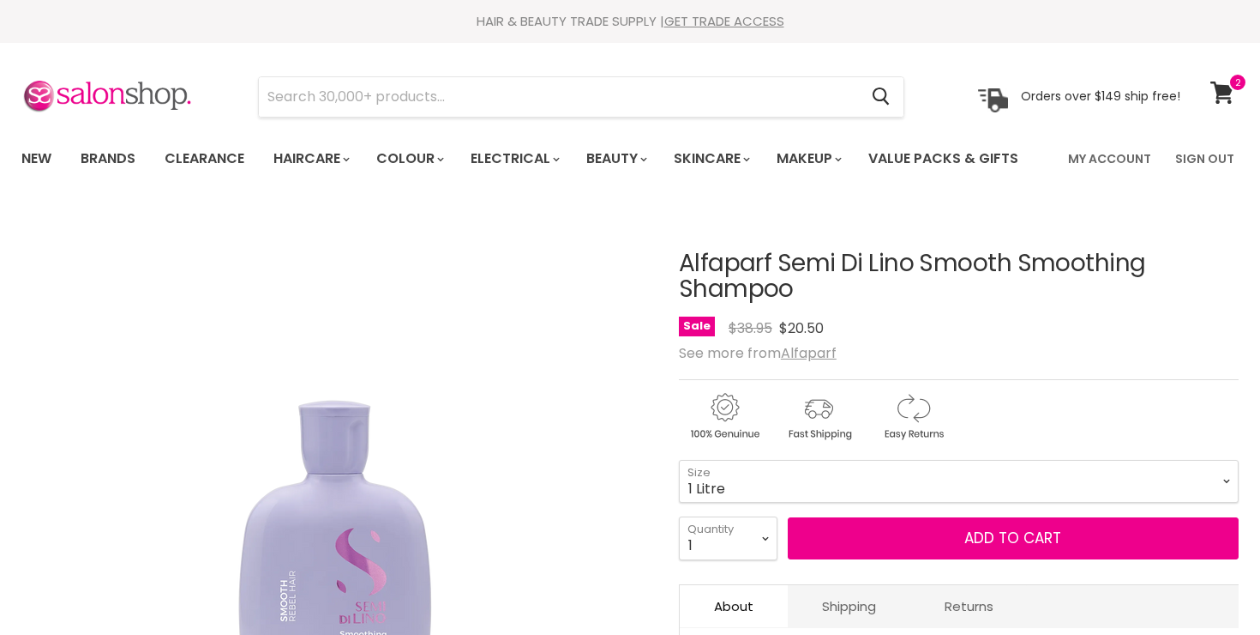
click at [679, 460] on select "200ml 1 Litre" at bounding box center [959, 481] width 560 height 43
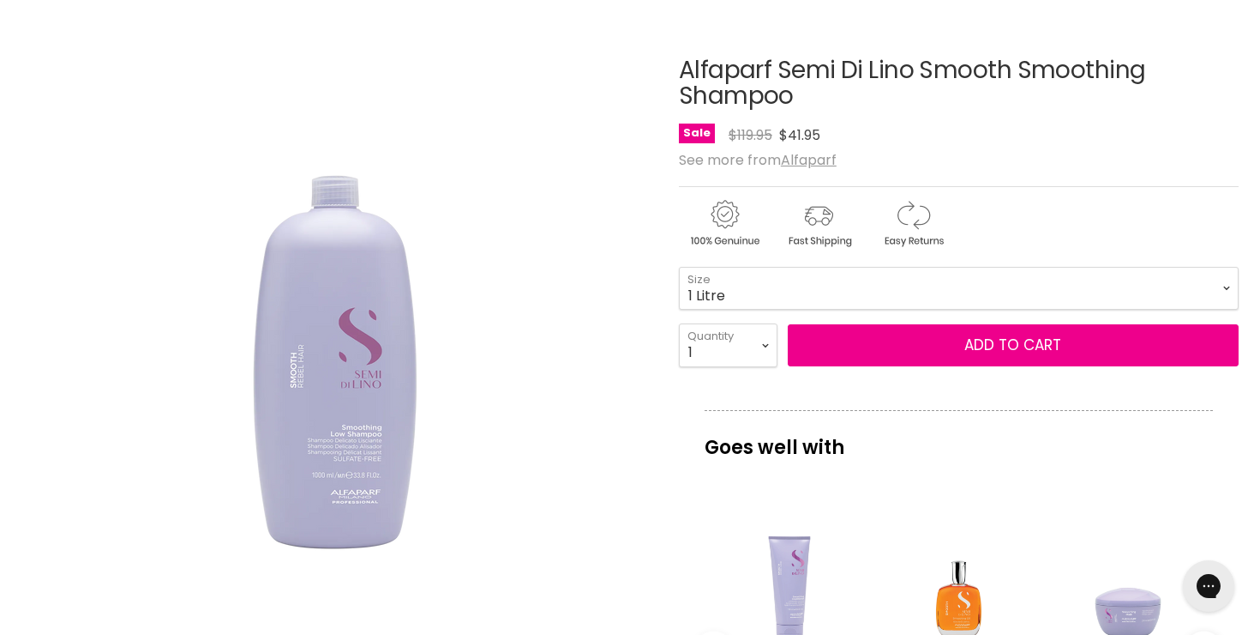
scroll to position [194, 0]
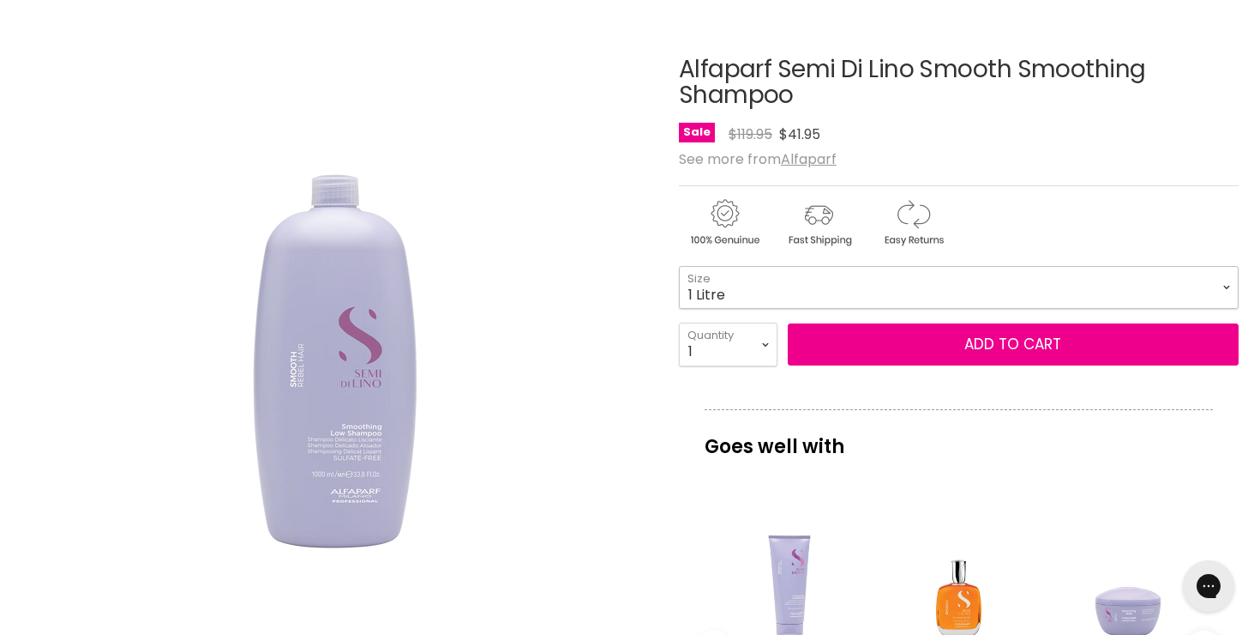
click at [900, 297] on select "200ml 1 Litre" at bounding box center [959, 287] width 560 height 43
click at [679, 266] on select "200ml 1 Litre" at bounding box center [959, 287] width 560 height 43
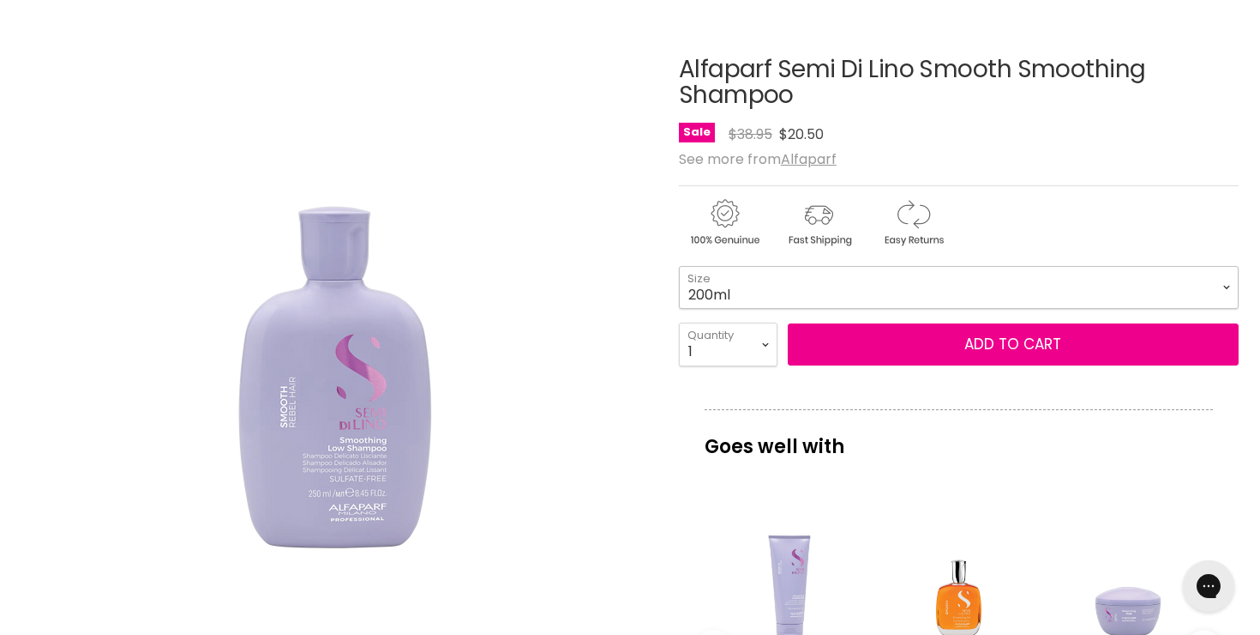
click at [869, 286] on select "200ml 1 Litre" at bounding box center [959, 287] width 560 height 43
click at [679, 266] on select "200ml 1 Litre" at bounding box center [959, 287] width 560 height 43
select select "1 Litre"
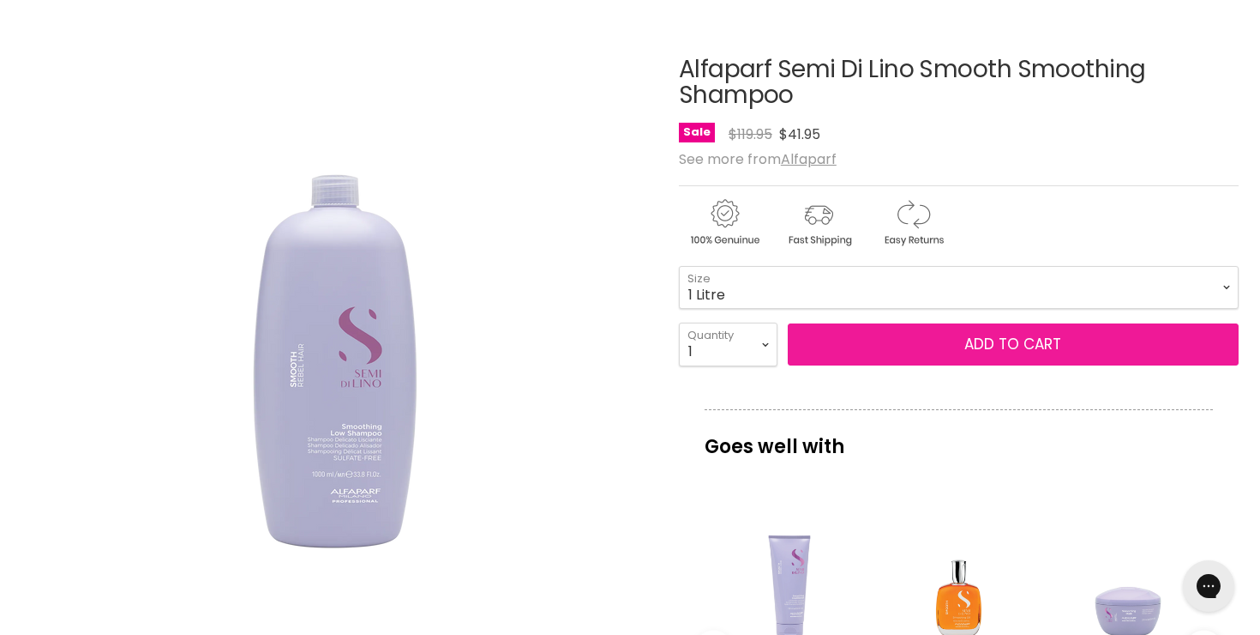
click at [866, 344] on button "Add to cart" at bounding box center [1013, 344] width 451 height 43
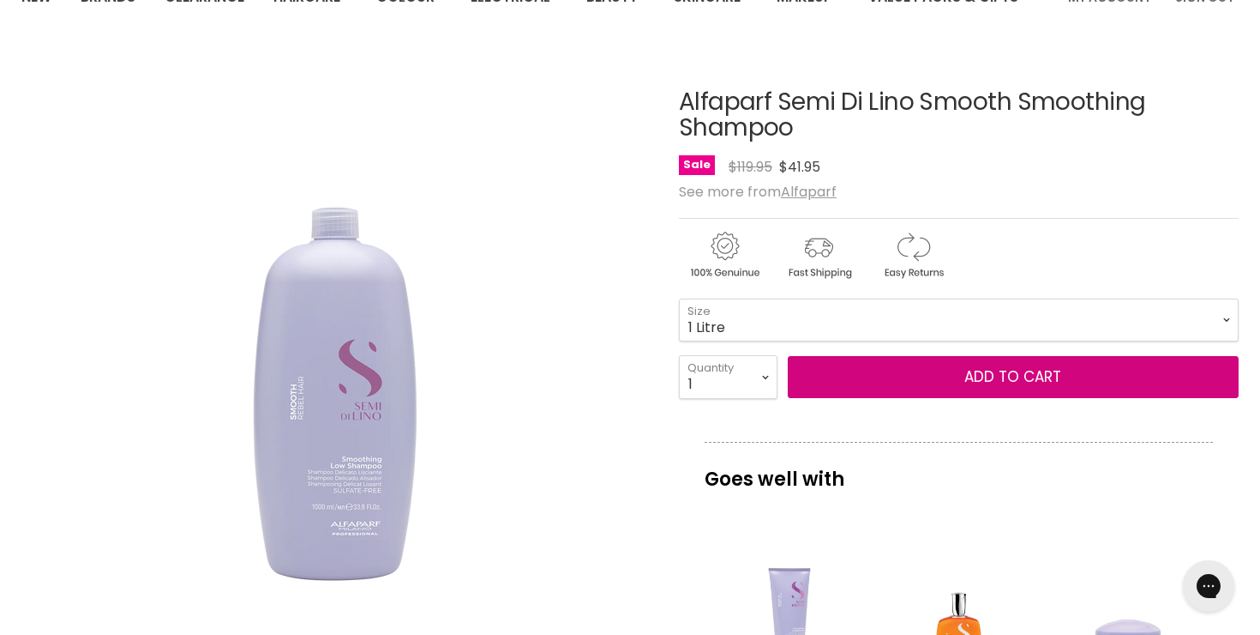
scroll to position [158, 0]
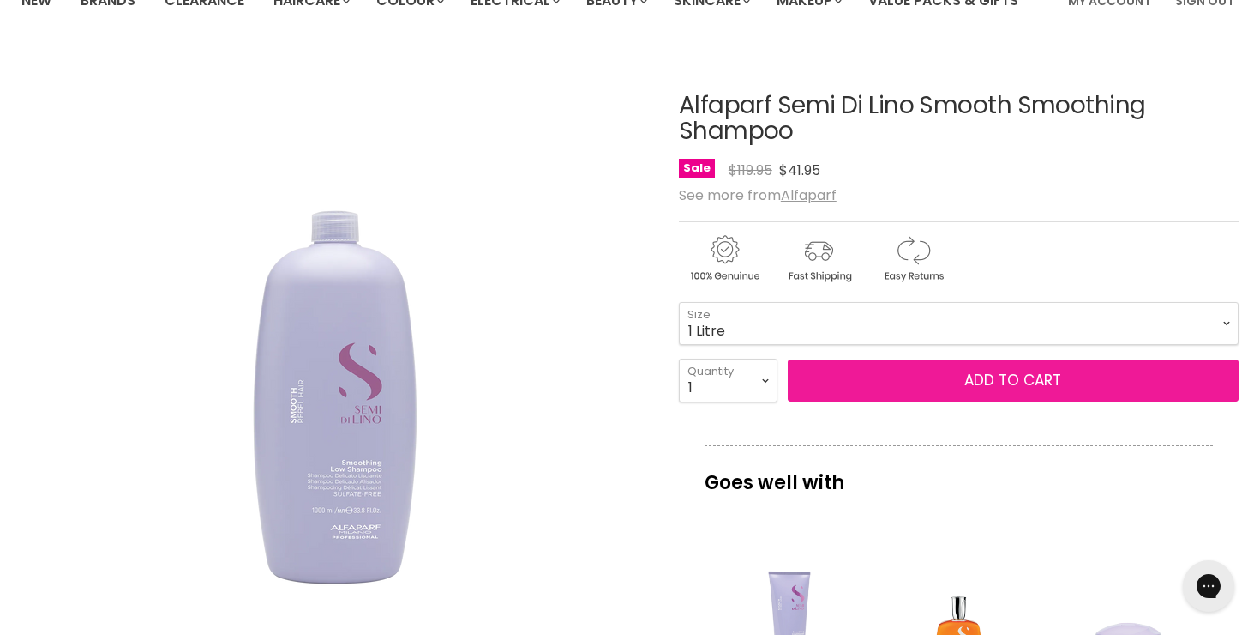
click at [888, 379] on button "Add to cart" at bounding box center [1013, 380] width 451 height 43
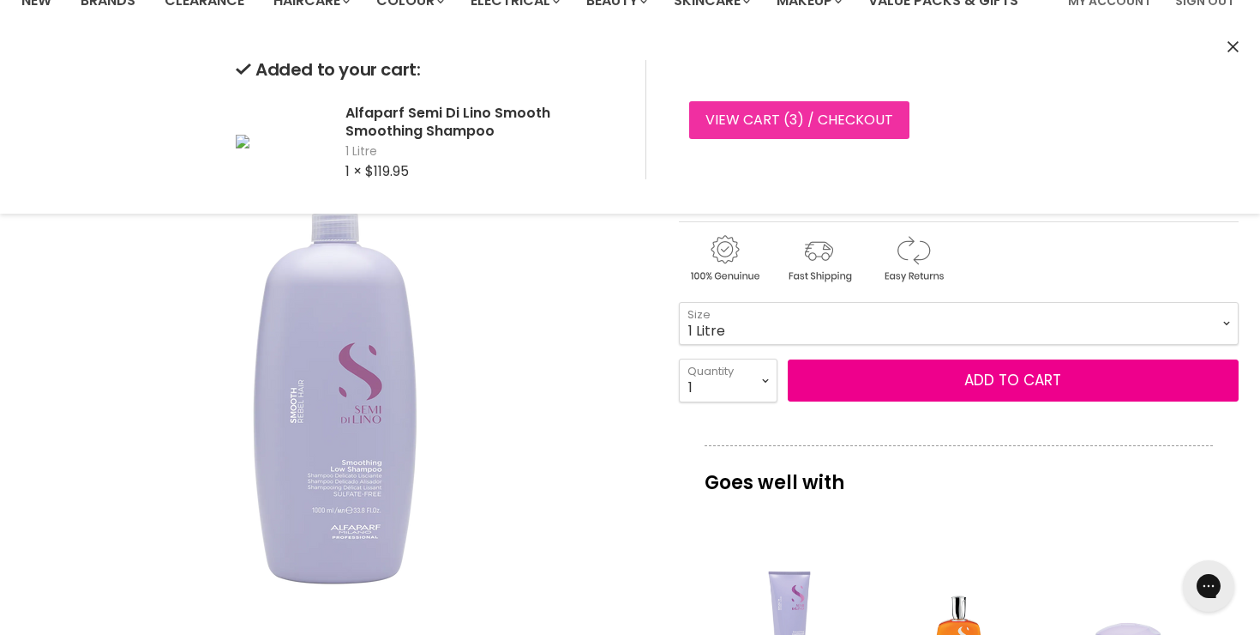
click at [813, 117] on link "View cart ( 3 ) / Checkout" at bounding box center [799, 120] width 220 height 38
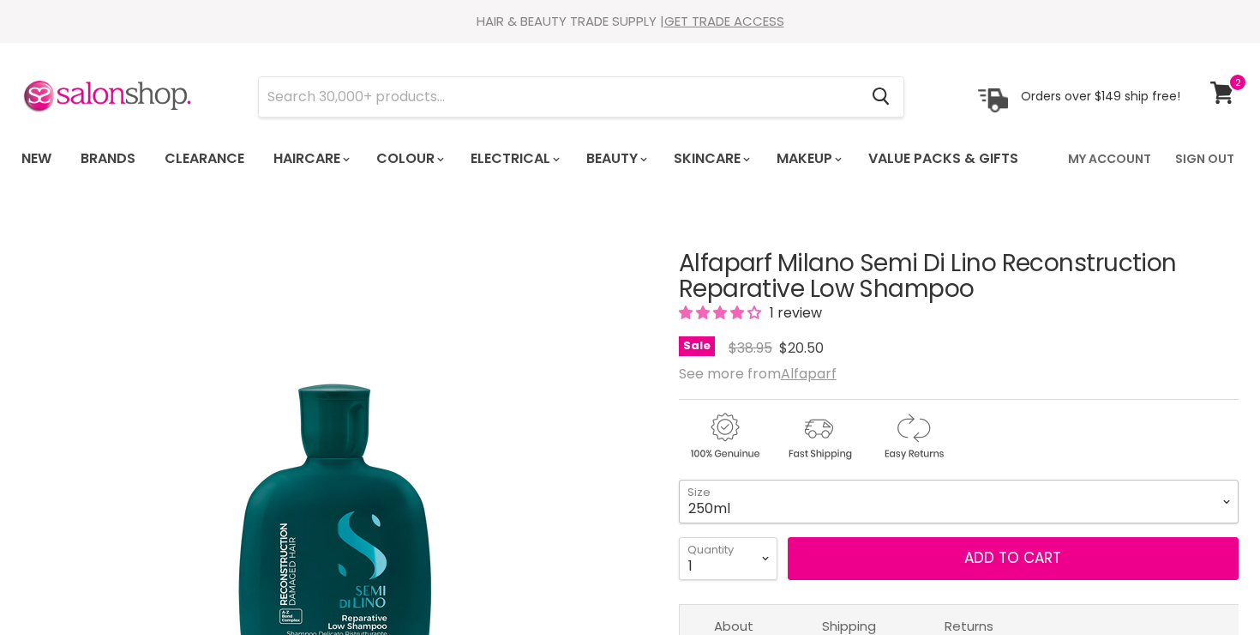
click at [845, 503] on select "250ml 1 Litre" at bounding box center [959, 500] width 560 height 43
click at [679, 479] on select "250ml 1 Litre" at bounding box center [959, 500] width 560 height 43
select select "1 Litre"
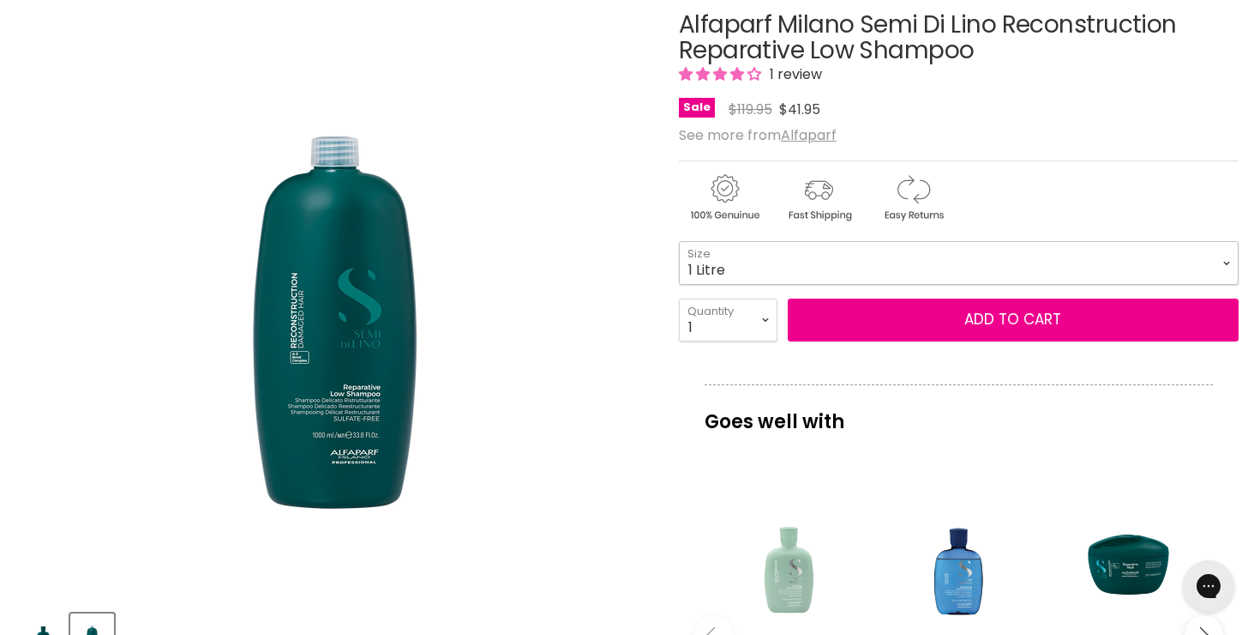
scroll to position [175, 0]
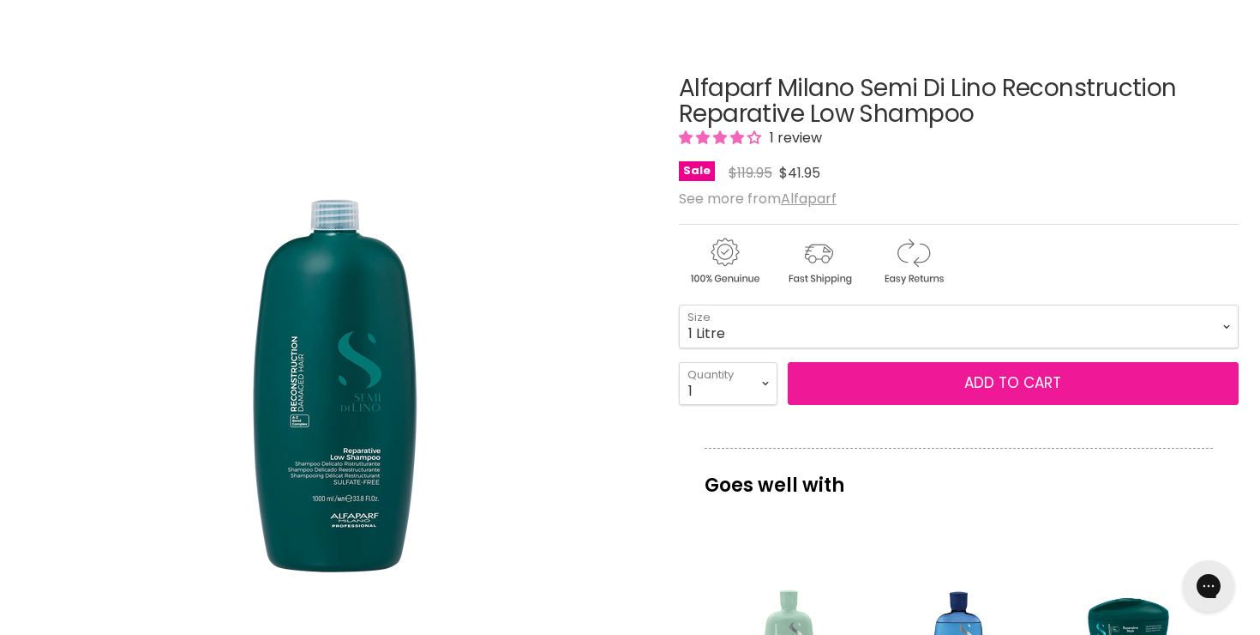
click at [911, 383] on button "Add to cart" at bounding box center [1013, 383] width 451 height 43
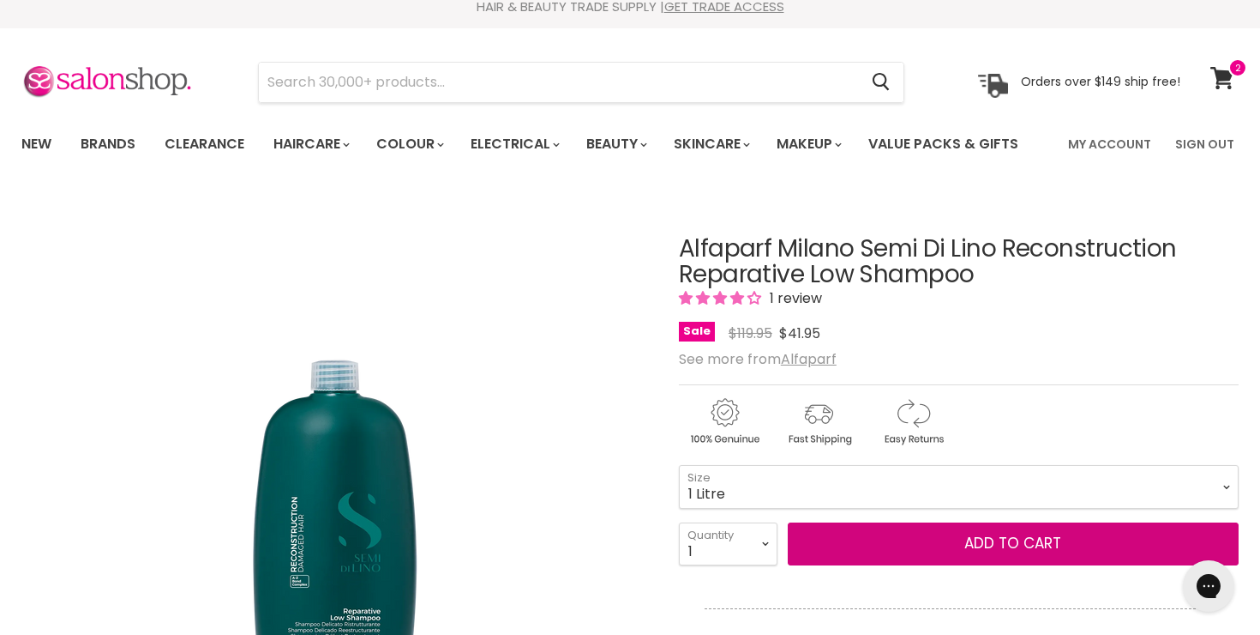
scroll to position [0, 0]
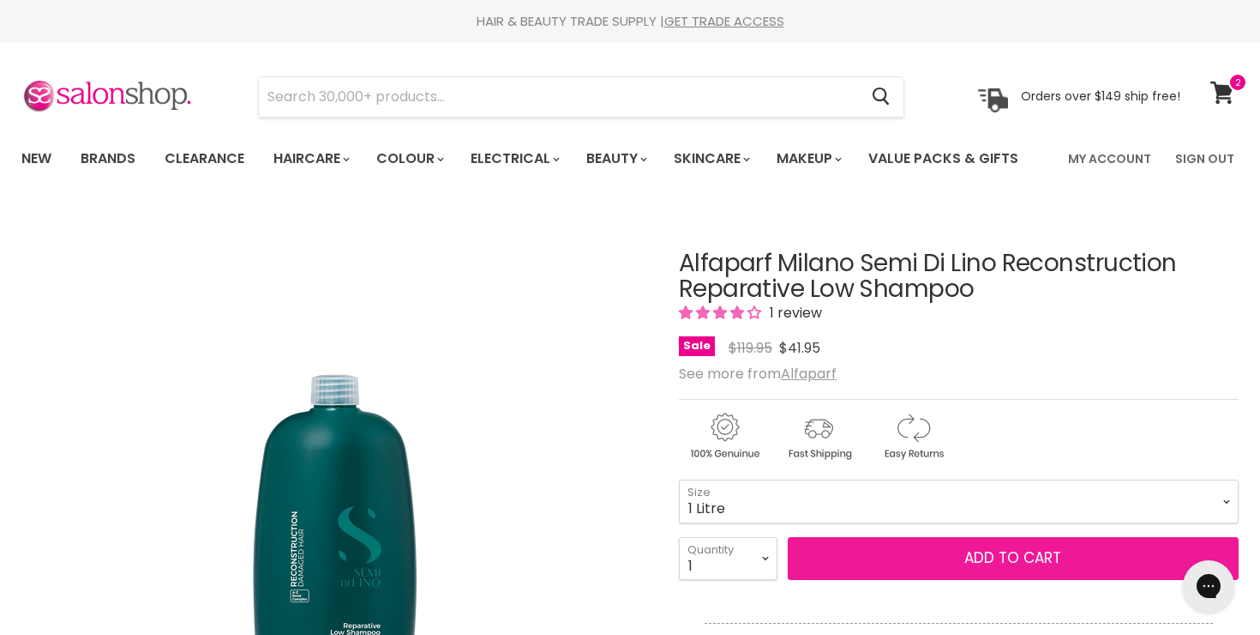
click at [902, 554] on button "Add to cart" at bounding box center [1013, 558] width 451 height 43
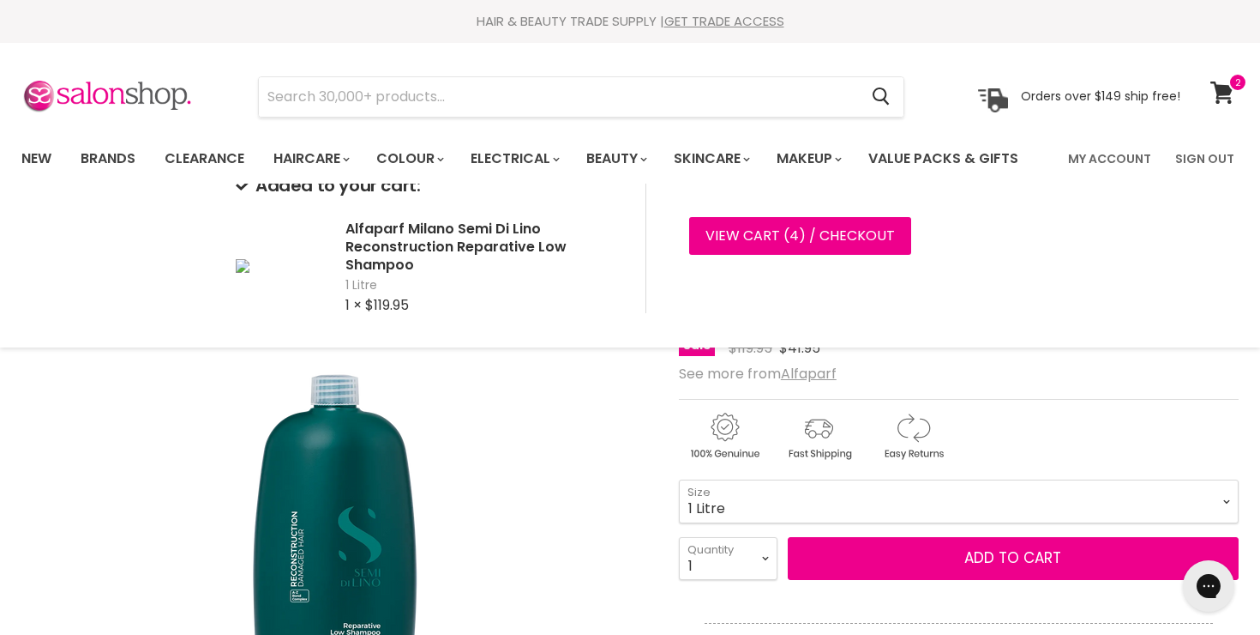
scroll to position [51, 0]
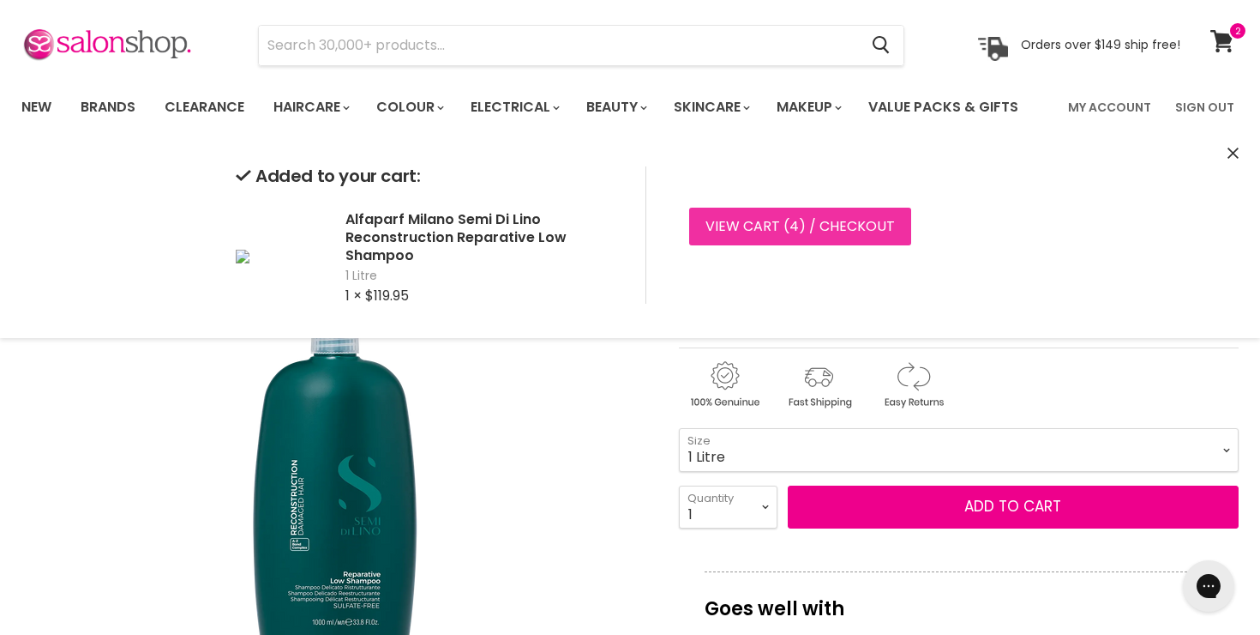
click at [820, 217] on link "View cart ( 4 ) / Checkout" at bounding box center [800, 227] width 222 height 38
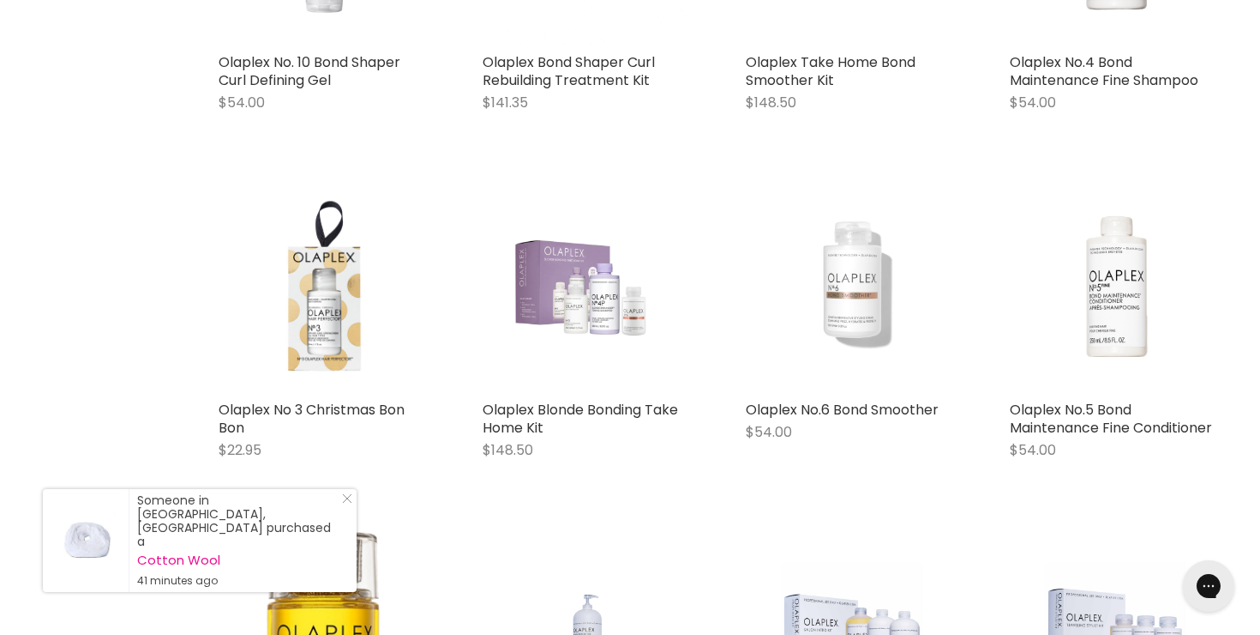
scroll to position [1618, 0]
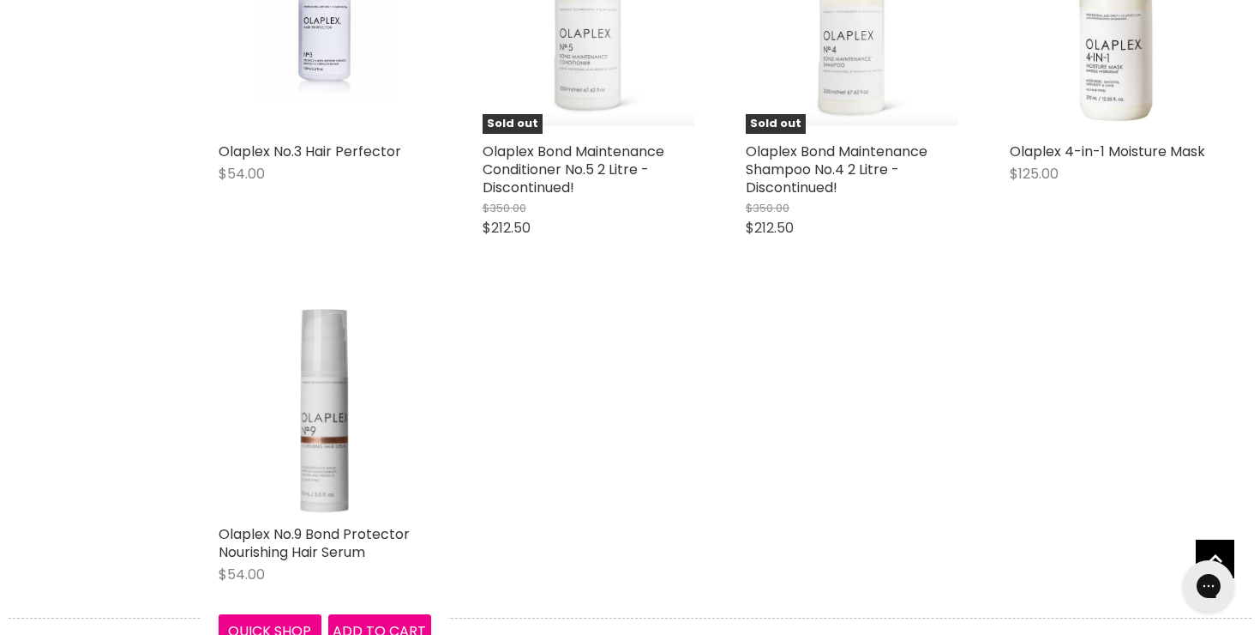
scroll to position [2891, 0]
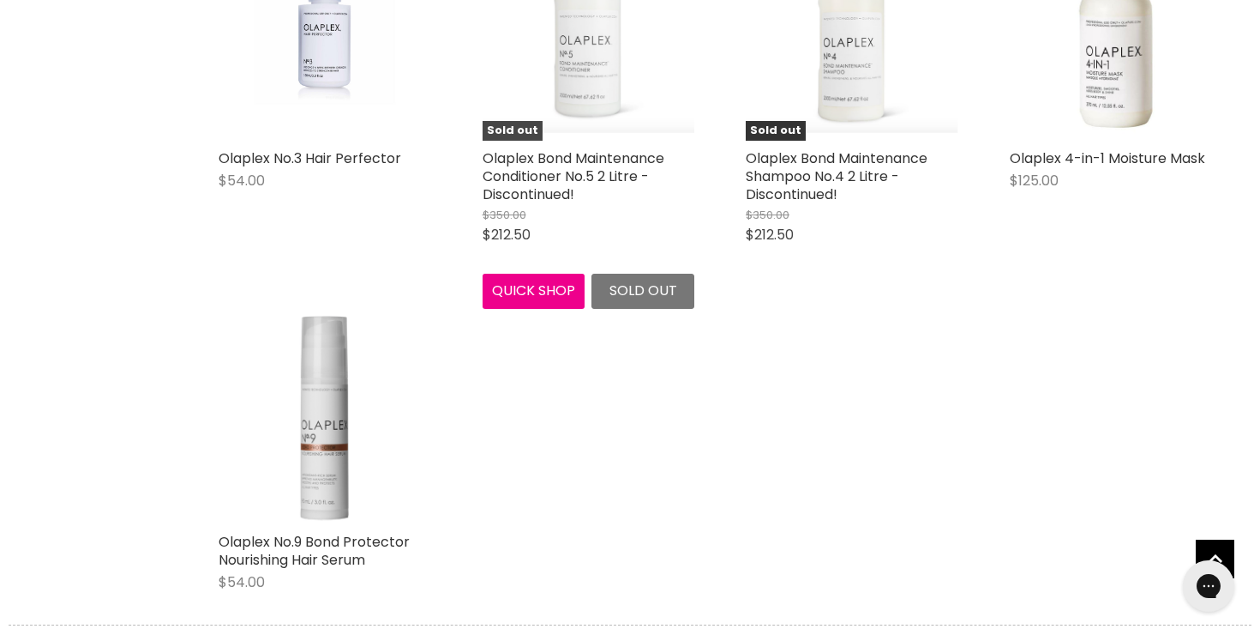
click at [588, 61] on img "Main content" at bounding box center [589, 35] width 213 height 198
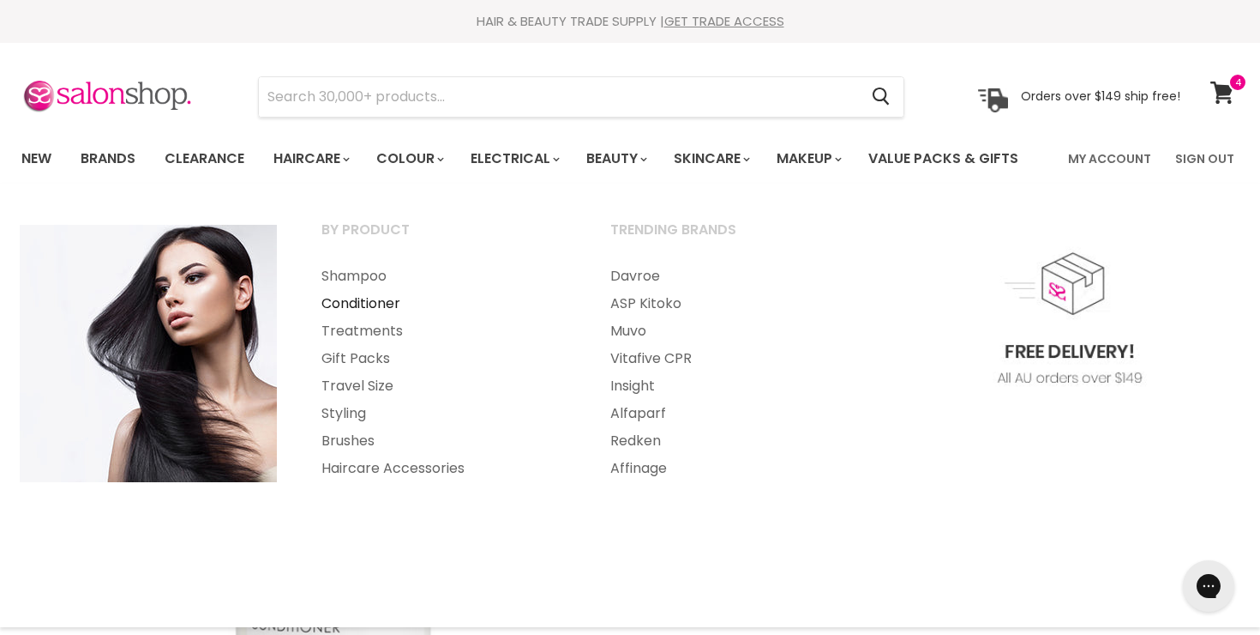
click at [369, 310] on link "Conditioner" at bounding box center [443, 303] width 286 height 27
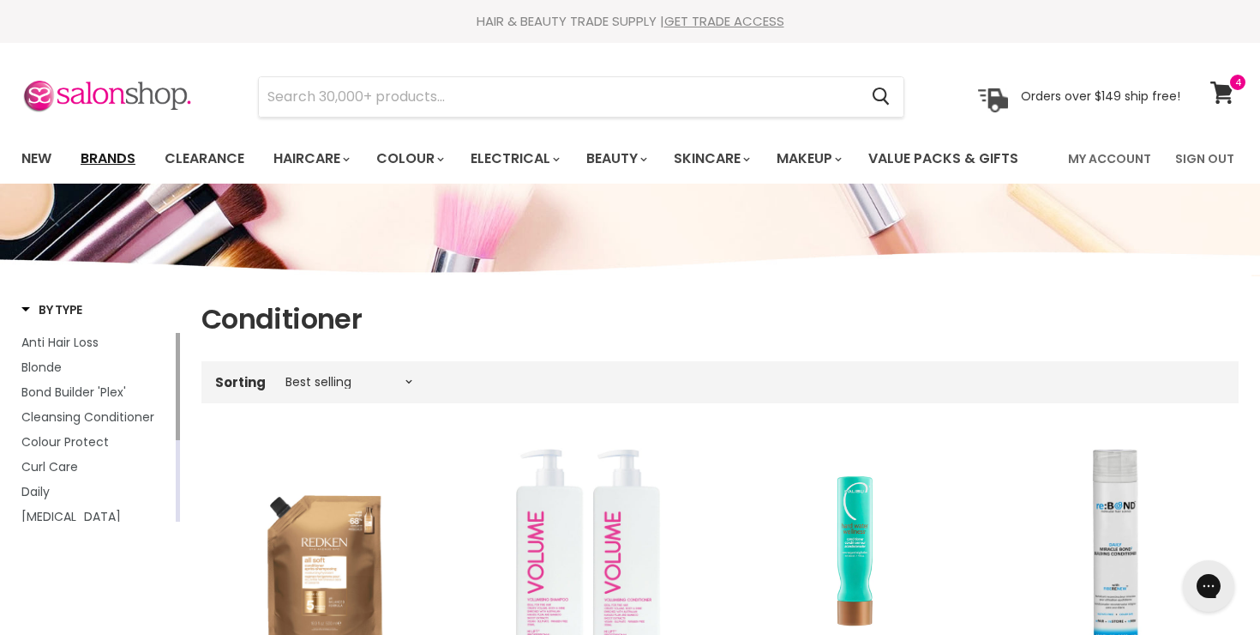
click at [122, 159] on link "Brands" at bounding box center [108, 159] width 81 height 36
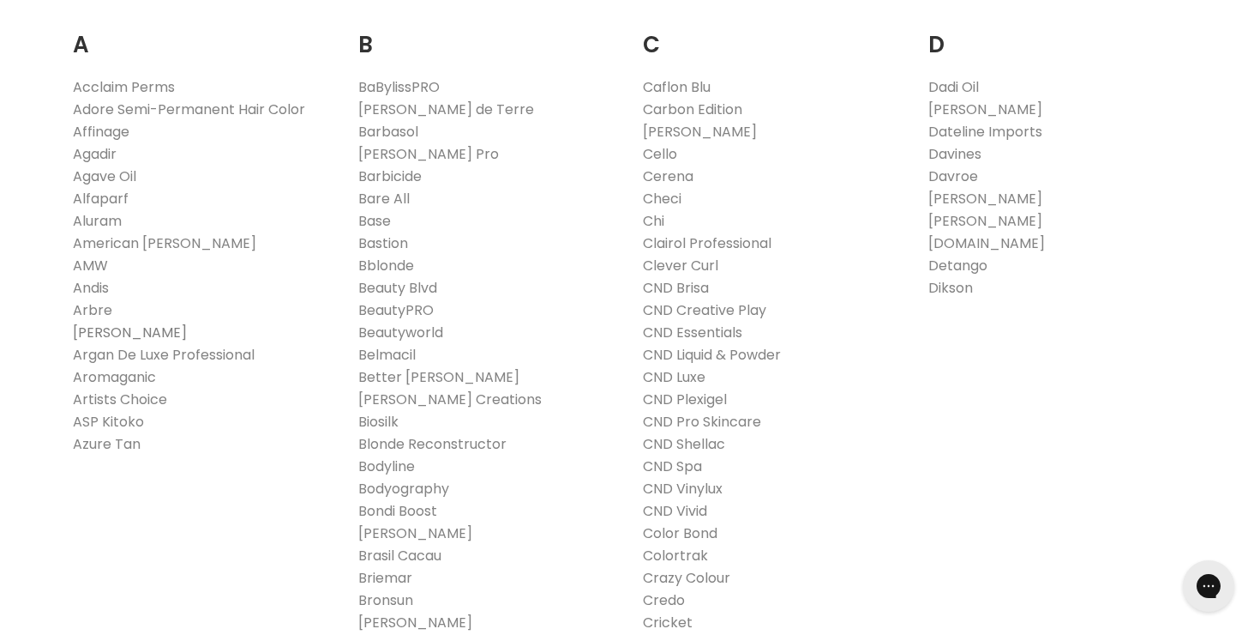
click at [93, 331] on link "[PERSON_NAME]" at bounding box center [130, 332] width 114 height 20
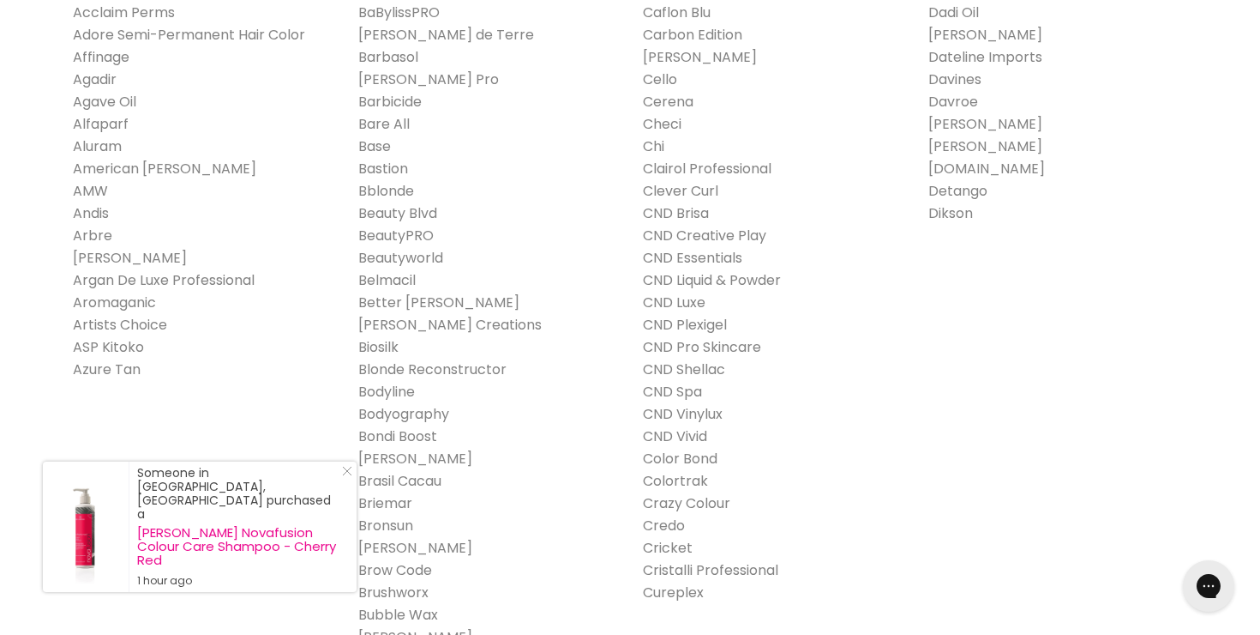
scroll to position [439, 0]
click at [344, 476] on icon "Close Icon" at bounding box center [347, 471] width 10 height 10
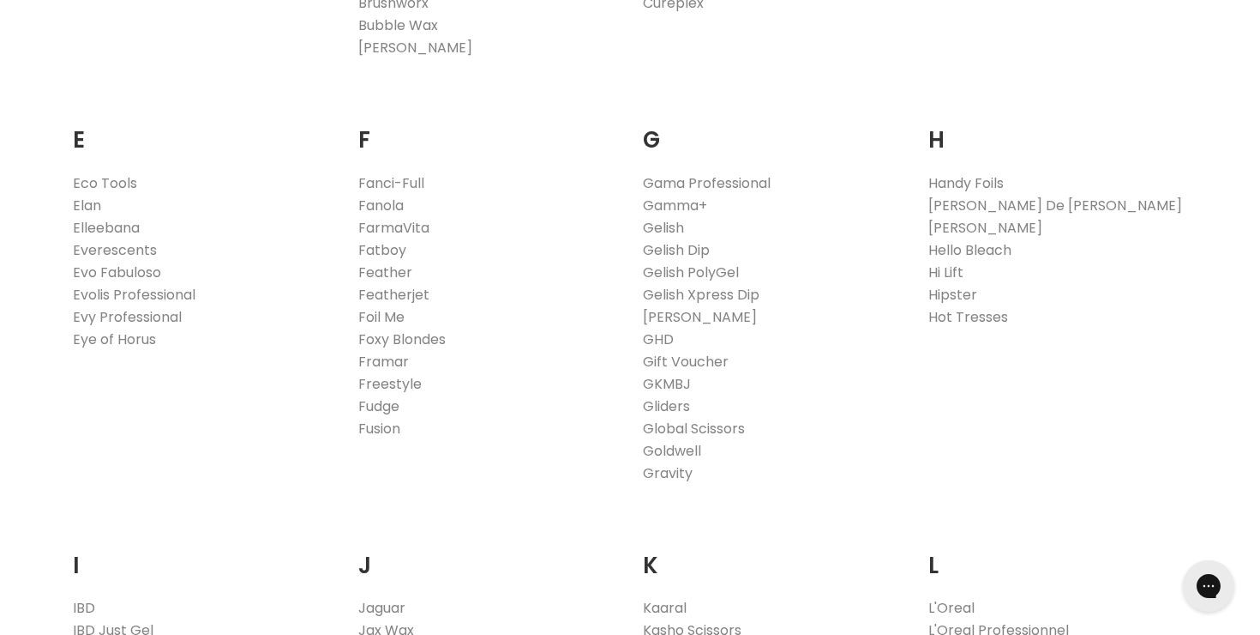
scroll to position [1043, 0]
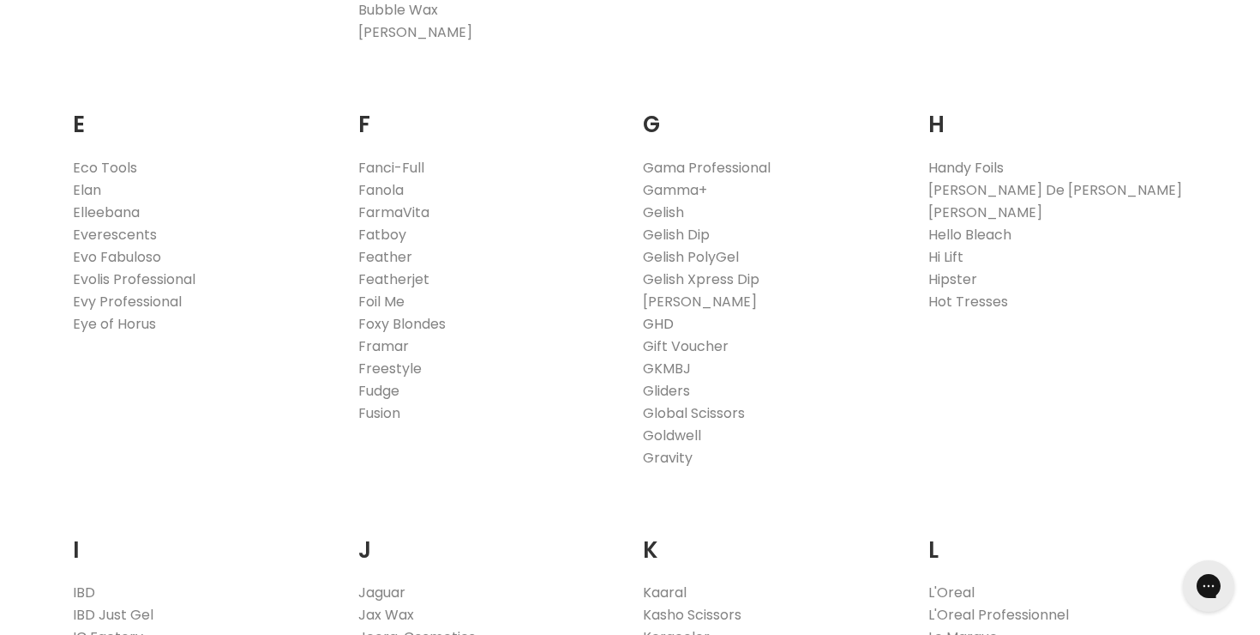
click at [665, 320] on link "GHD" at bounding box center [658, 324] width 31 height 20
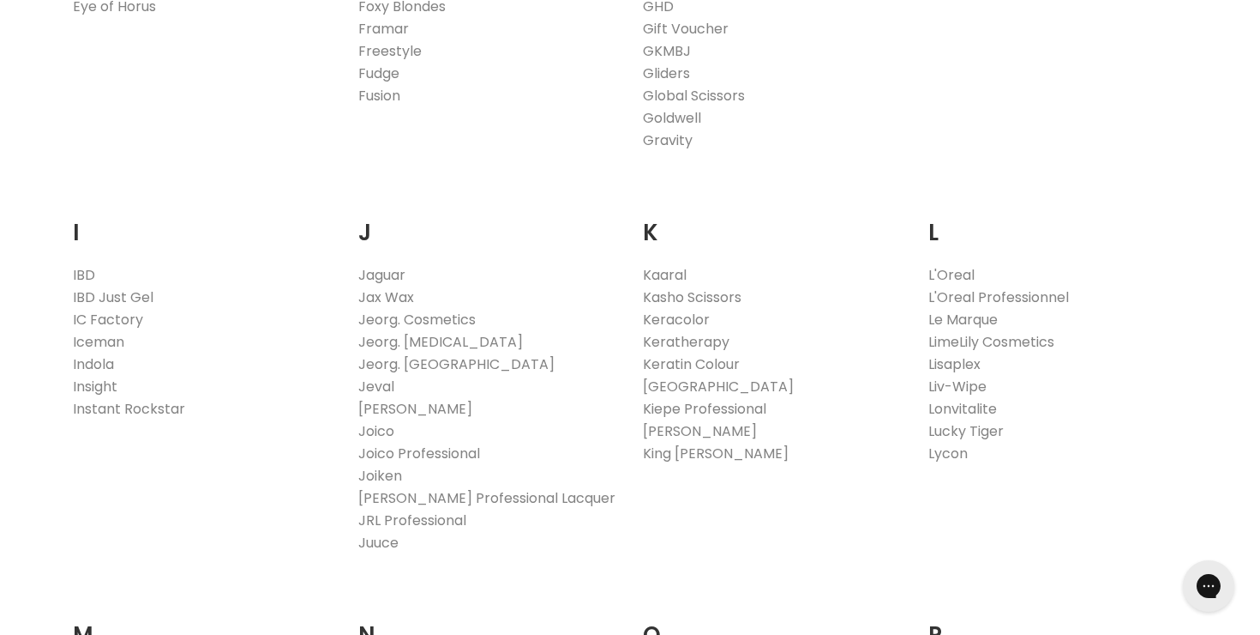
scroll to position [1373, 0]
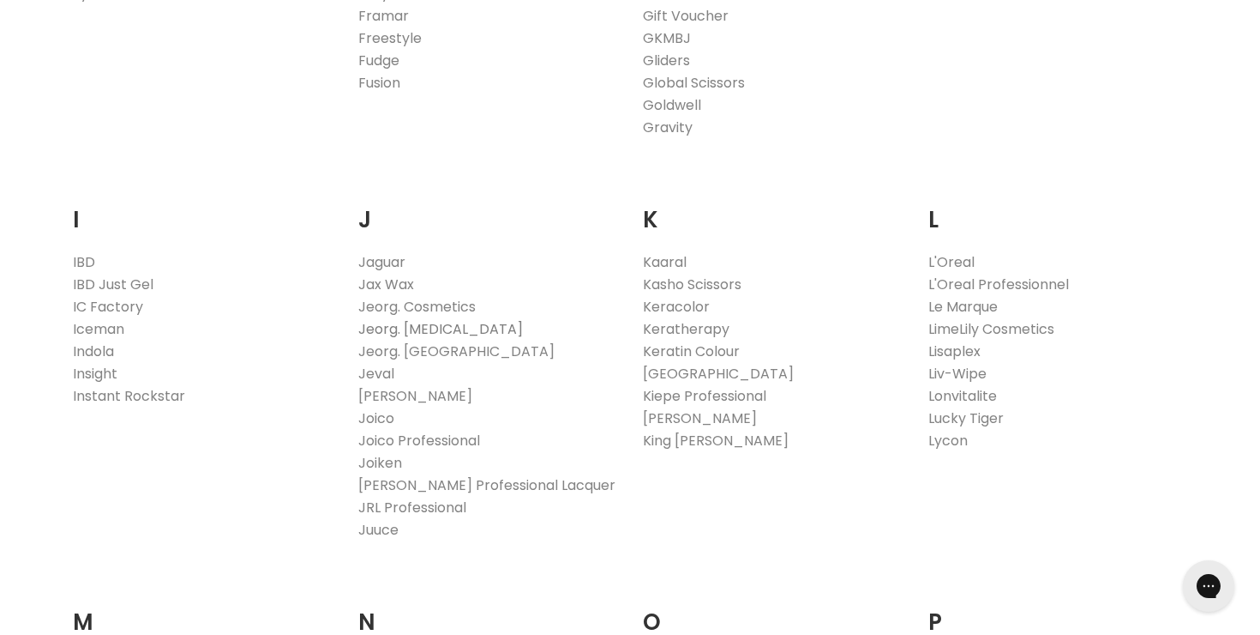
click at [469, 327] on link "Jeorg. Hair Extensions" at bounding box center [440, 329] width 165 height 20
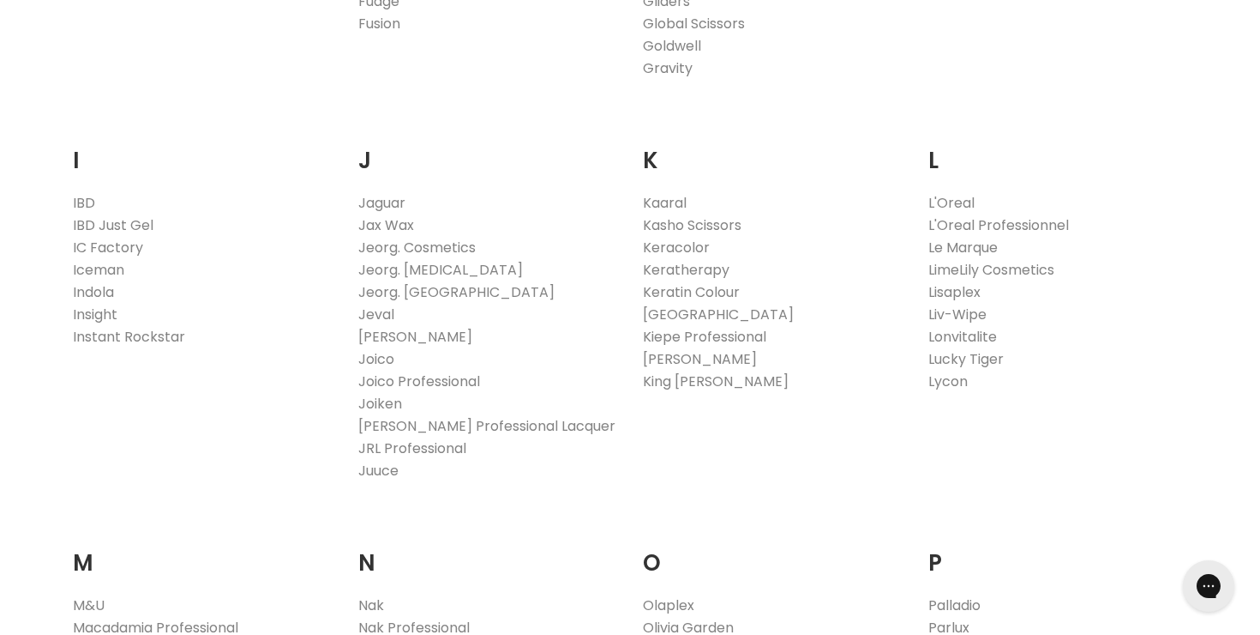
scroll to position [1435, 0]
click at [672, 243] on link "Keracolor" at bounding box center [676, 244] width 67 height 20
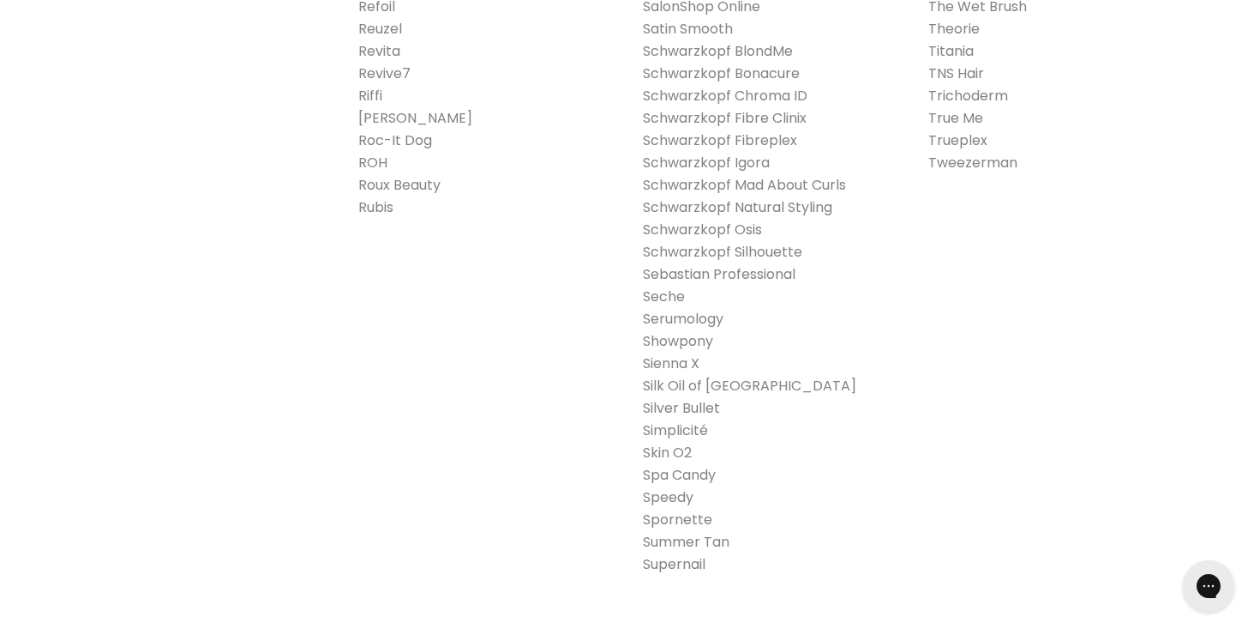
scroll to position [2838, 0]
click at [657, 338] on link "Showpony" at bounding box center [678, 337] width 70 height 20
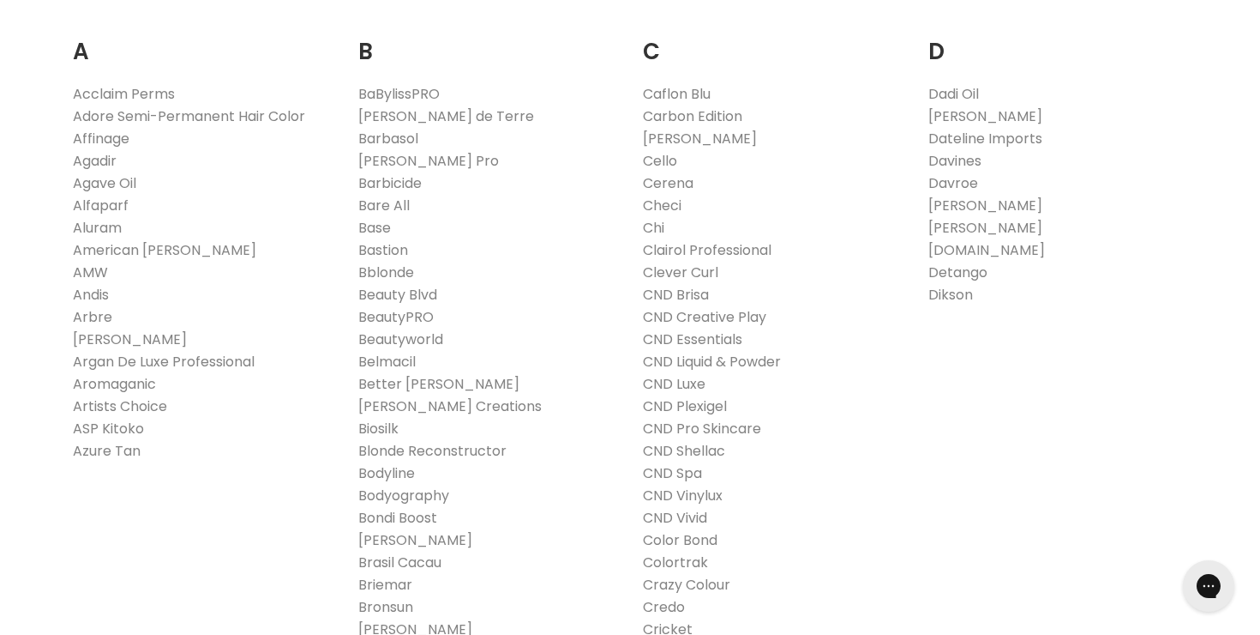
scroll to position [0, 0]
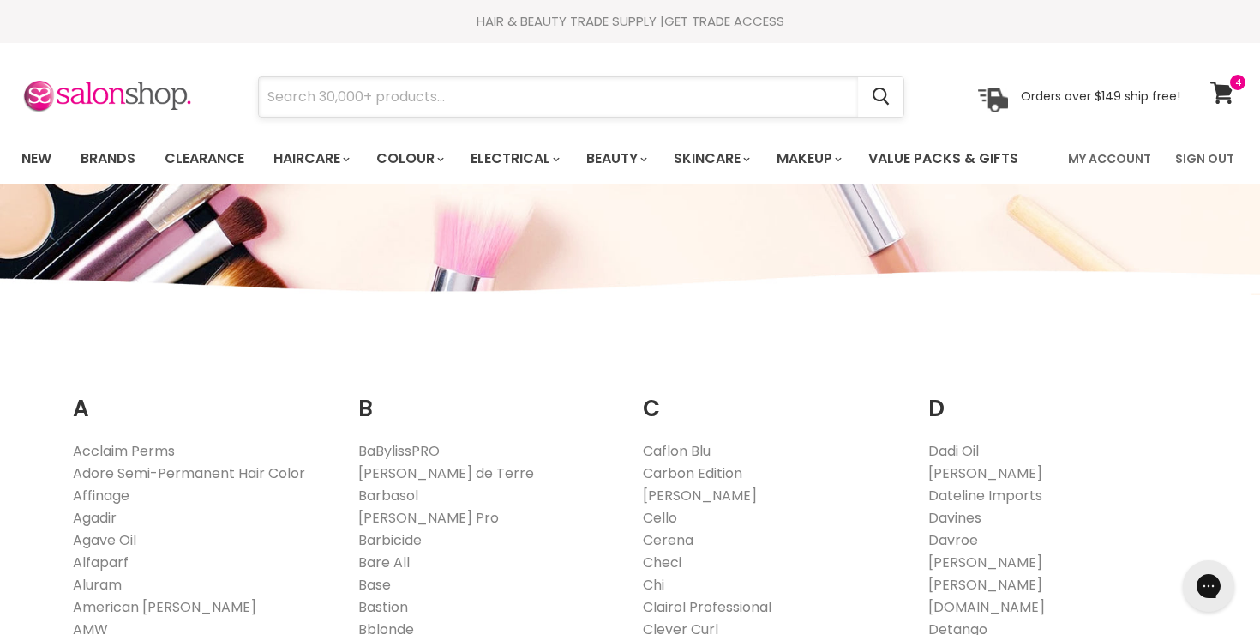
click at [515, 108] on input "Search" at bounding box center [558, 96] width 599 height 39
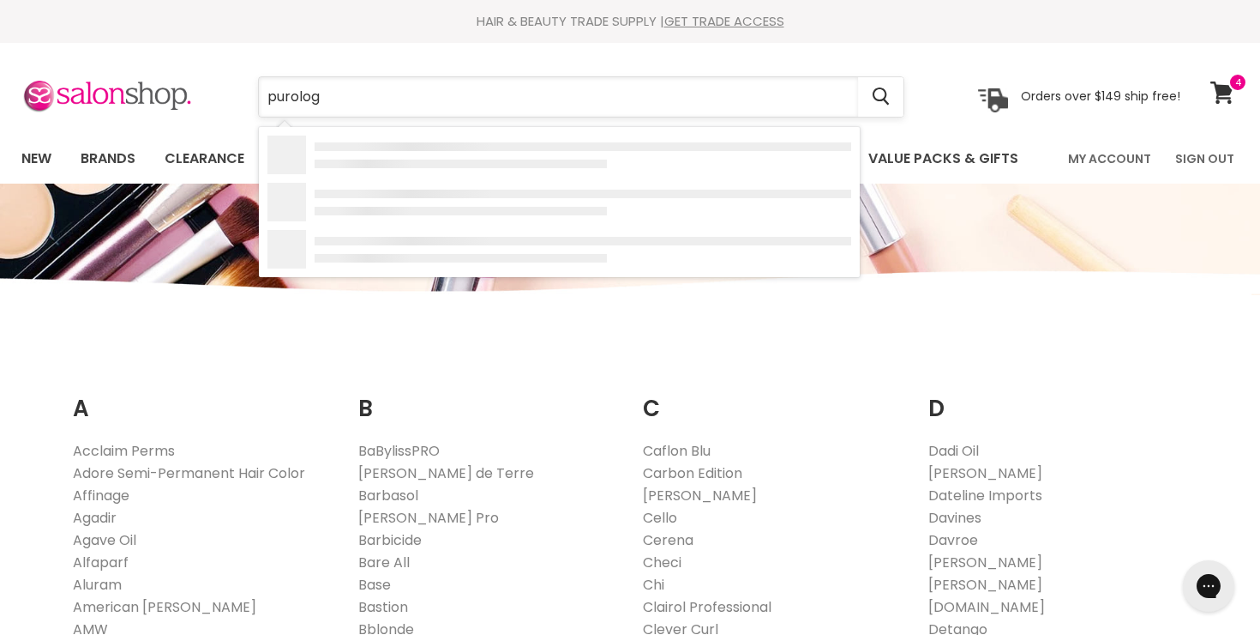
type input "purology"
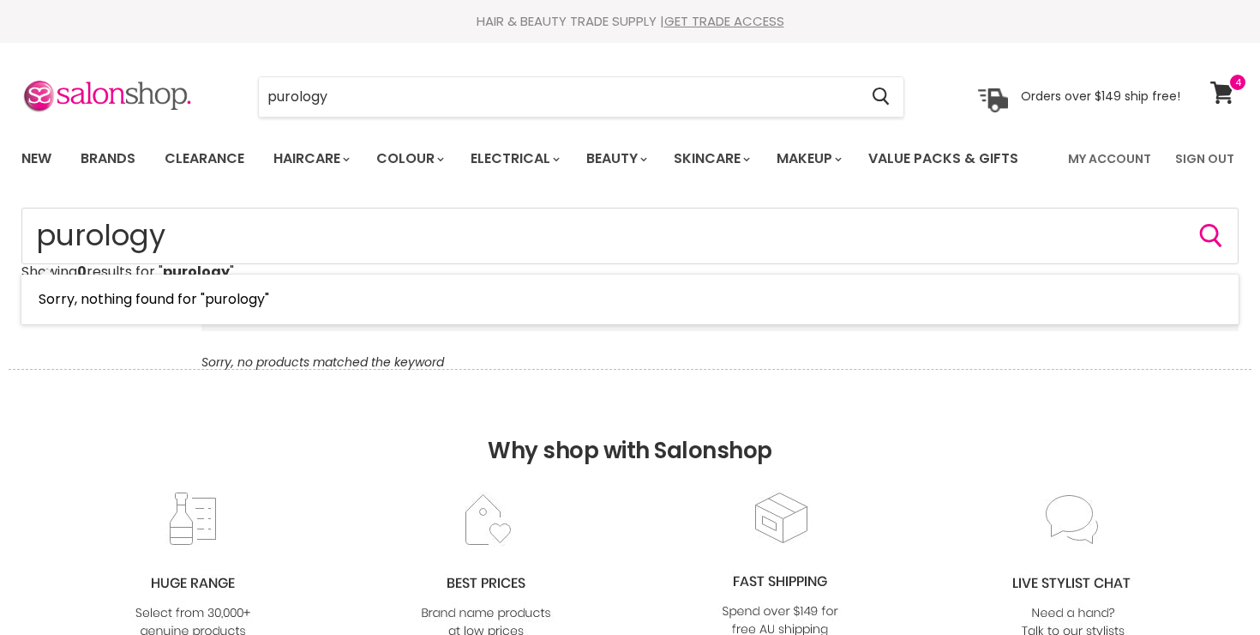
type input "pureology"
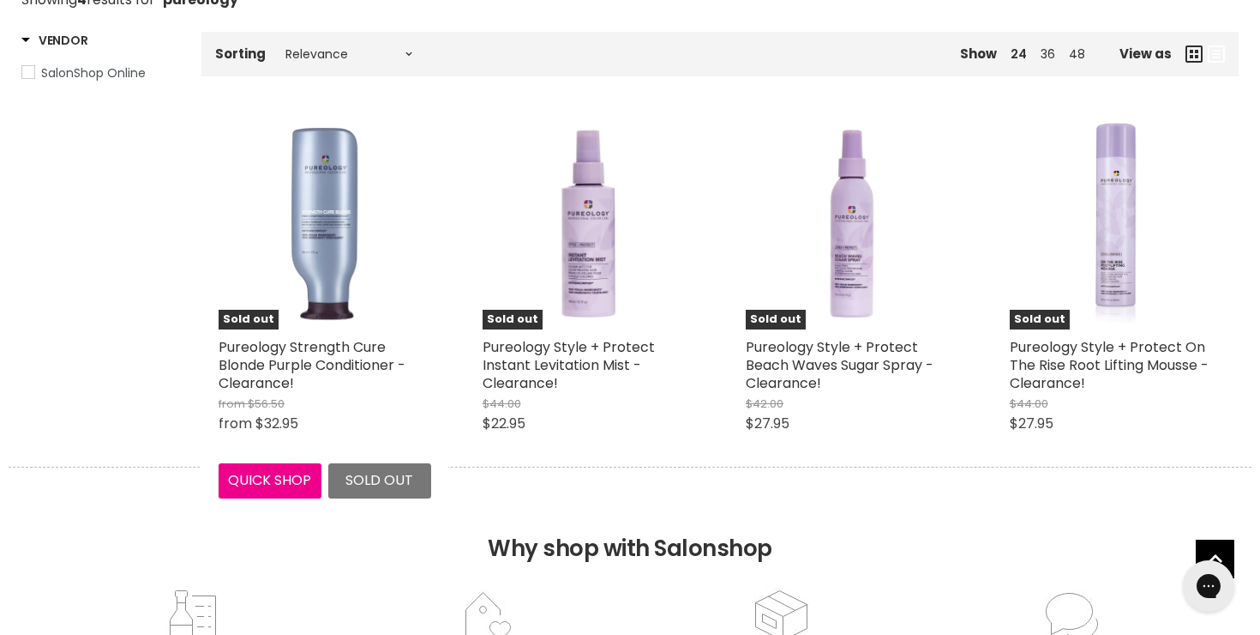
scroll to position [271, 0]
click at [303, 397] on div "from $56.50 from $32.95" at bounding box center [325, 415] width 213 height 38
click at [313, 336] on div "Sold out Pureology Strength Cure Blonde Purple Conditioner - Clearance! from $5…" at bounding box center [325, 308] width 247 height 415
click at [326, 353] on link "Pureology Strength Cure Blonde Purple Conditioner - Clearance!" at bounding box center [312, 366] width 187 height 56
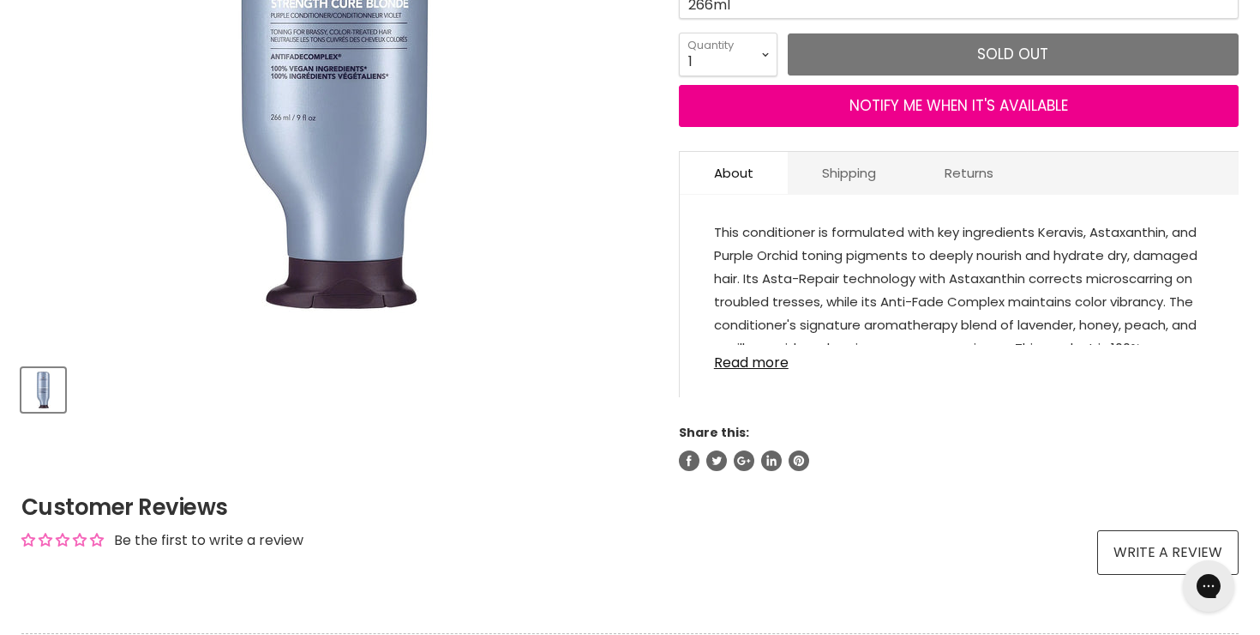
scroll to position [484, 0]
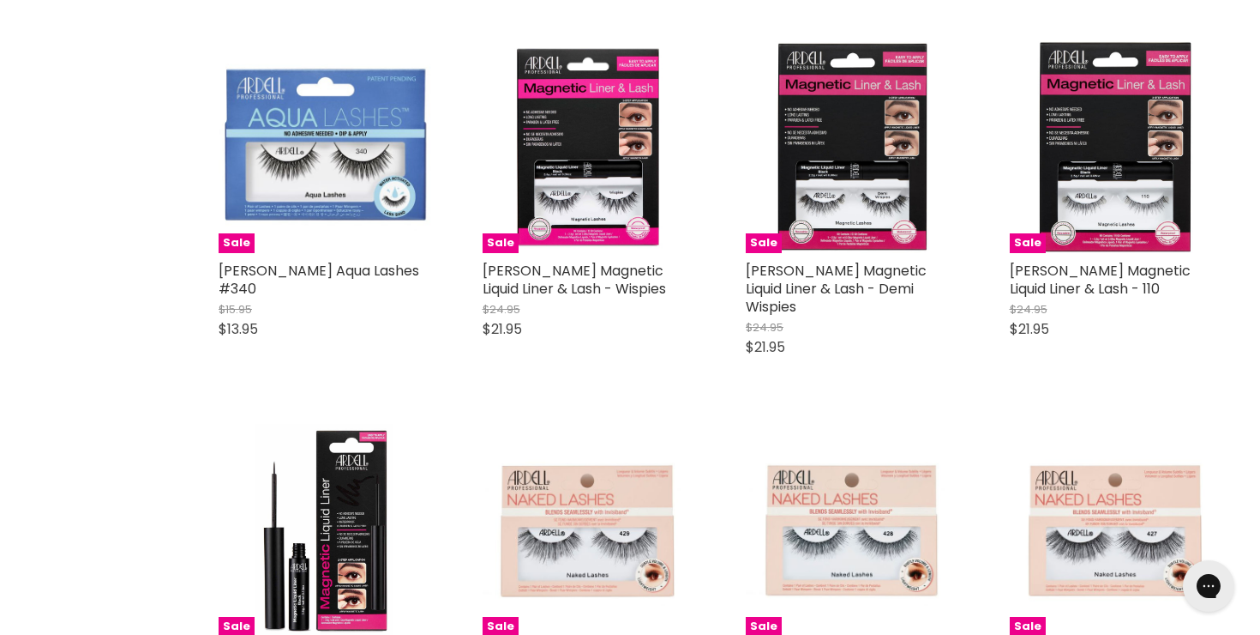
scroll to position [3975, 0]
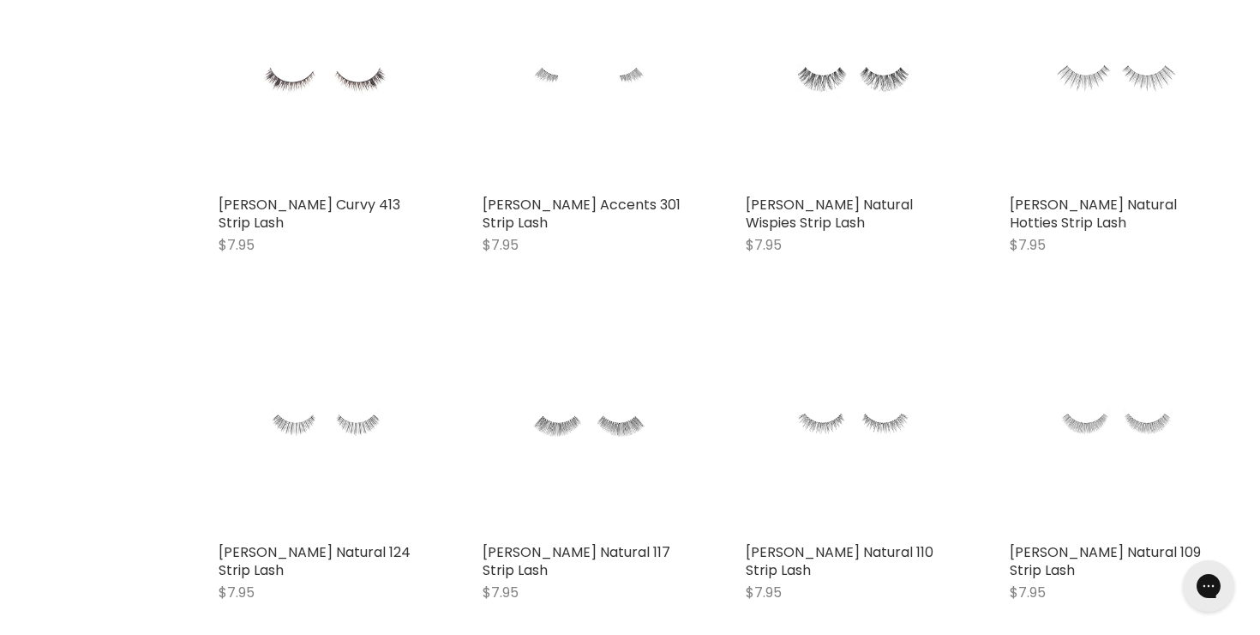
scroll to position [7469, 0]
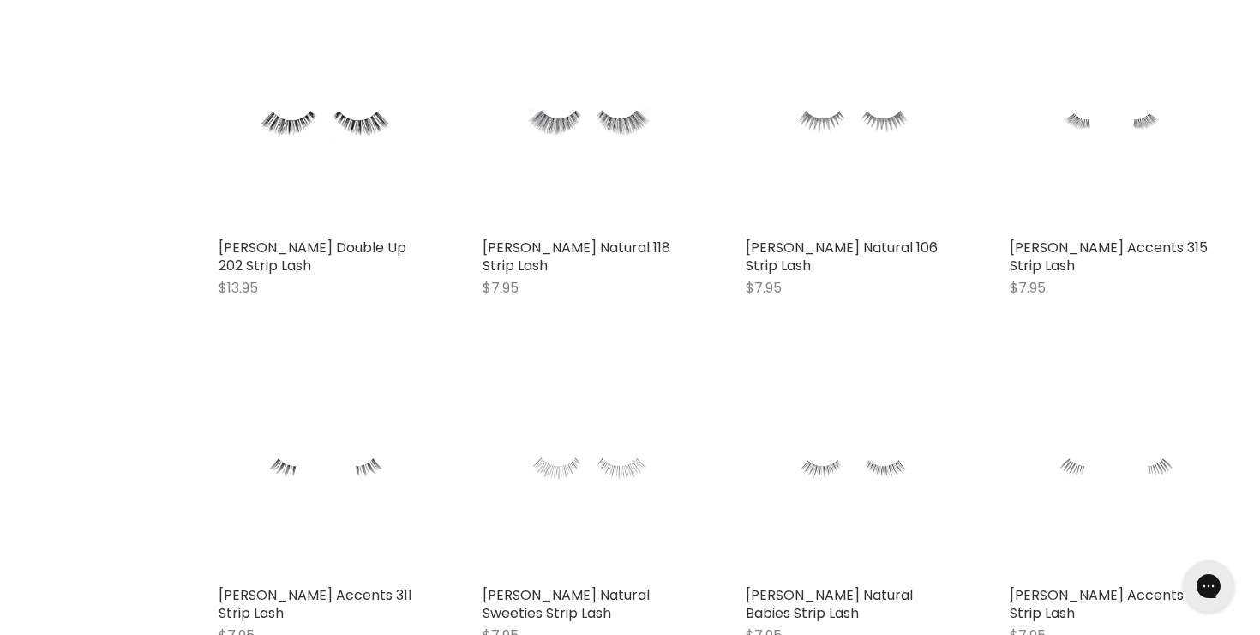
scroll to position [9175, 0]
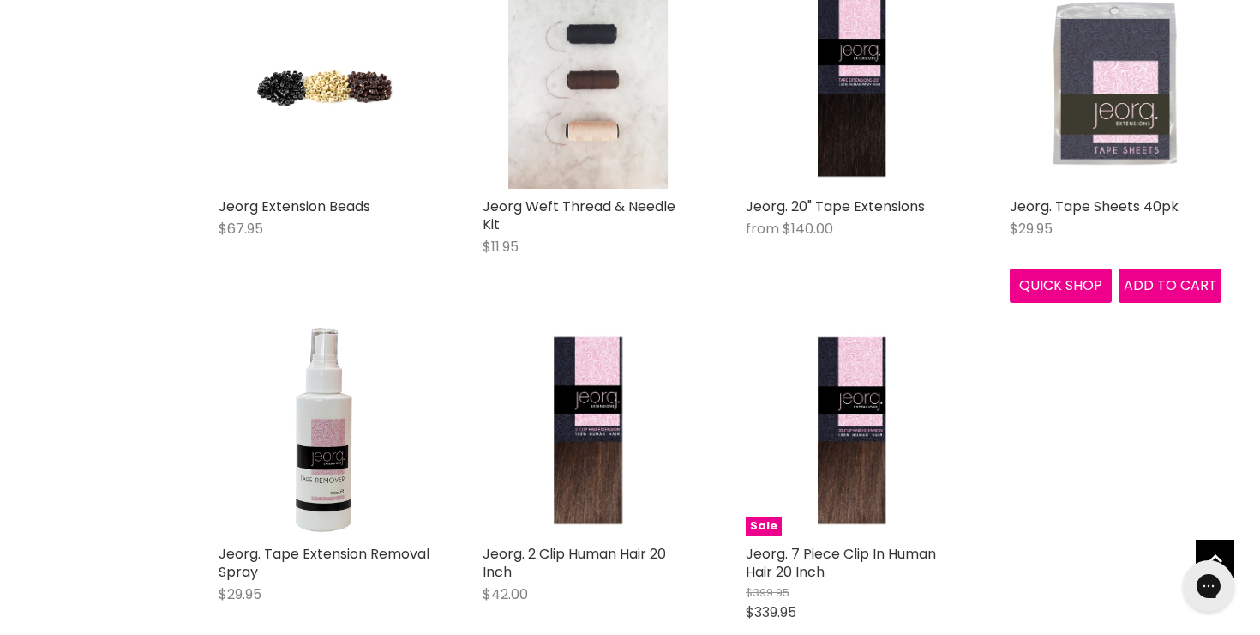
scroll to position [504, 0]
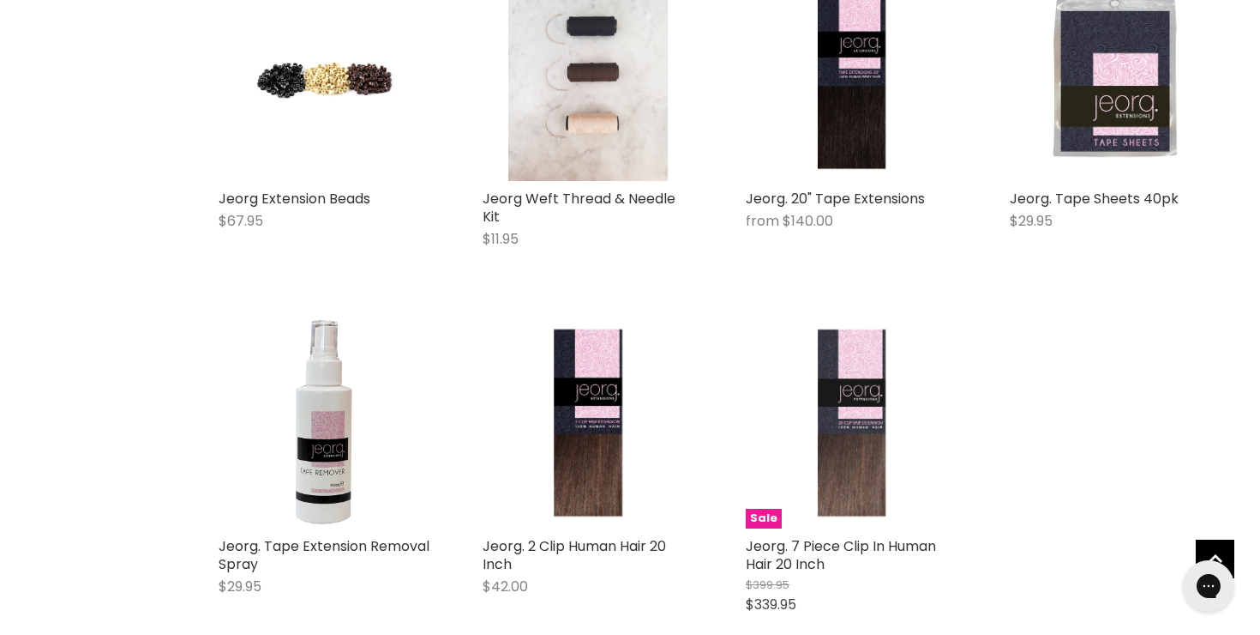
click at [896, 430] on img "Main content" at bounding box center [852, 422] width 141 height 213
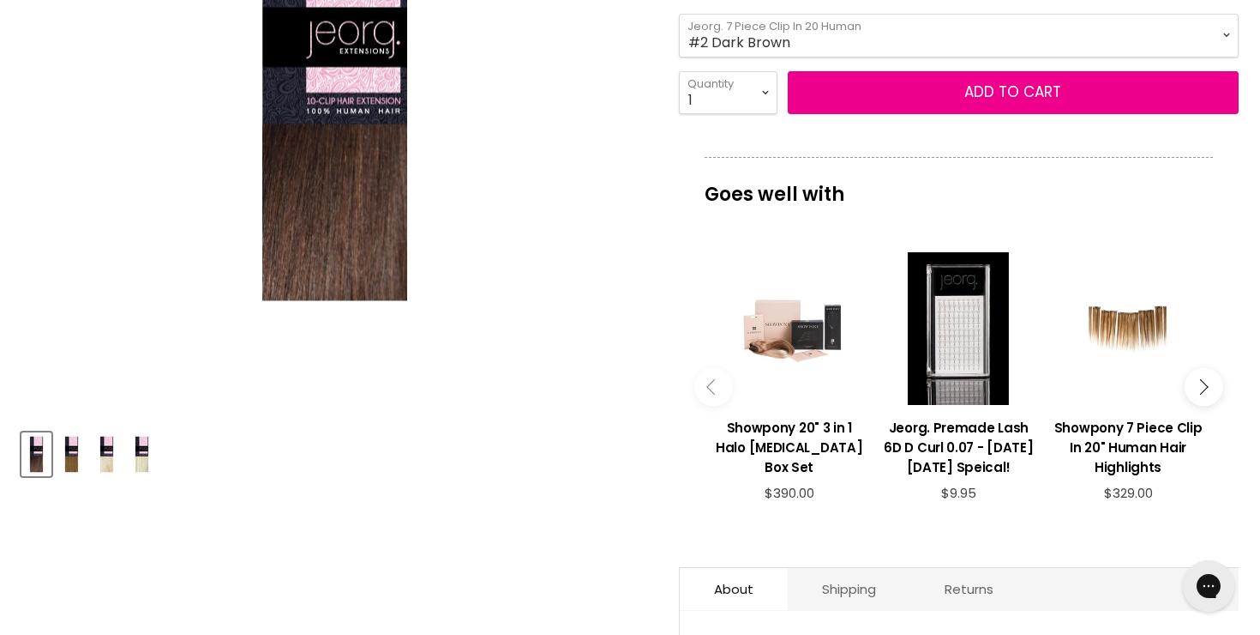
scroll to position [428, 0]
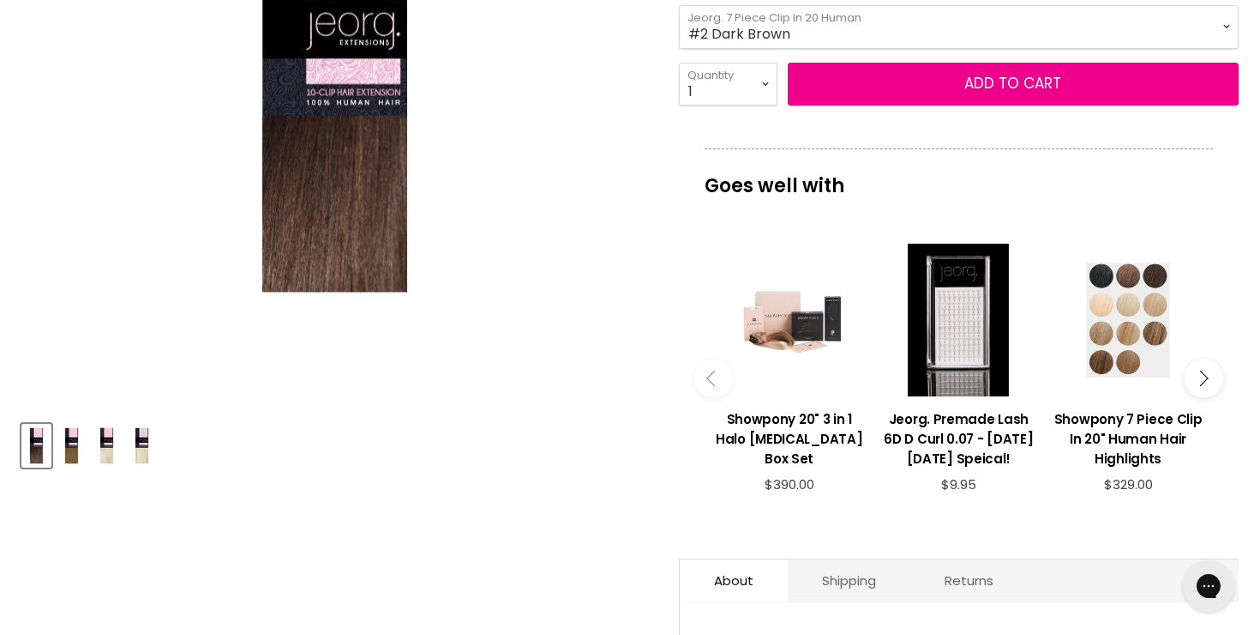
click at [1131, 304] on div "Main content" at bounding box center [1128, 320] width 153 height 153
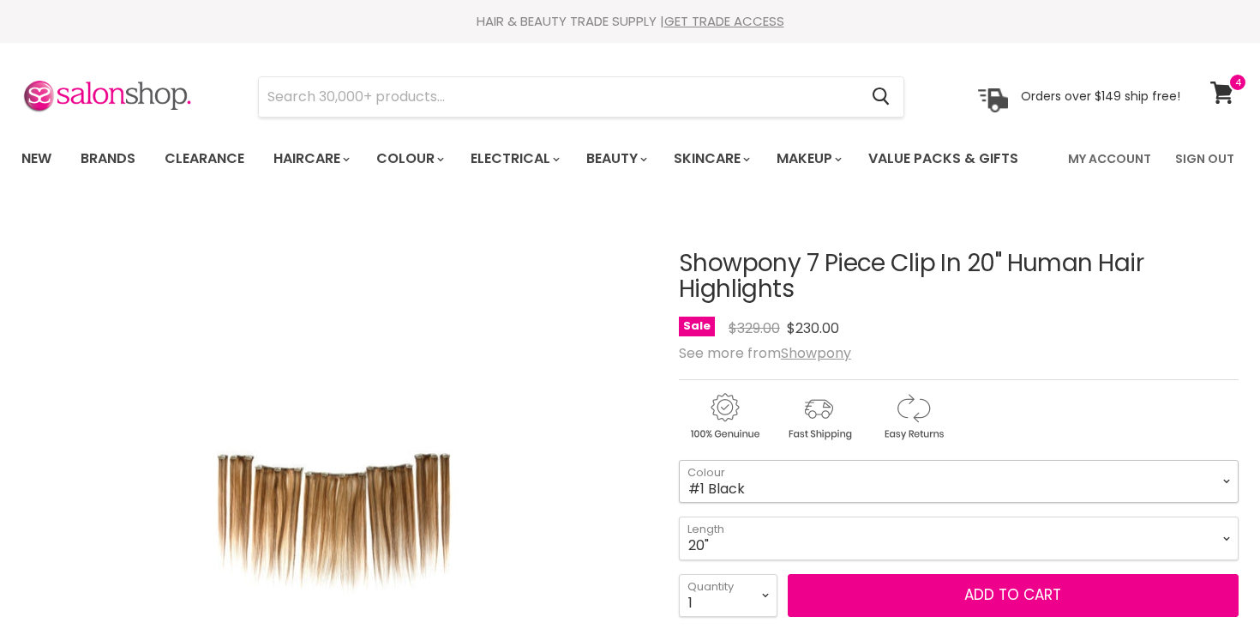
click at [884, 475] on select "#4/27 Light Chestnut #1 Black #7GV-9N Honey Ginger #4/8 Mid Brown #60 Pure Blon…" at bounding box center [959, 481] width 560 height 43
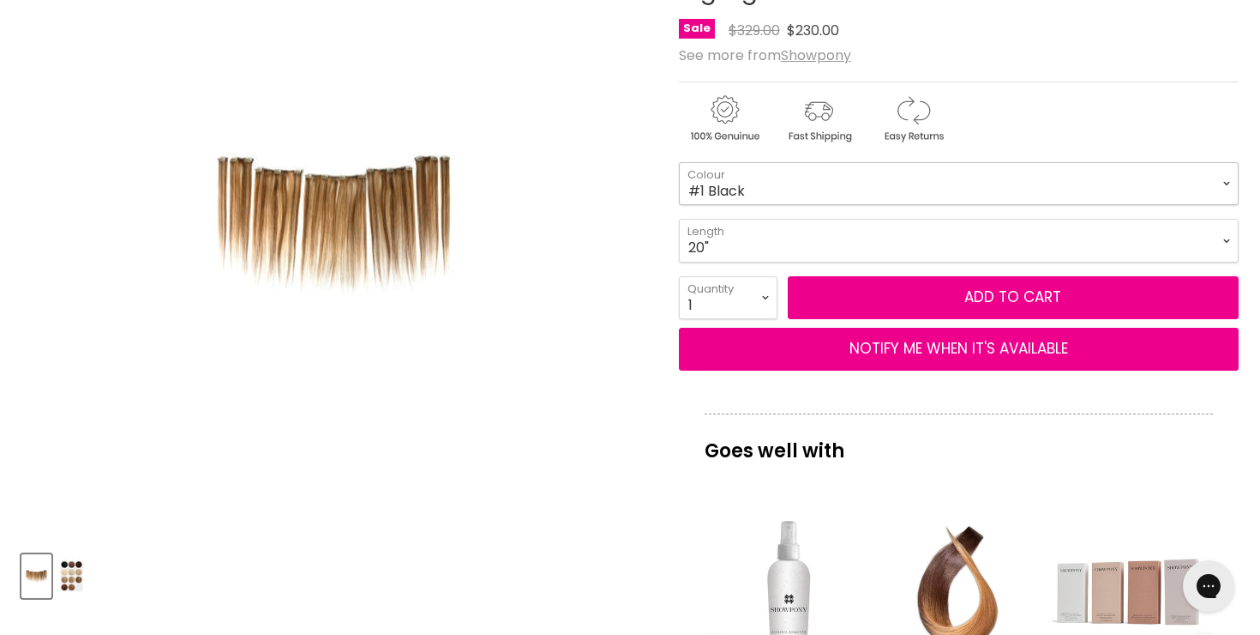
scroll to position [149, 0]
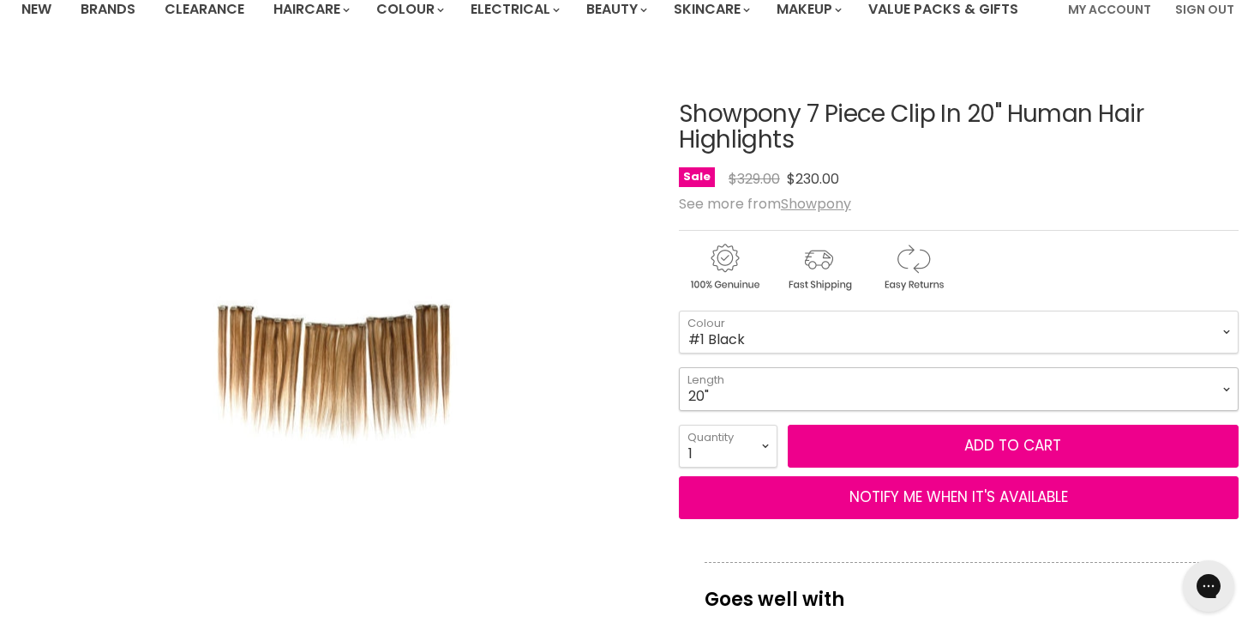
click at [797, 381] on select "20"" at bounding box center [959, 388] width 560 height 43
click at [825, 329] on select "#4/27 Light Chestnut #1 Black #7GV-9N Honey Ginger #4/8 Mid Brown #60 Pure Blon…" at bounding box center [959, 331] width 560 height 43
click at [679, 310] on select "#4/27 Light Chestnut #1 Black #7GV-9N Honey Ginger #4/8 Mid Brown #60 Pure Blon…" at bounding box center [959, 331] width 560 height 43
select select "#4/8 Mid Brown"
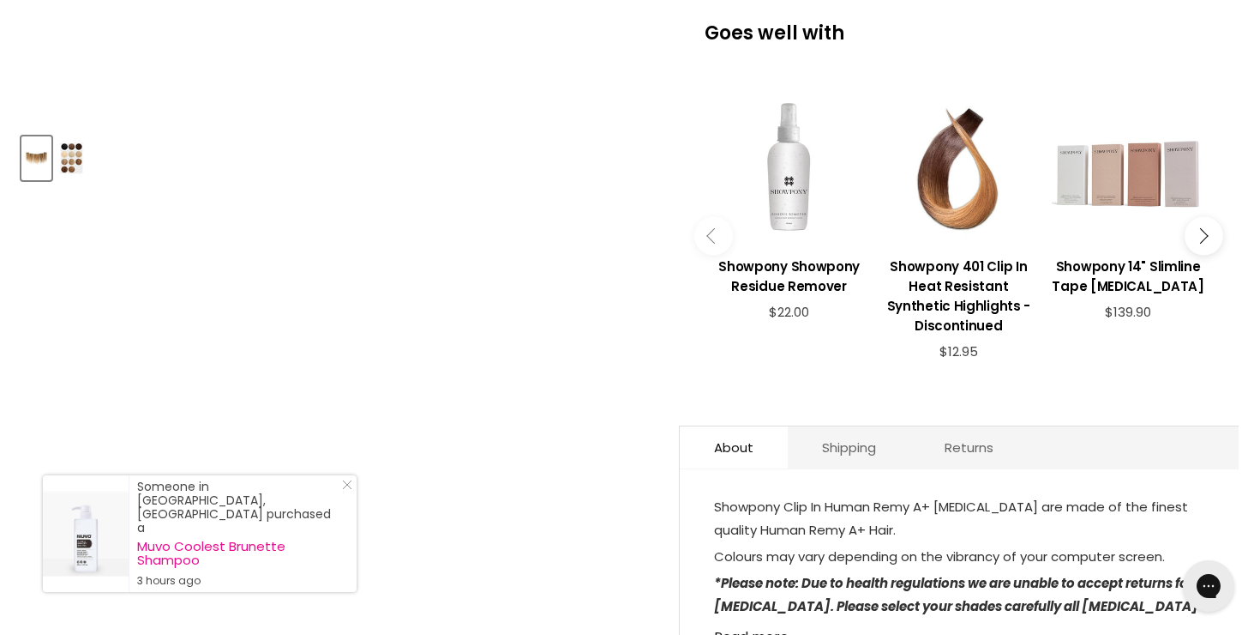
scroll to position [727, 0]
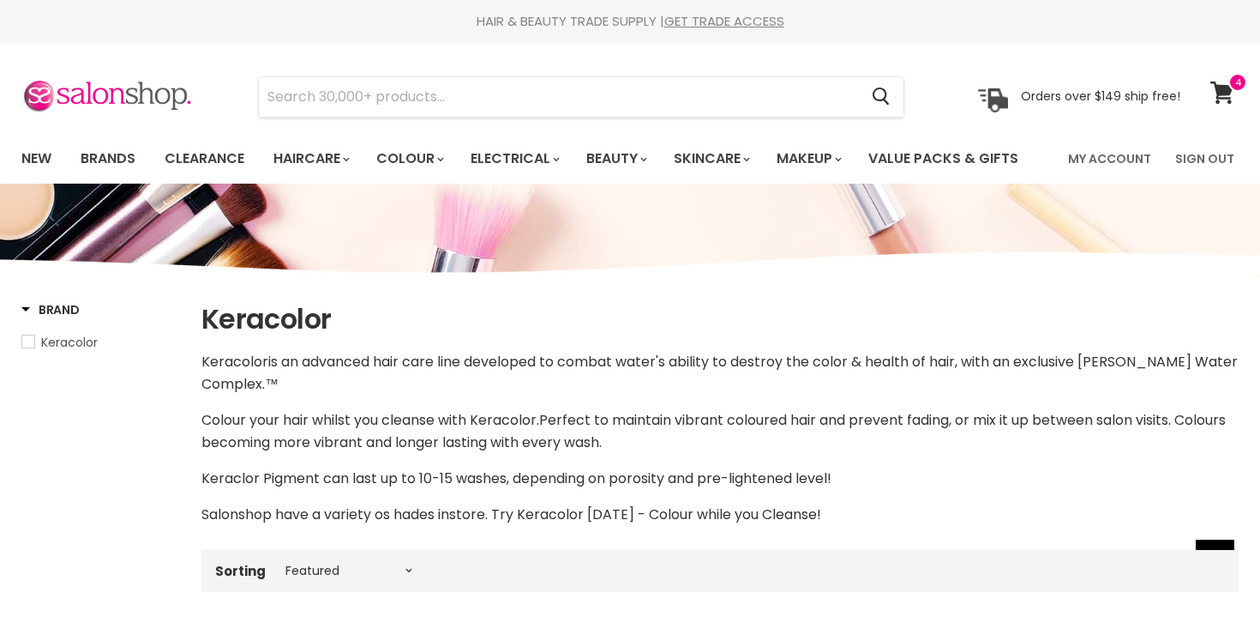
select select "manual"
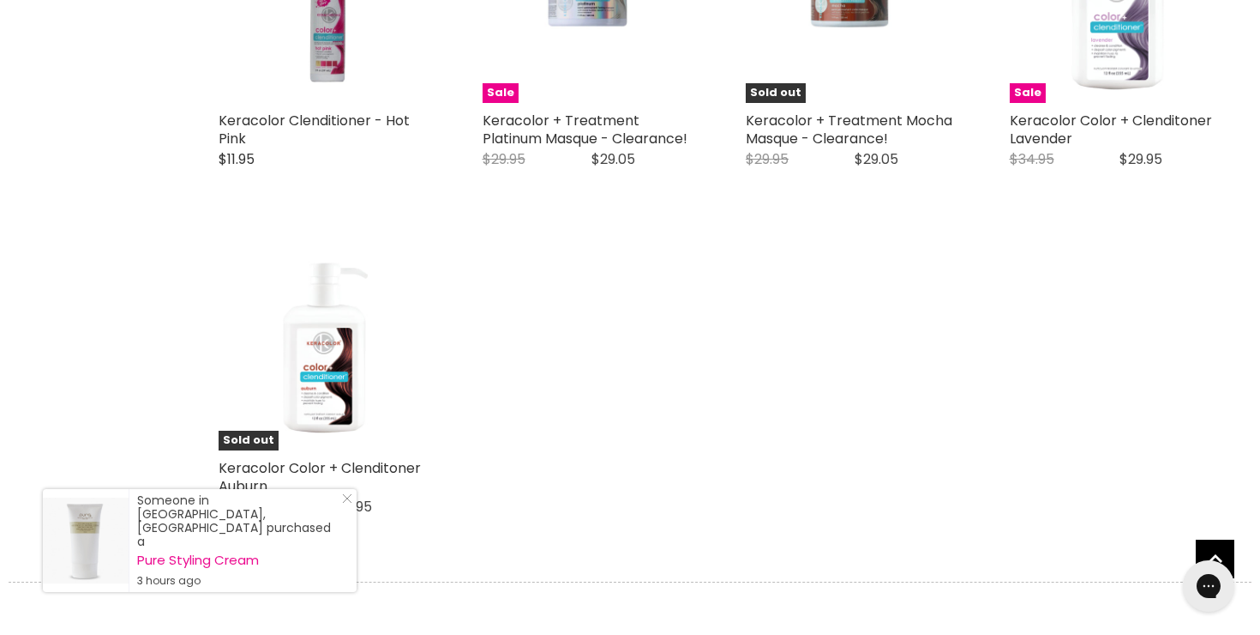
scroll to position [3547, 0]
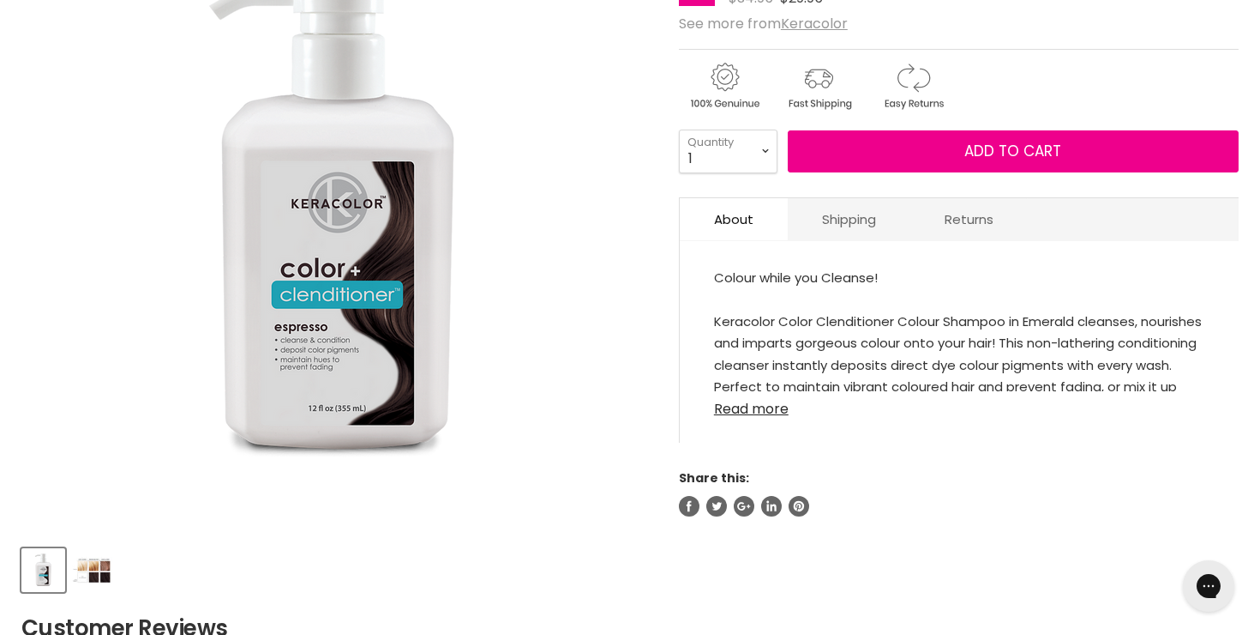
click at [773, 412] on link "Read more" at bounding box center [959, 404] width 490 height 26
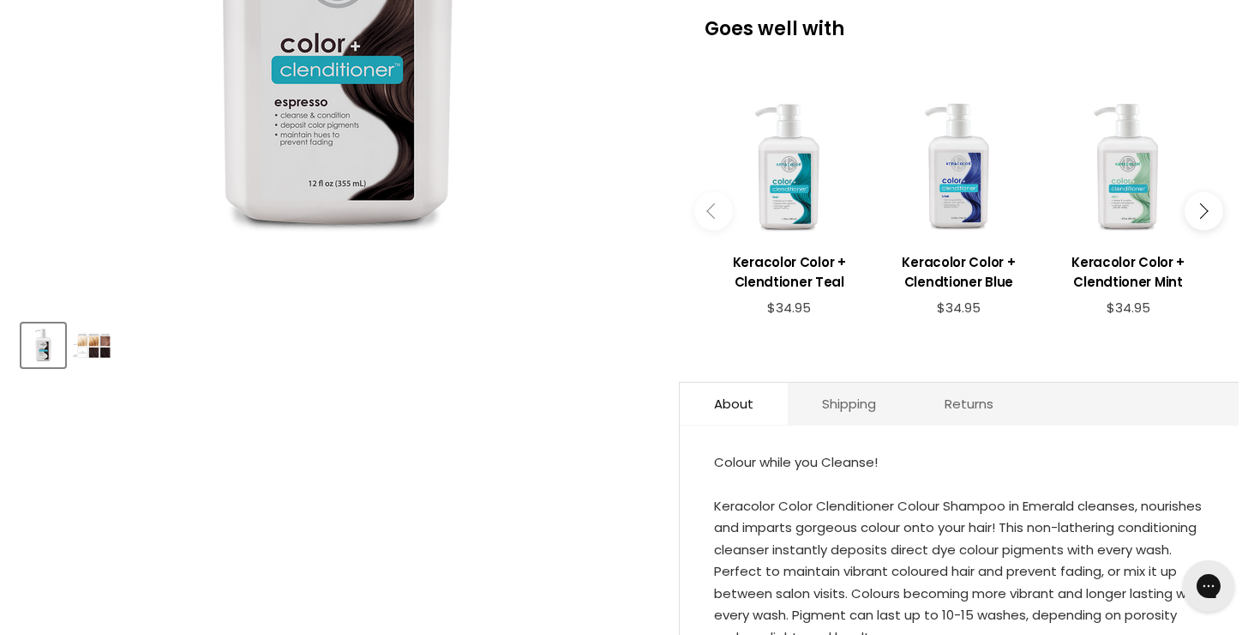
scroll to position [415, 0]
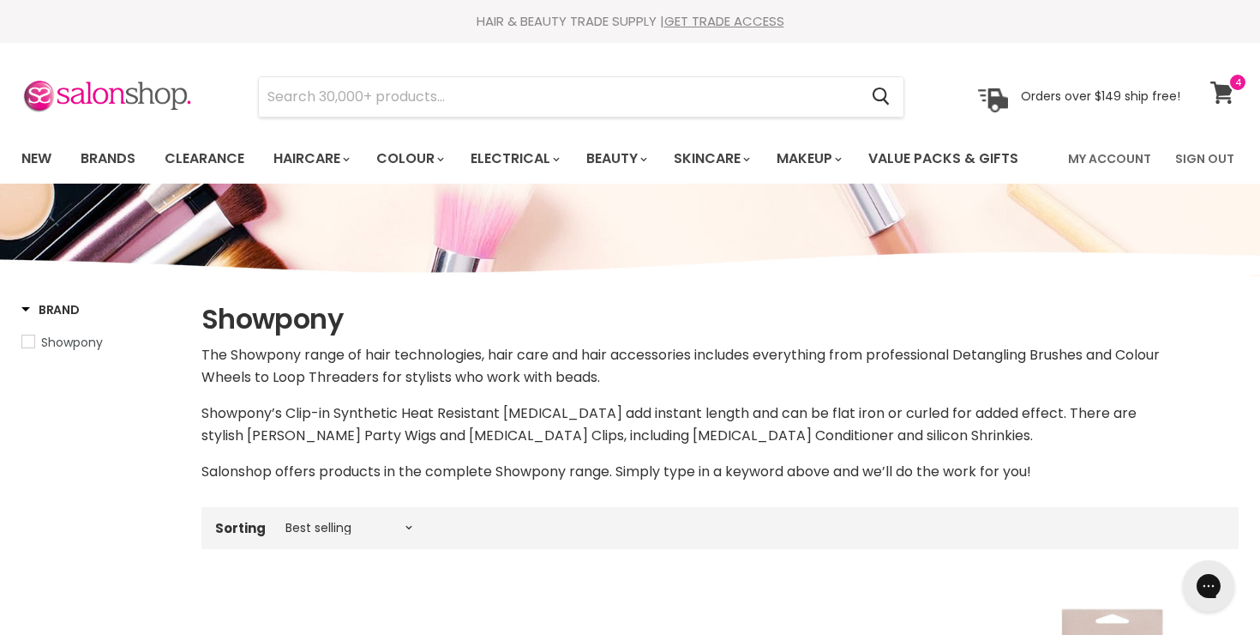
click at [1233, 85] on span at bounding box center [1238, 82] width 19 height 19
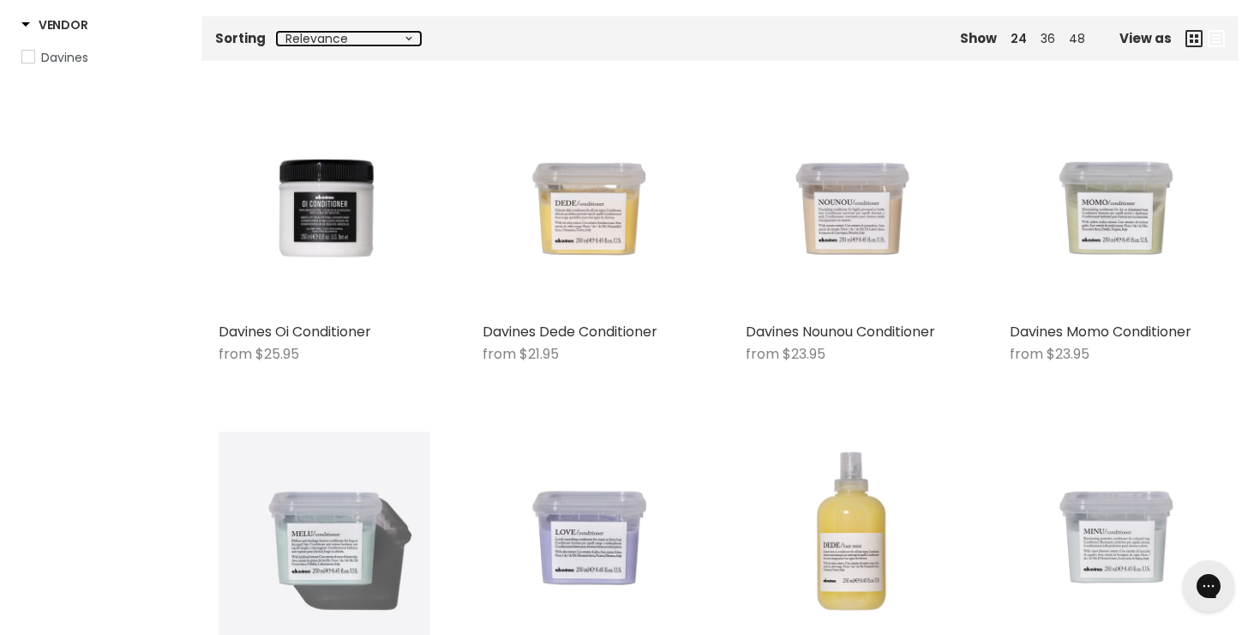
click at [329, 40] on select "Relevance Best Selling Lowest Price Highest Price Alphabetically, A-Z Alphabeti…" at bounding box center [349, 39] width 144 height 14
select select "best-selling"
click at [277, 32] on select "Relevance Best Selling Lowest Price Highest Price Alphabetically, A-Z Alphabeti…" at bounding box center [349, 39] width 144 height 14
select select "best-selling"
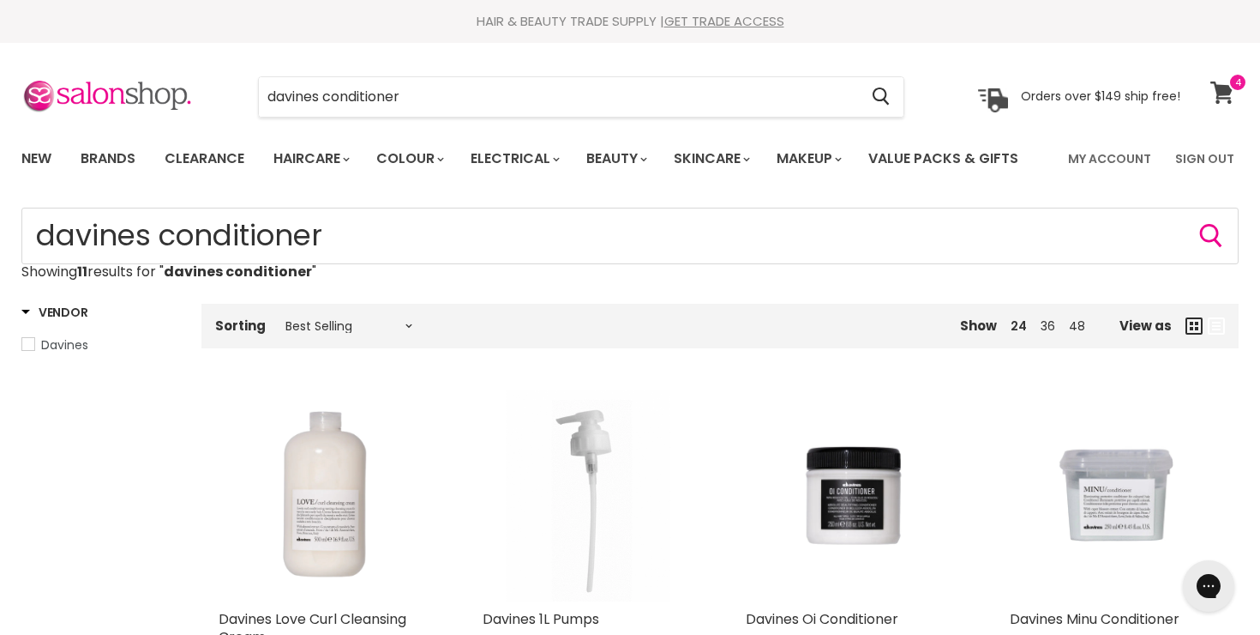
click at [1232, 91] on span at bounding box center [1238, 82] width 19 height 19
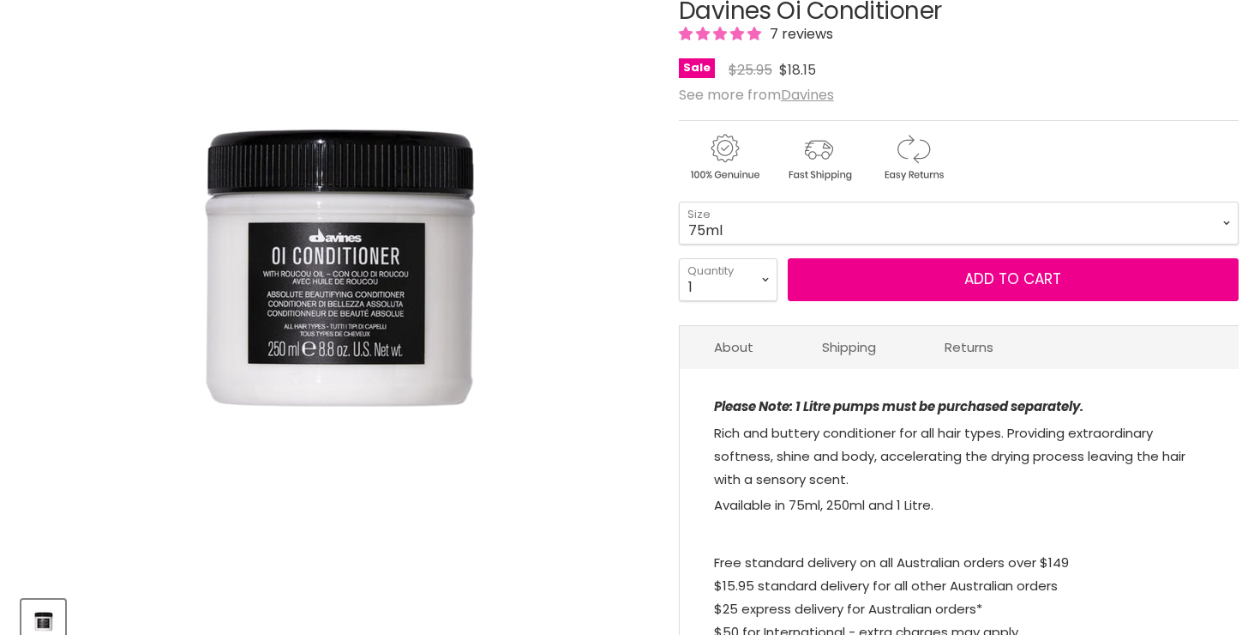
scroll to position [262, 0]
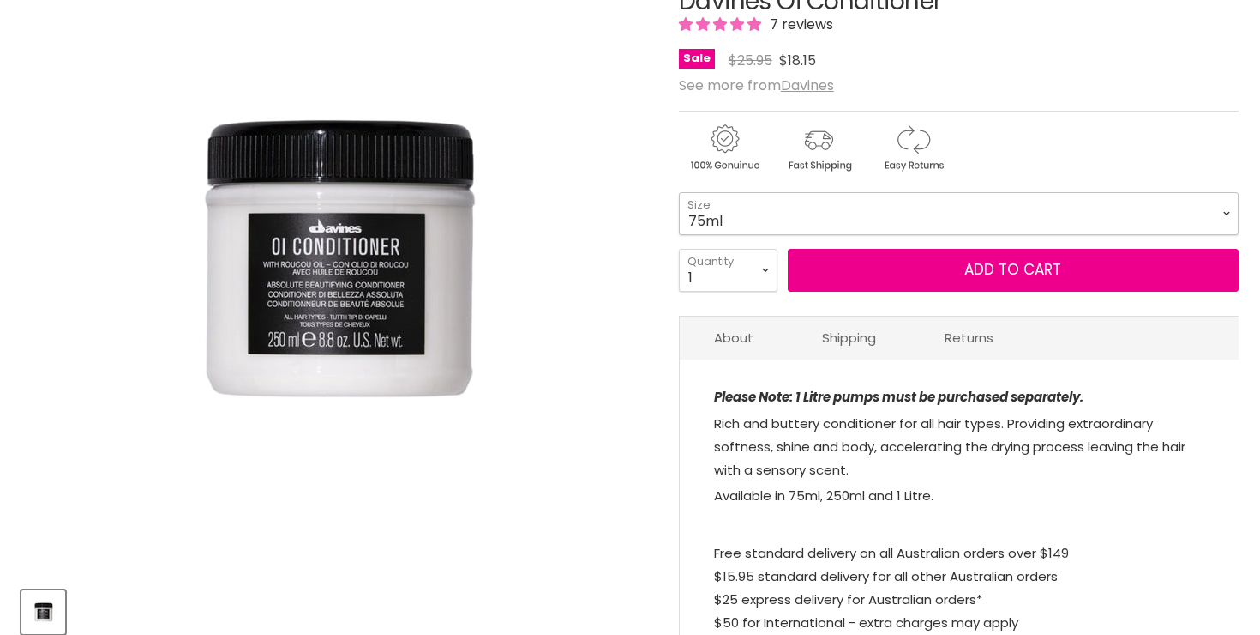
click at [945, 209] on select "75ml 250ml 1 Litre" at bounding box center [959, 213] width 560 height 43
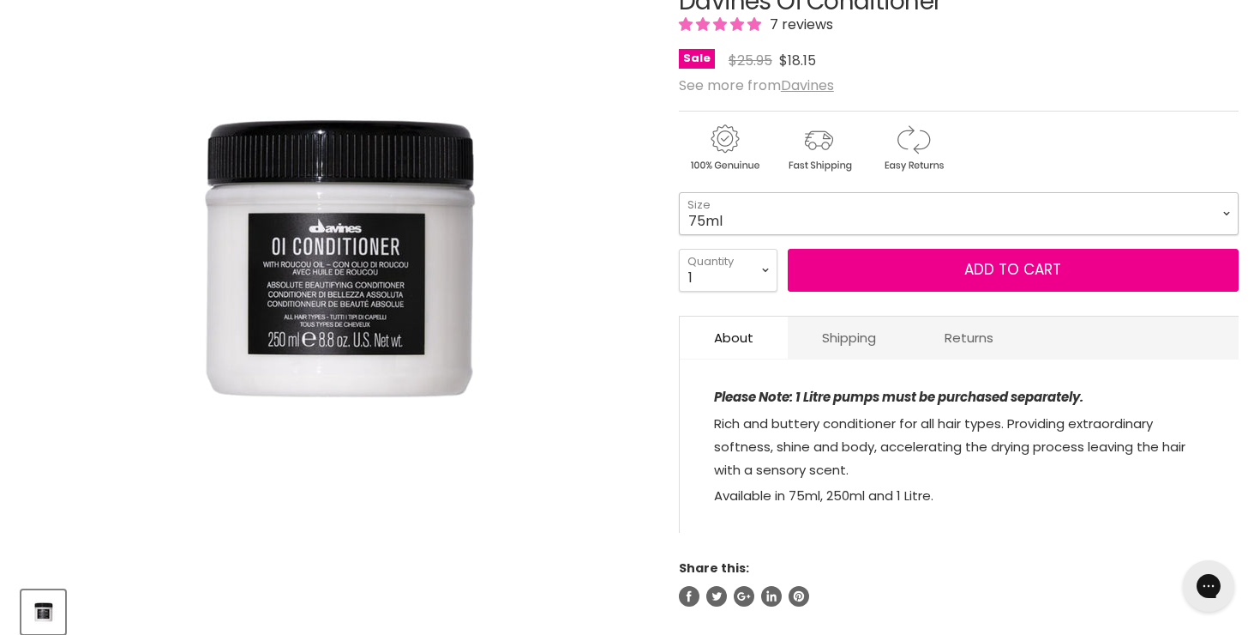
scroll to position [0, 0]
click at [679, 192] on select "75ml 250ml 1 Litre" at bounding box center [959, 213] width 560 height 43
click at [910, 213] on select "75ml 250ml 1 Litre" at bounding box center [959, 213] width 560 height 43
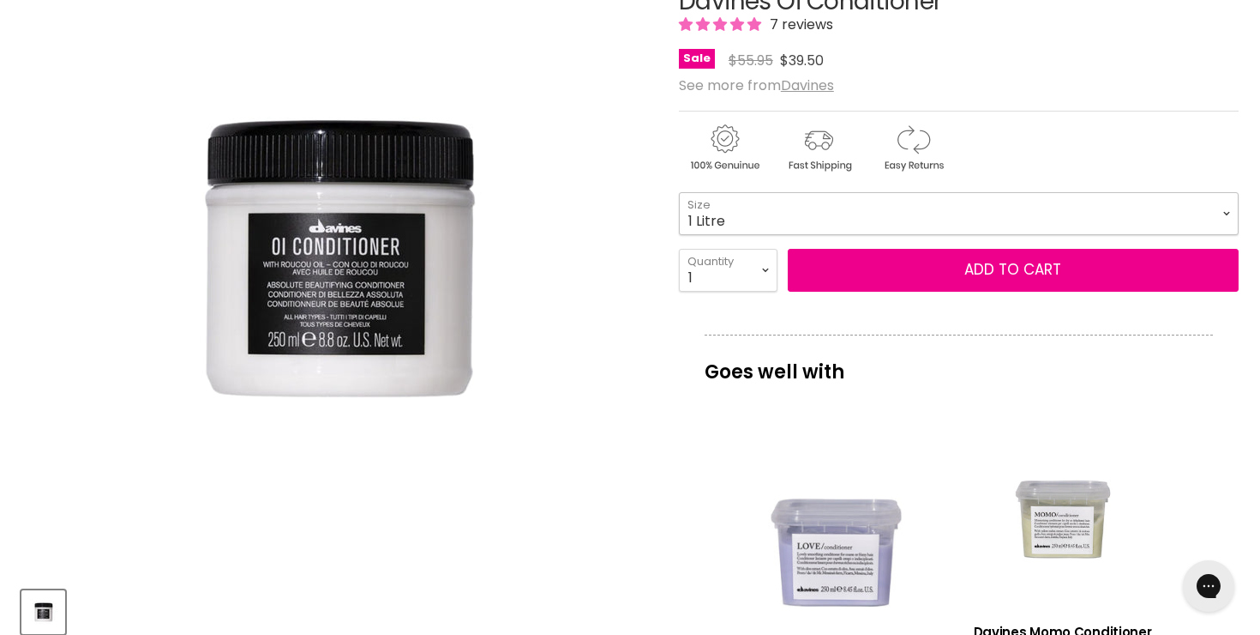
click at [679, 192] on select "75ml 250ml 1 Litre" at bounding box center [959, 213] width 560 height 43
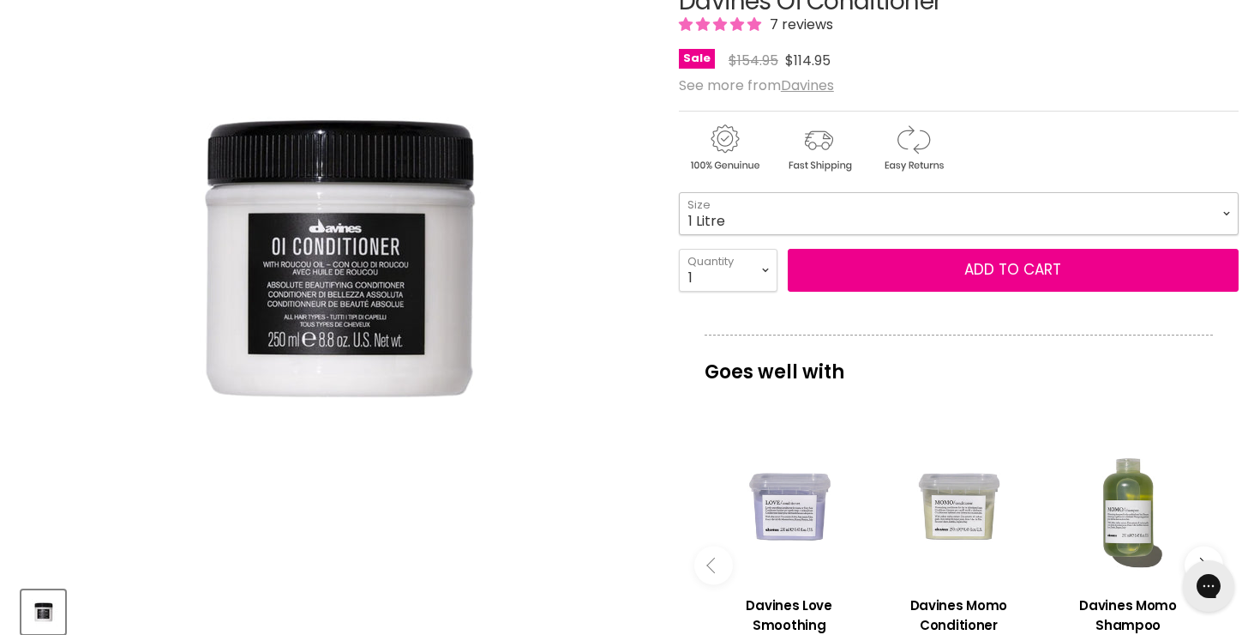
click at [884, 215] on select "75ml 250ml 1 Litre" at bounding box center [959, 213] width 560 height 43
click at [679, 192] on select "75ml 250ml 1 Litre" at bounding box center [959, 213] width 560 height 43
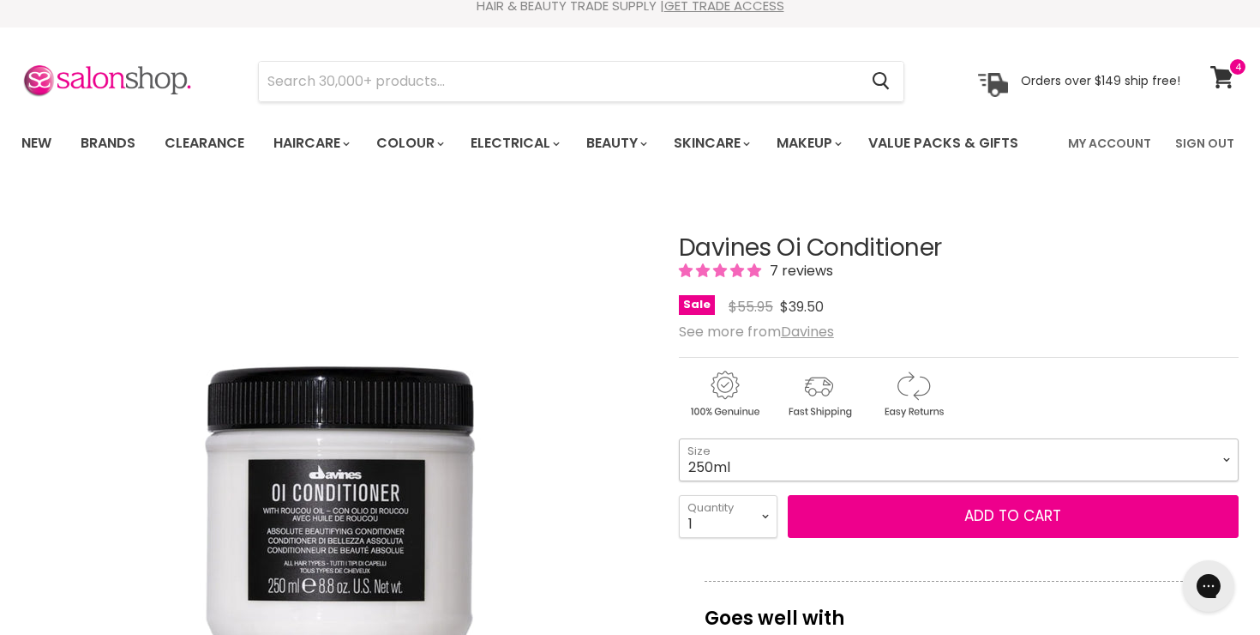
scroll to position [172, 0]
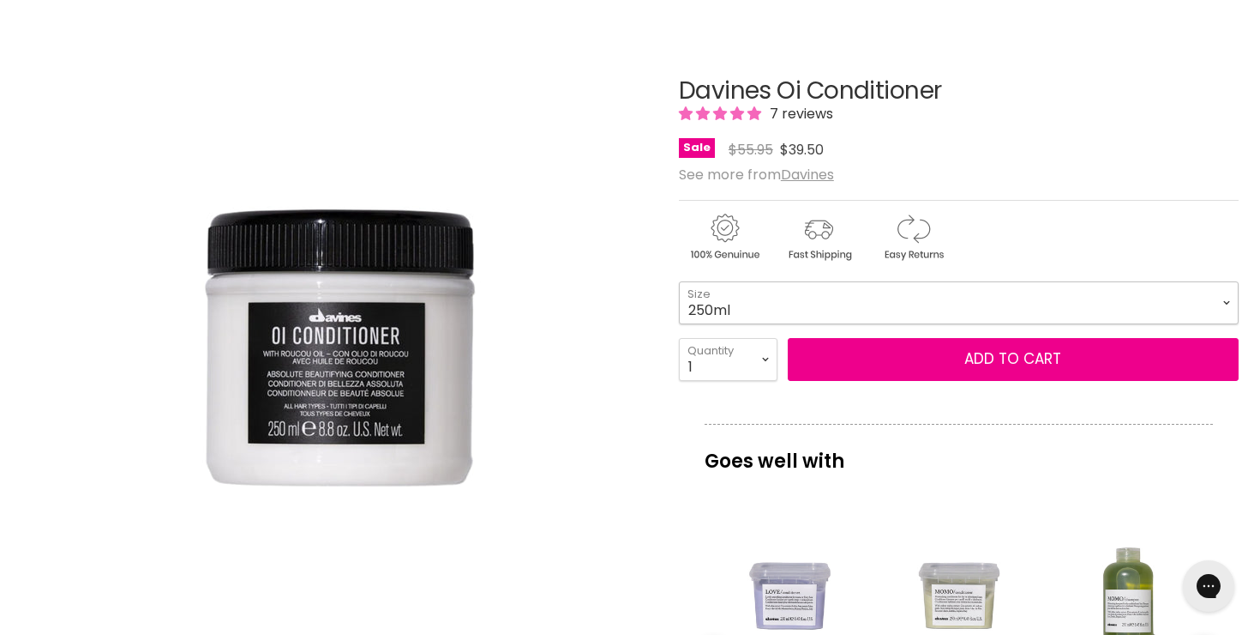
click at [923, 298] on select "75ml 250ml 1 Litre" at bounding box center [959, 302] width 560 height 43
click at [679, 281] on select "75ml 250ml 1 Litre" at bounding box center [959, 302] width 560 height 43
click at [900, 316] on select "75ml 250ml 1 Litre" at bounding box center [959, 302] width 560 height 43
click at [679, 281] on select "75ml 250ml 1 Litre" at bounding box center [959, 302] width 560 height 43
select select "250ml"
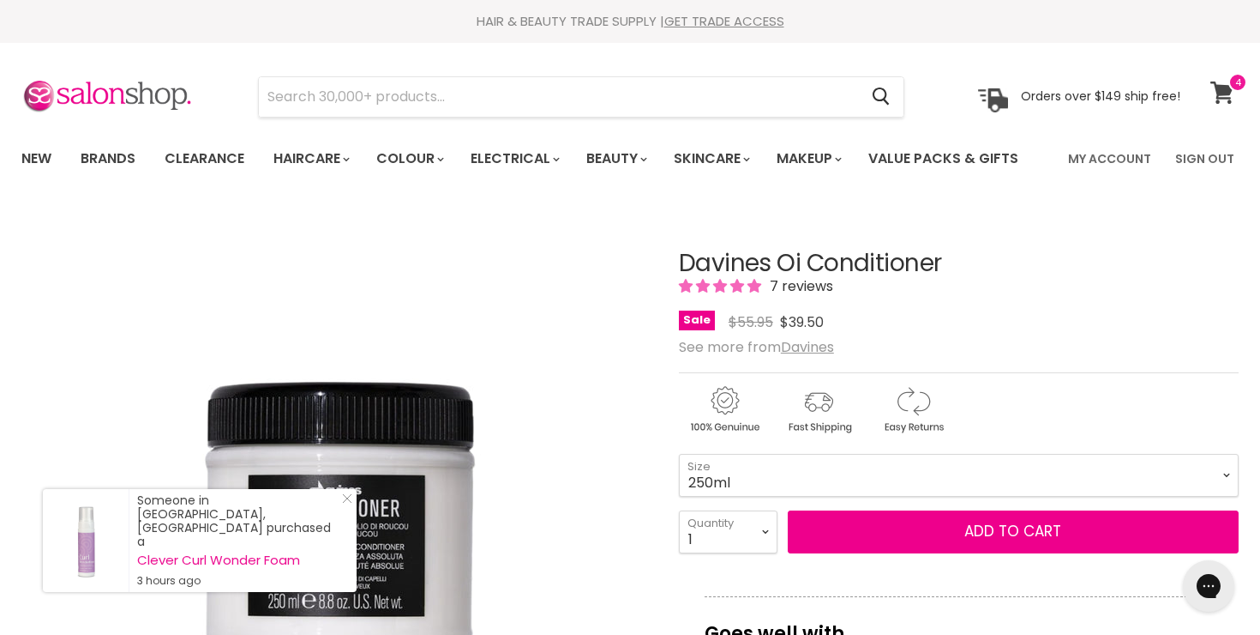
click at [1212, 91] on icon at bounding box center [1223, 92] width 24 height 22
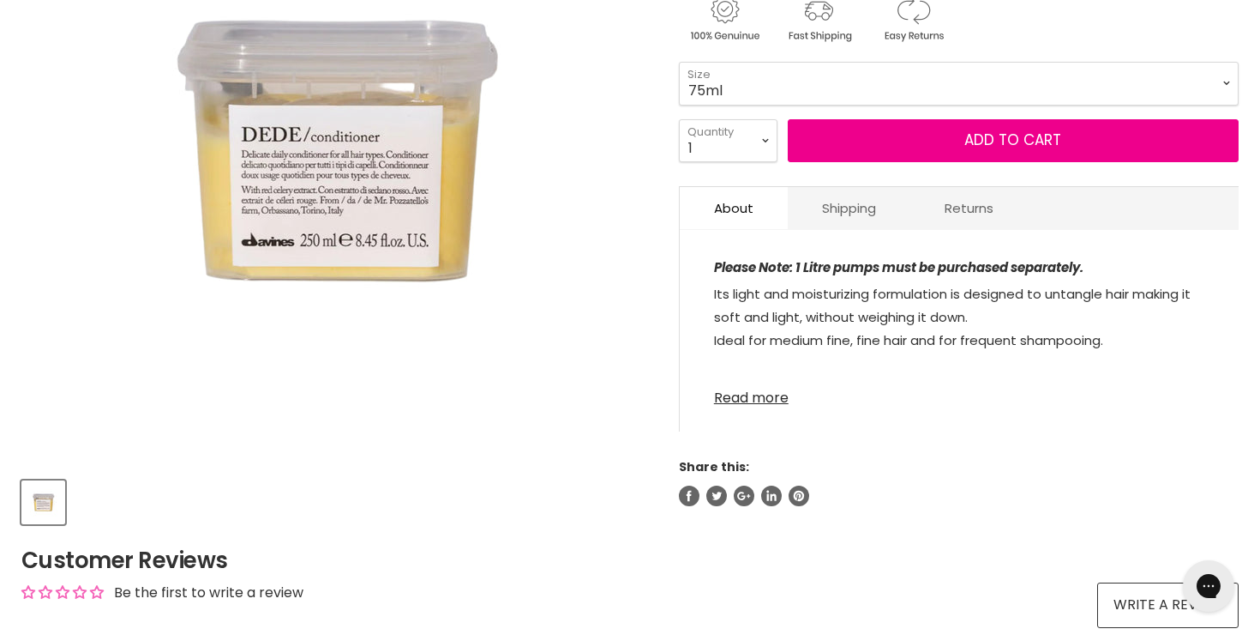
click at [770, 400] on link "Read more" at bounding box center [959, 393] width 490 height 26
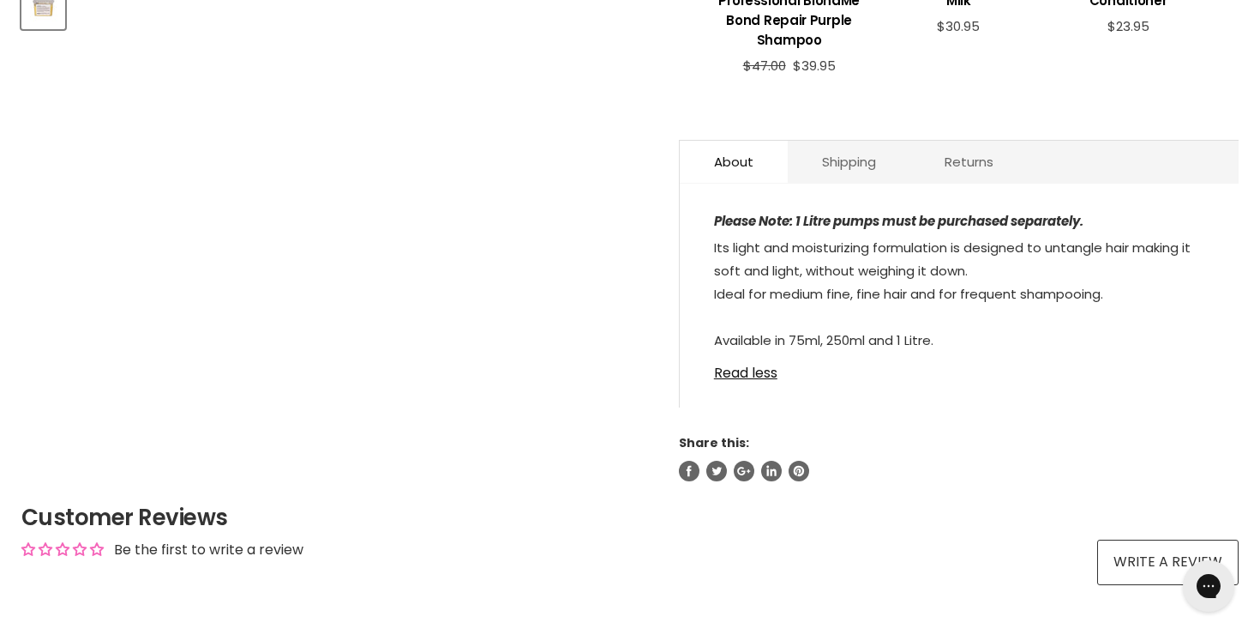
scroll to position [873, 0]
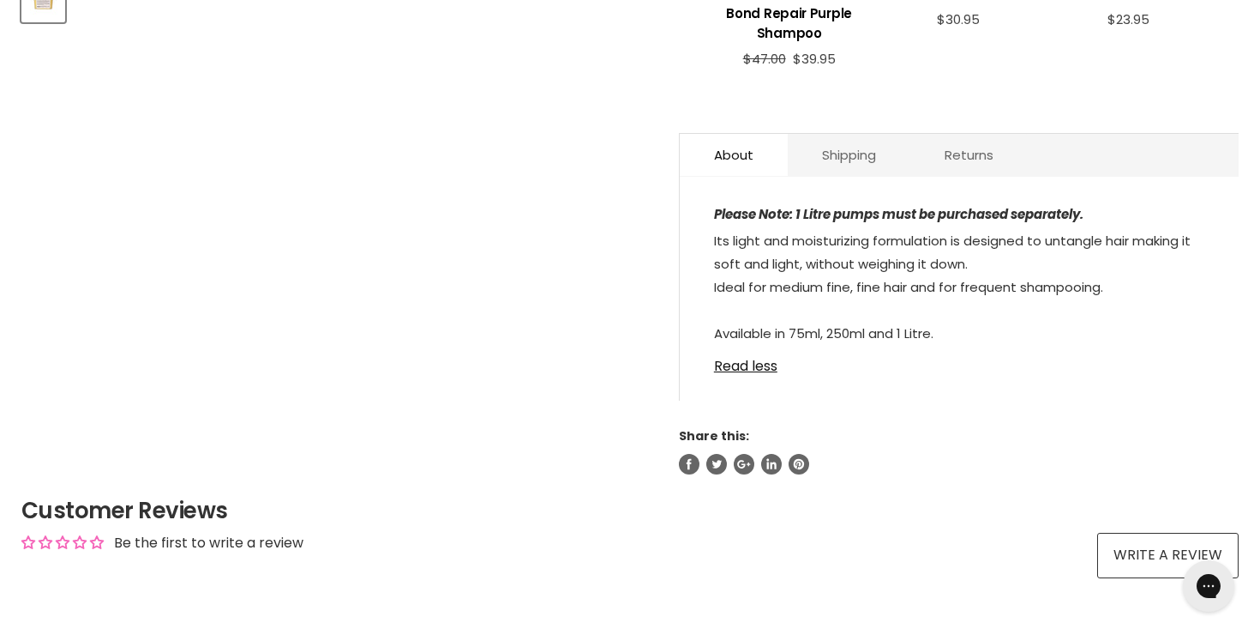
click at [731, 376] on div "Please Note: 1 Litre pumps must be purchased separately. Its light and moisturi…" at bounding box center [959, 297] width 559 height 206
click at [730, 364] on link "Read less" at bounding box center [959, 361] width 490 height 26
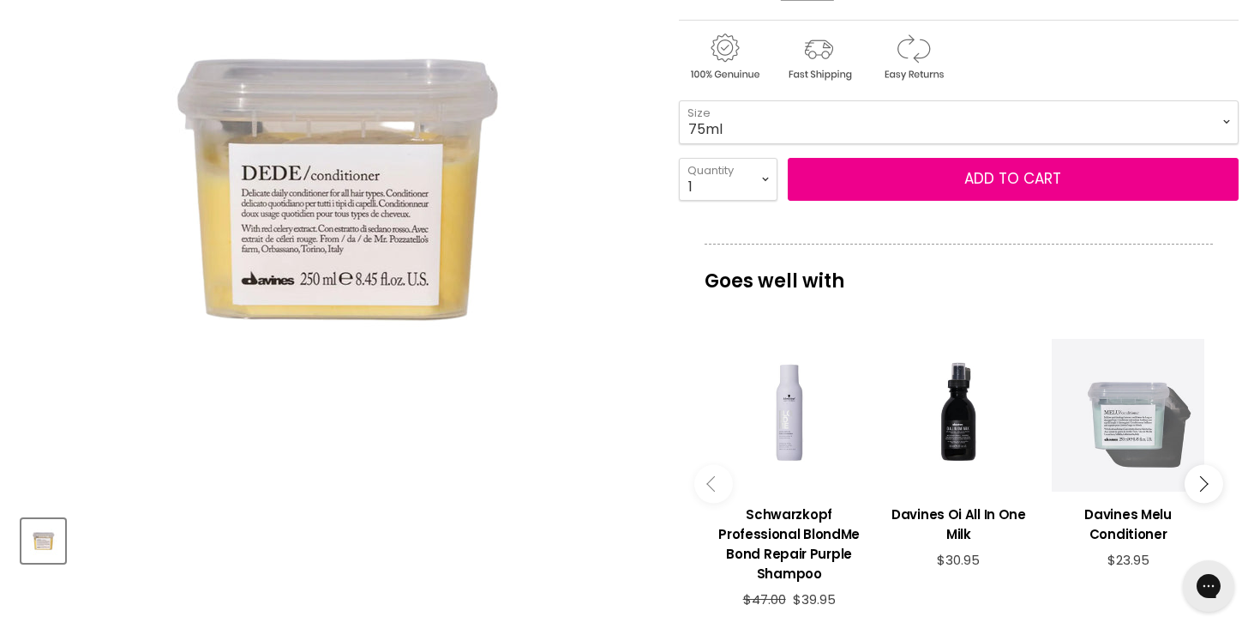
scroll to position [327, 0]
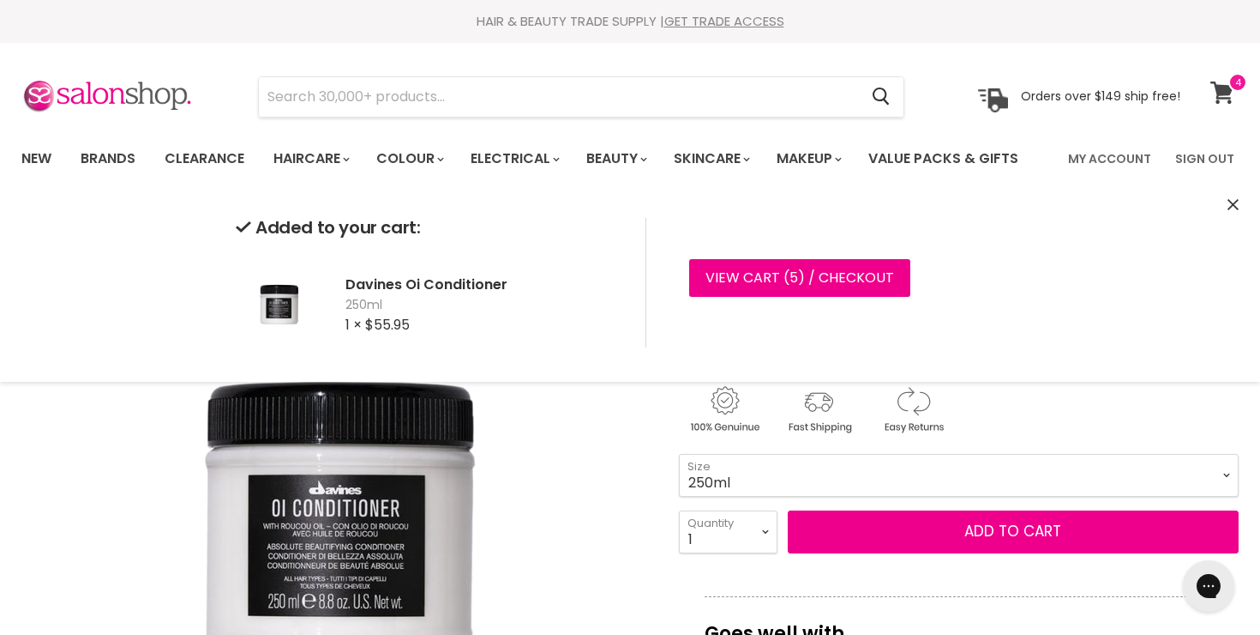
click at [1225, 91] on icon at bounding box center [1222, 92] width 23 height 22
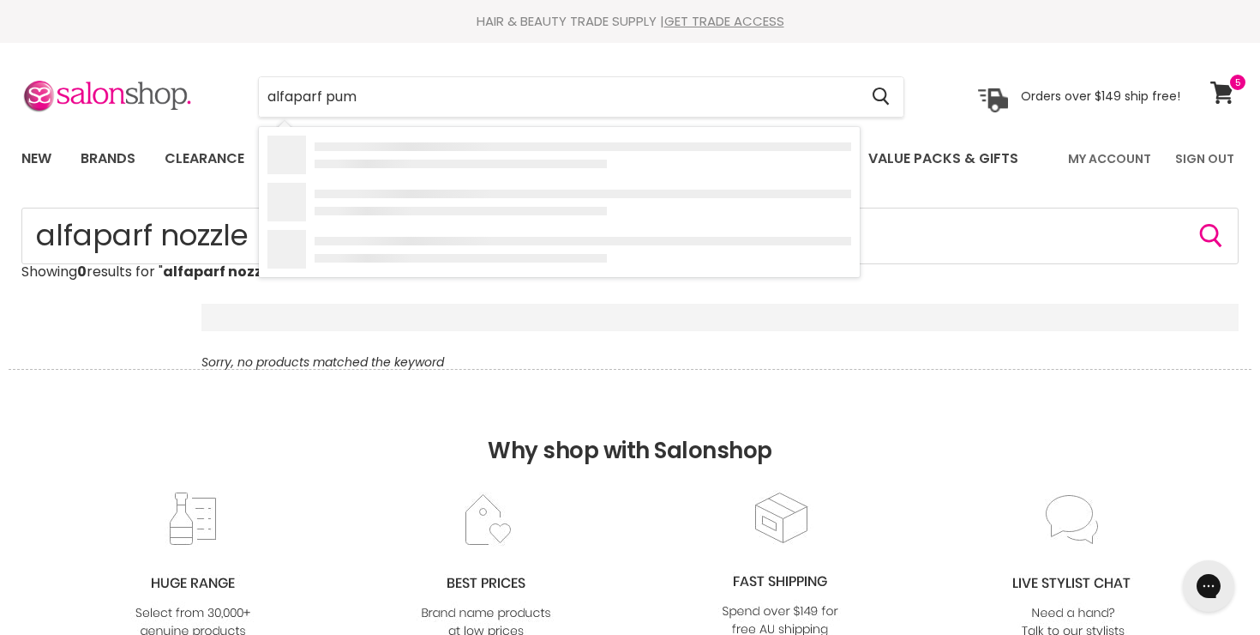
type input "alfaparf pump"
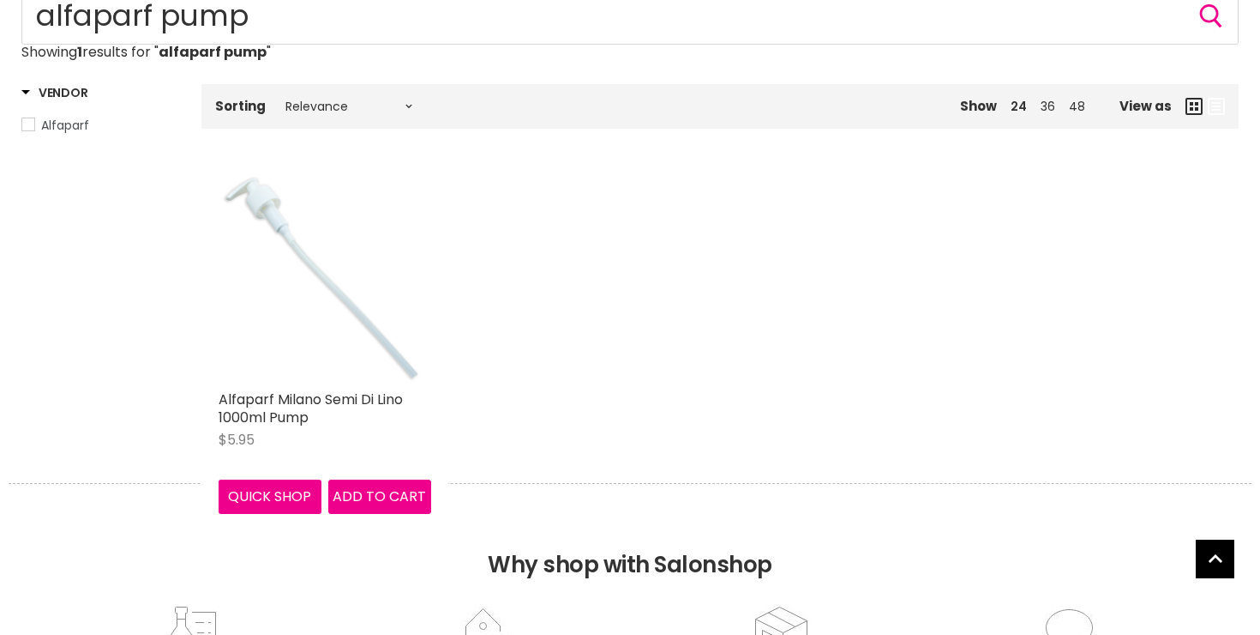
click at [339, 325] on img "Main content" at bounding box center [325, 276] width 213 height 213
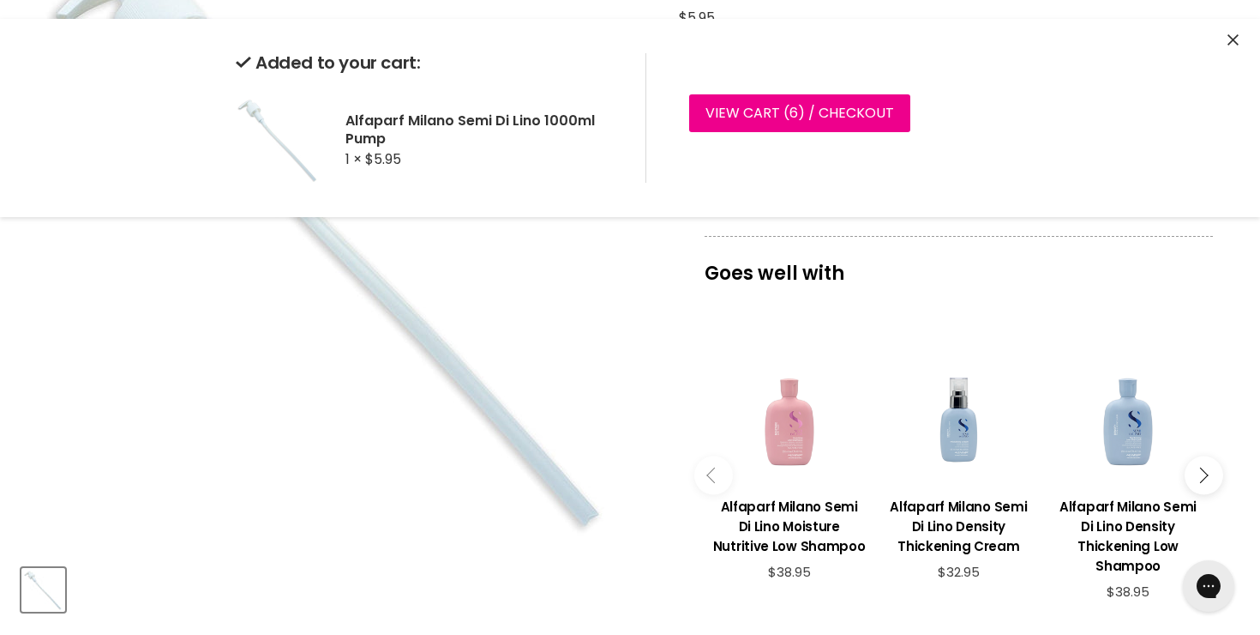
scroll to position [311, 0]
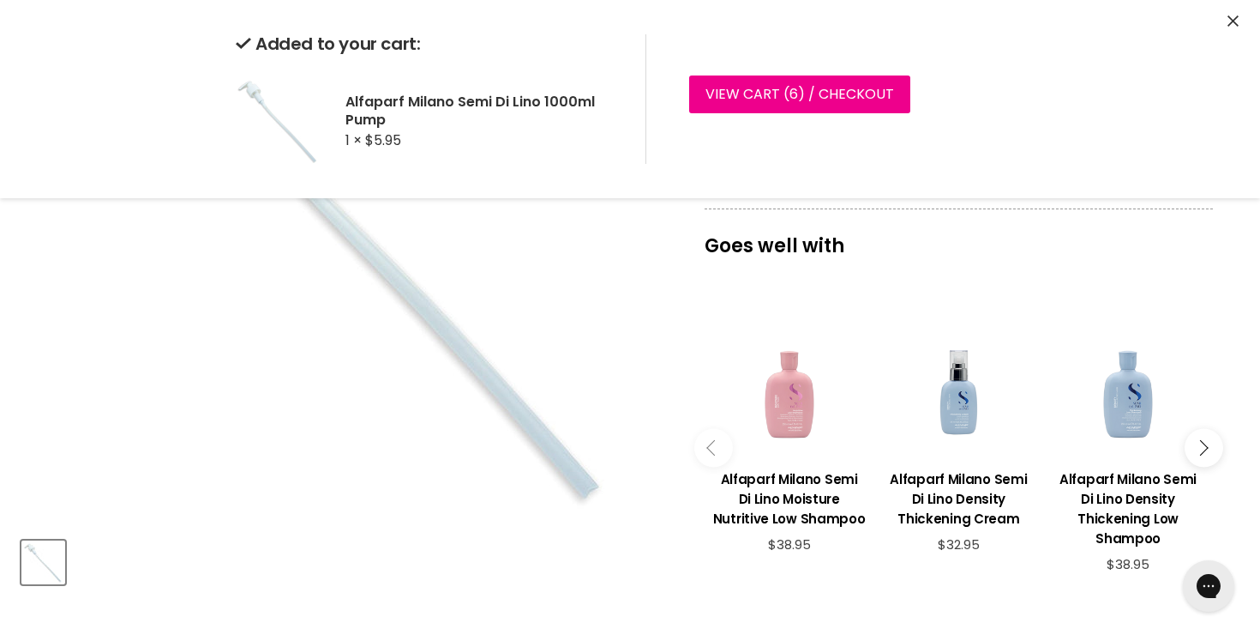
click at [1236, 19] on icon "Close" at bounding box center [1233, 20] width 11 height 11
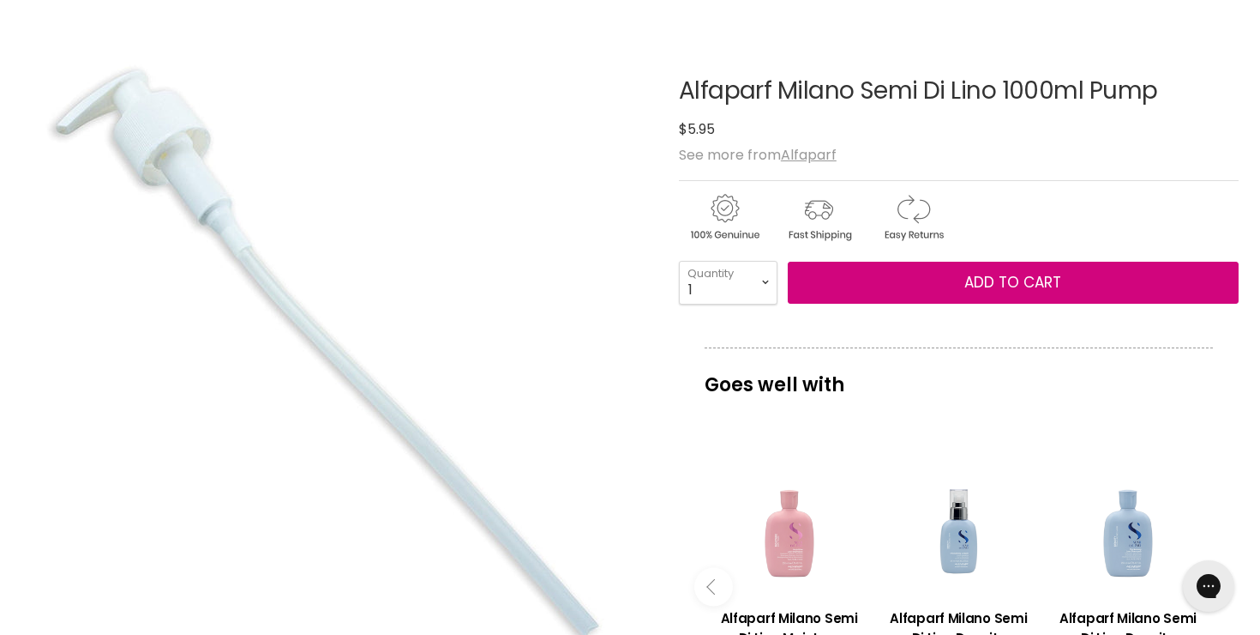
scroll to position [15, 0]
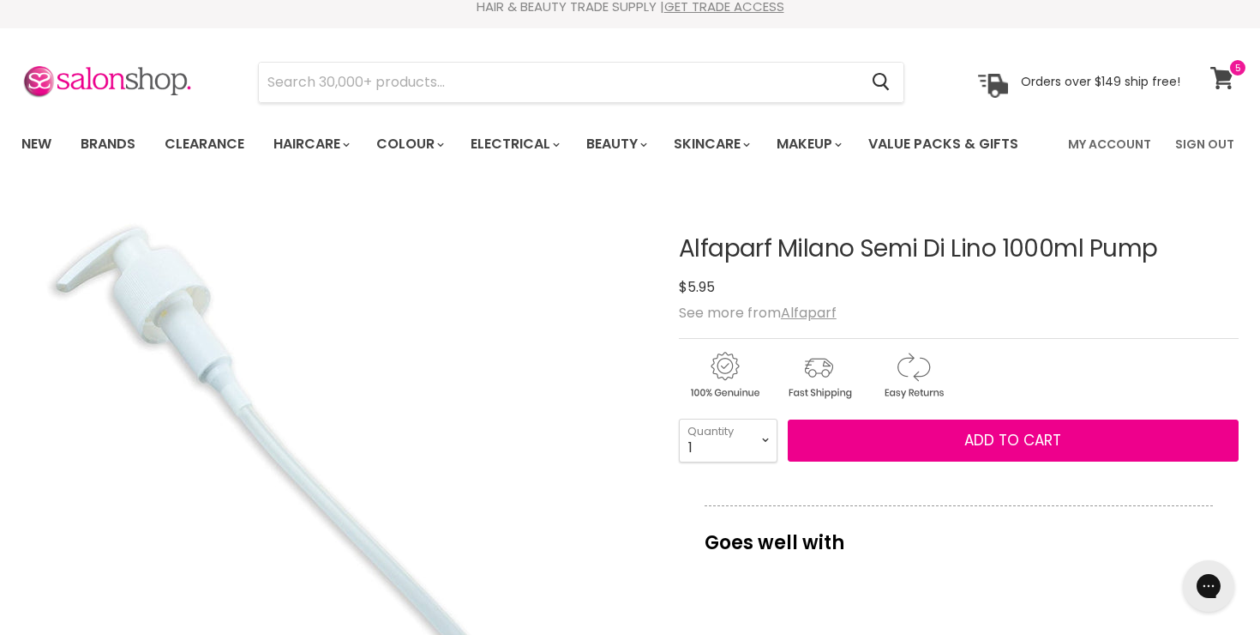
click at [1217, 75] on icon at bounding box center [1222, 78] width 23 height 22
